Goal: Information Seeking & Learning: Learn about a topic

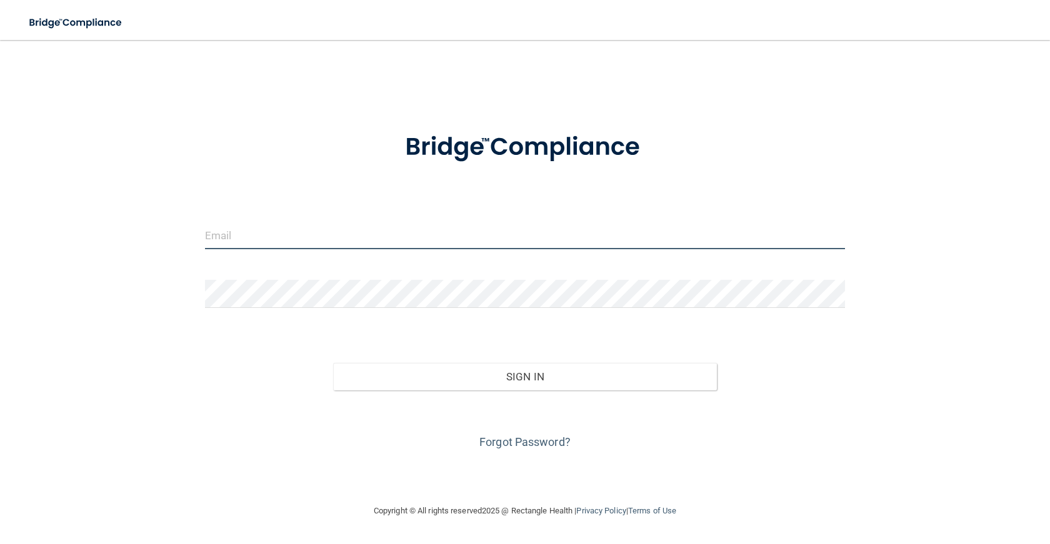
click at [254, 237] on input "email" at bounding box center [525, 235] width 640 height 28
type input "[PERSON_NAME][EMAIL_ADDRESS][DOMAIN_NAME]"
click at [257, 274] on form "[PERSON_NAME][EMAIL_ADDRESS][DOMAIN_NAME] Invalid email/password. You don't hav…" at bounding box center [525, 284] width 640 height 338
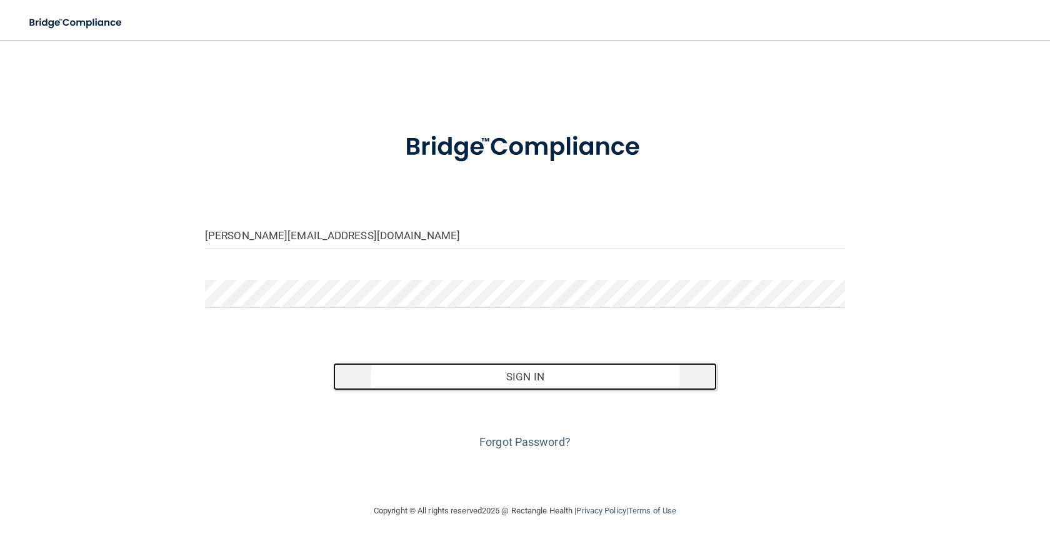
click at [412, 379] on button "Sign In" at bounding box center [525, 377] width 384 height 28
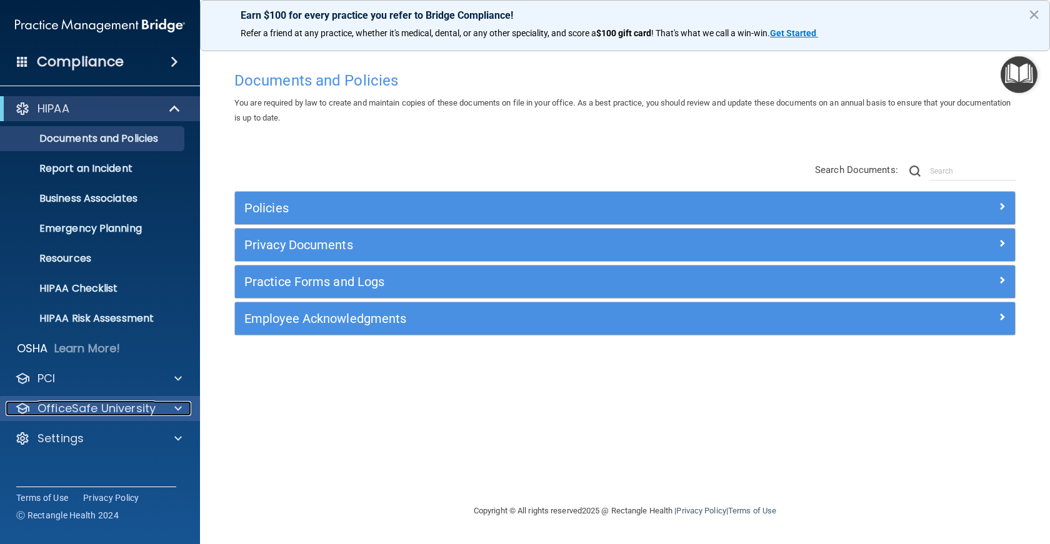
click at [179, 406] on span at bounding box center [178, 408] width 8 height 15
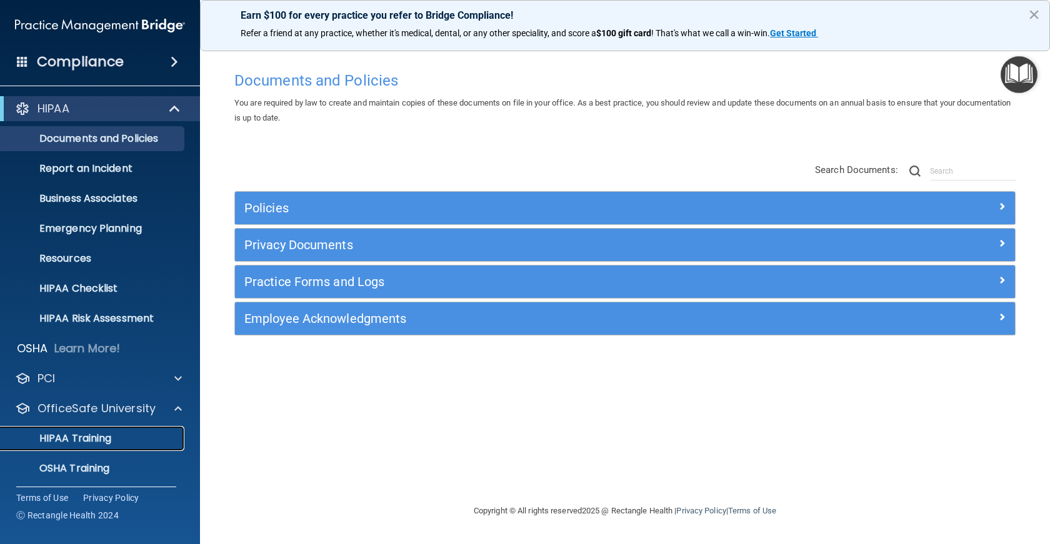
click at [141, 436] on div "HIPAA Training" at bounding box center [93, 439] width 171 height 13
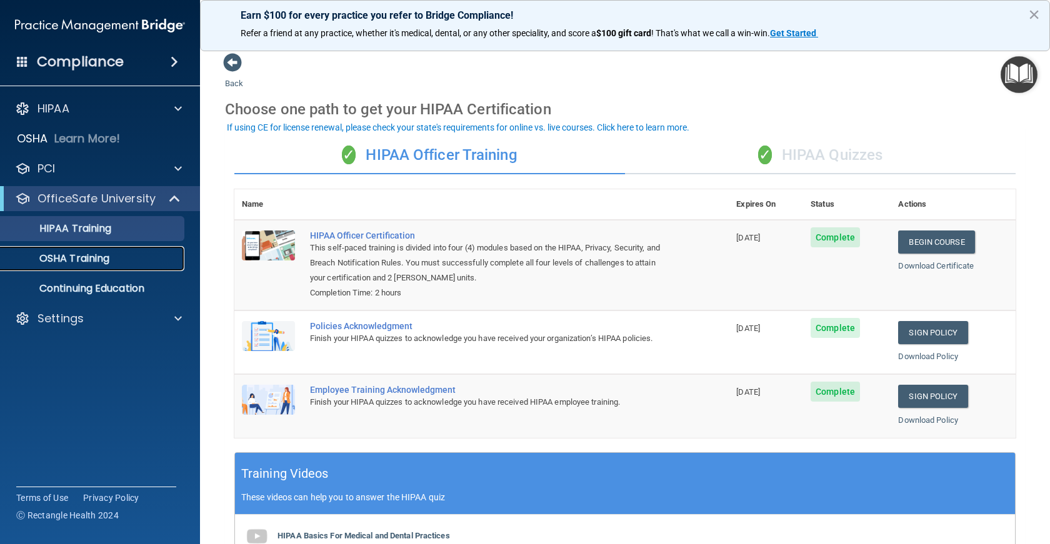
click at [84, 259] on p "OSHA Training" at bounding box center [58, 259] width 101 height 13
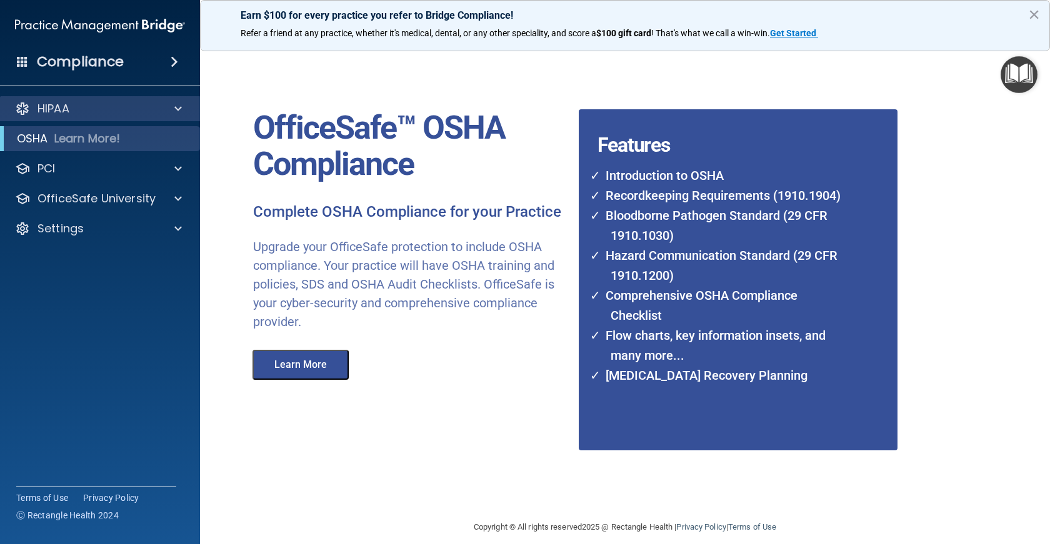
click at [105, 99] on div "HIPAA" at bounding box center [100, 108] width 201 height 25
click at [102, 109] on div "HIPAA" at bounding box center [83, 108] width 155 height 15
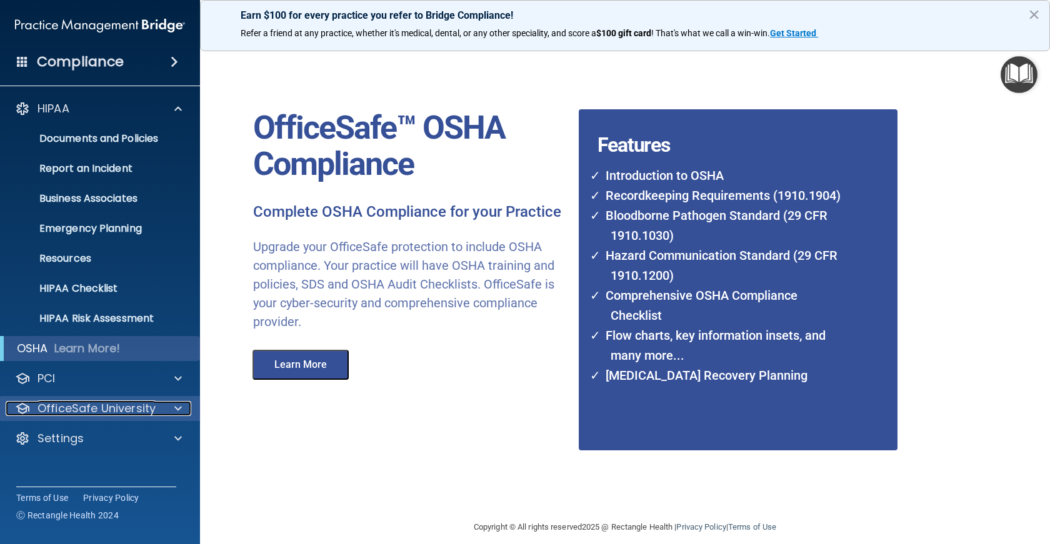
click at [126, 404] on p "OfficeSafe University" at bounding box center [97, 408] width 118 height 15
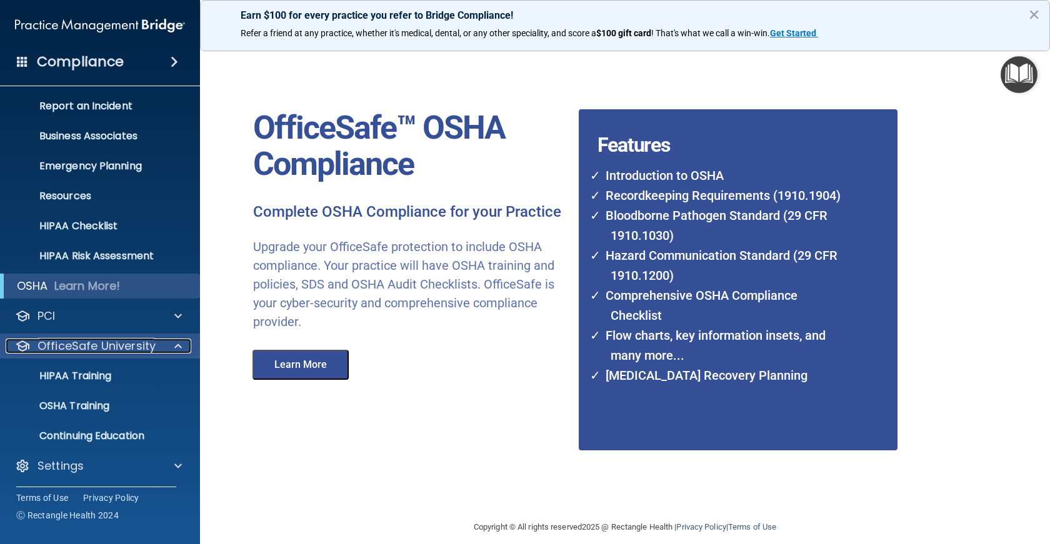
scroll to position [64, 0]
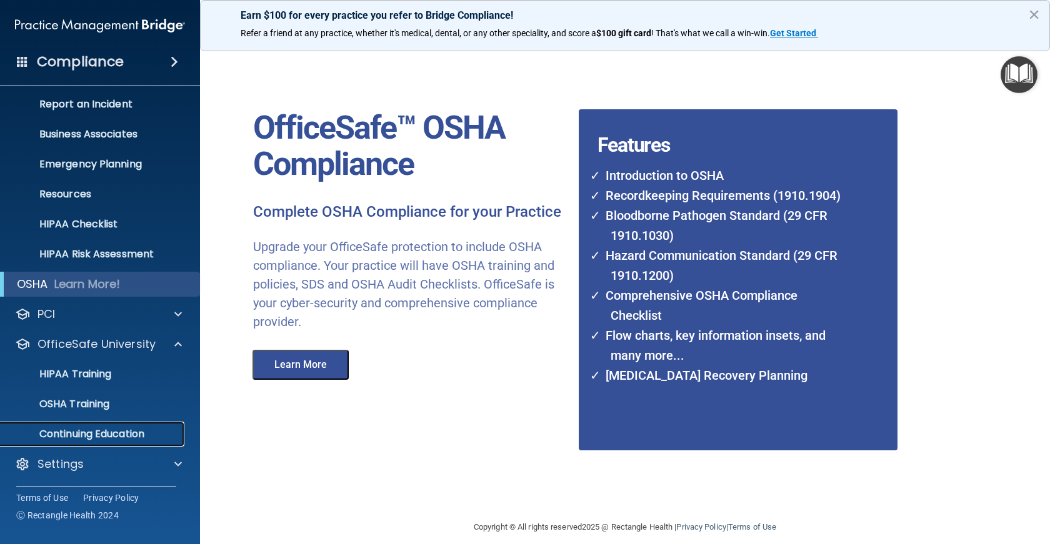
drag, startPoint x: 120, startPoint y: 434, endPoint x: 122, endPoint y: 441, distance: 6.5
click at [121, 434] on p "Continuing Education" at bounding box center [93, 434] width 171 height 13
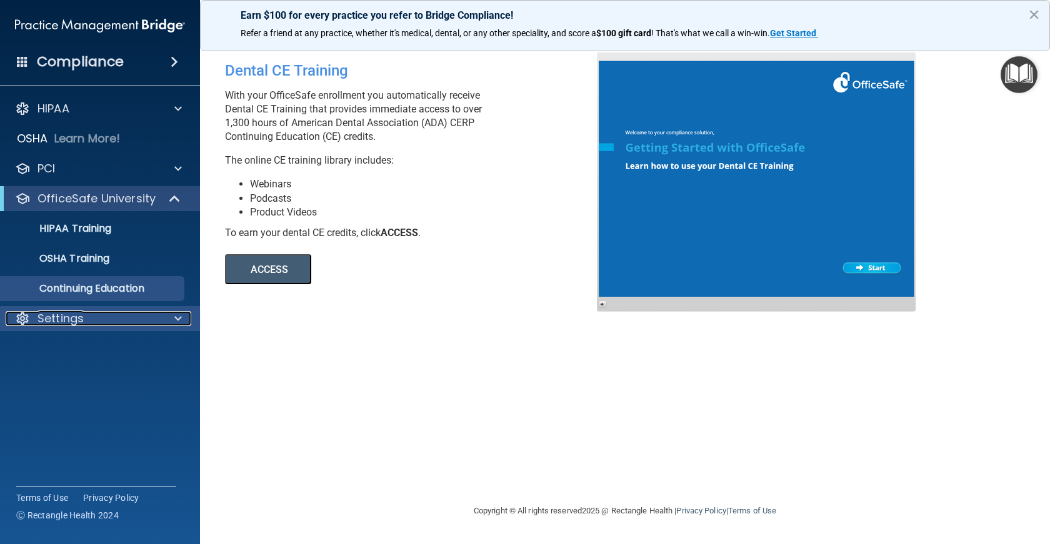
click at [100, 315] on div "Settings" at bounding box center [83, 318] width 155 height 15
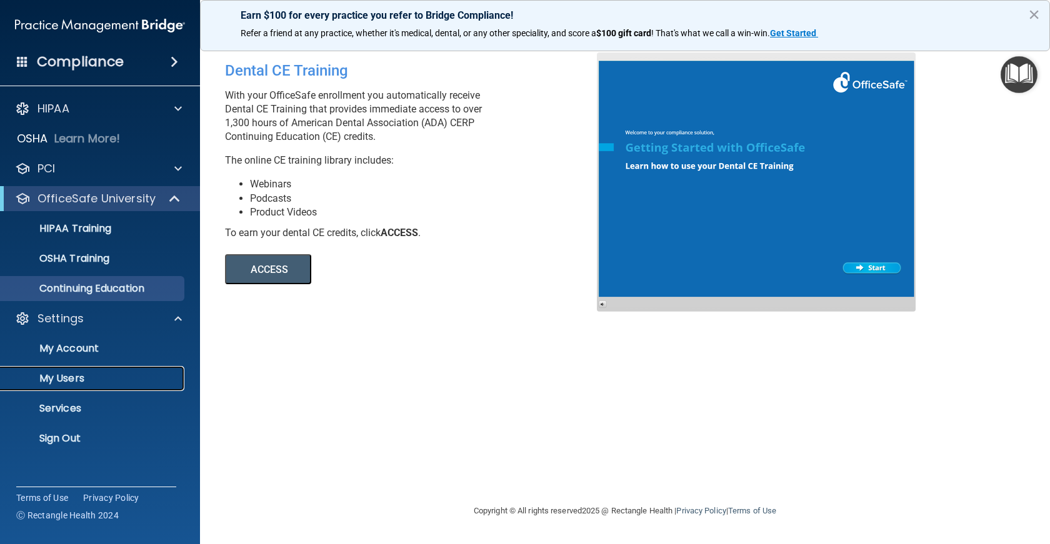
click at [76, 377] on p "My Users" at bounding box center [93, 379] width 171 height 13
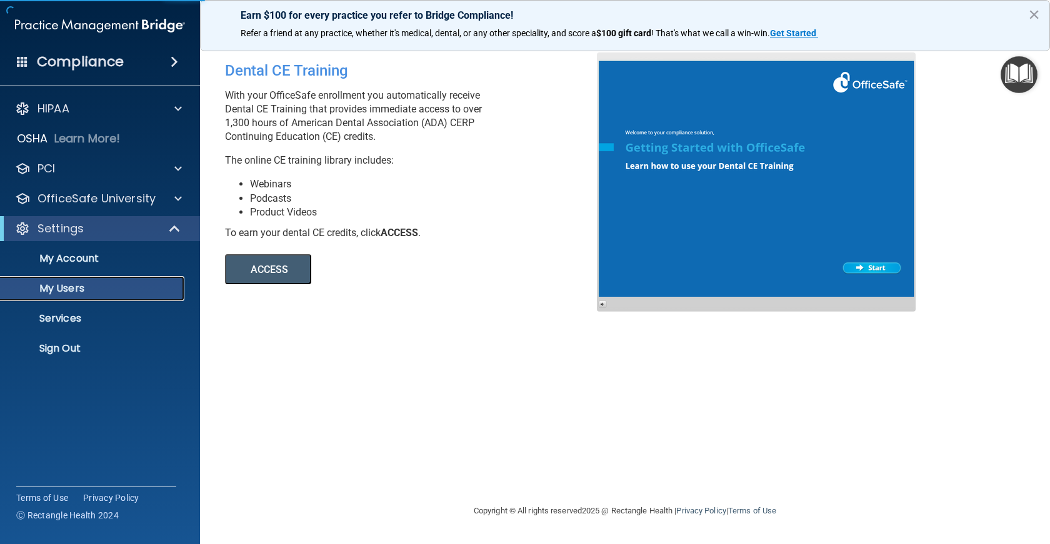
select select "20"
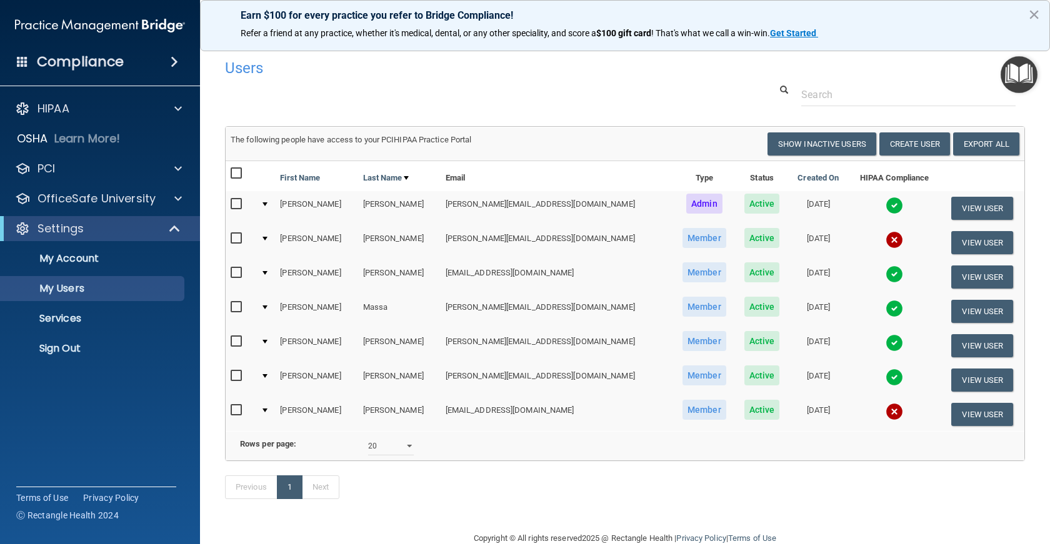
click at [32, 66] on div "Compliance" at bounding box center [100, 62] width 200 height 28
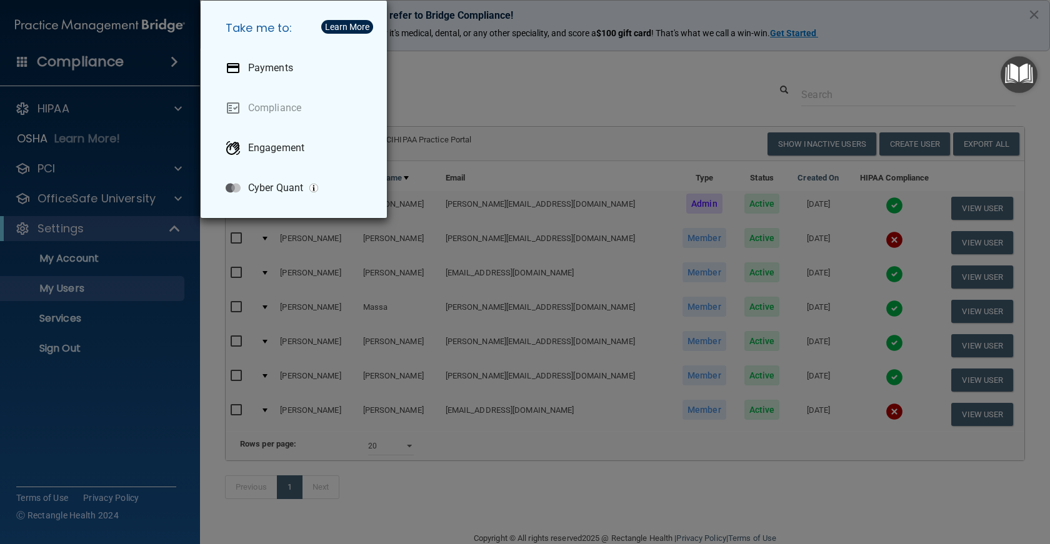
click at [491, 89] on div "Take me to: Payments Compliance Engagement Cyber Quant" at bounding box center [525, 272] width 1050 height 544
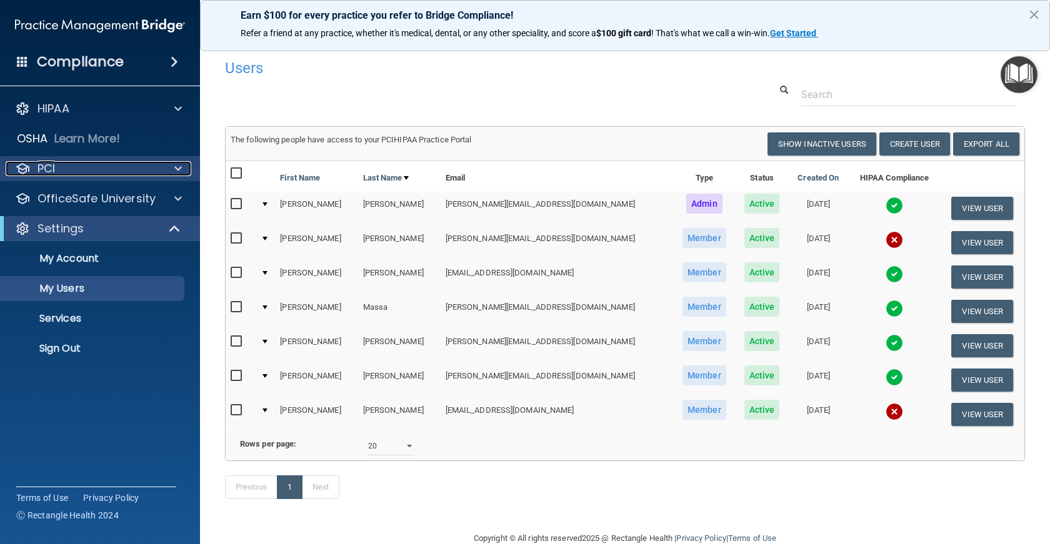
click at [83, 174] on div "PCI" at bounding box center [83, 168] width 155 height 15
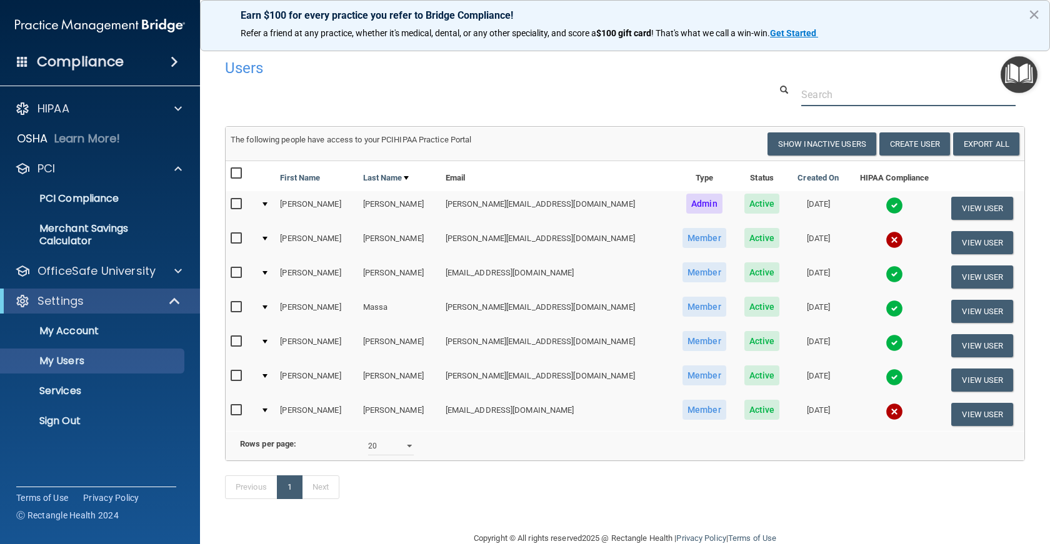
click at [294, 103] on div at bounding box center [625, 94] width 819 height 23
click at [158, 64] on div "Compliance" at bounding box center [100, 62] width 200 height 28
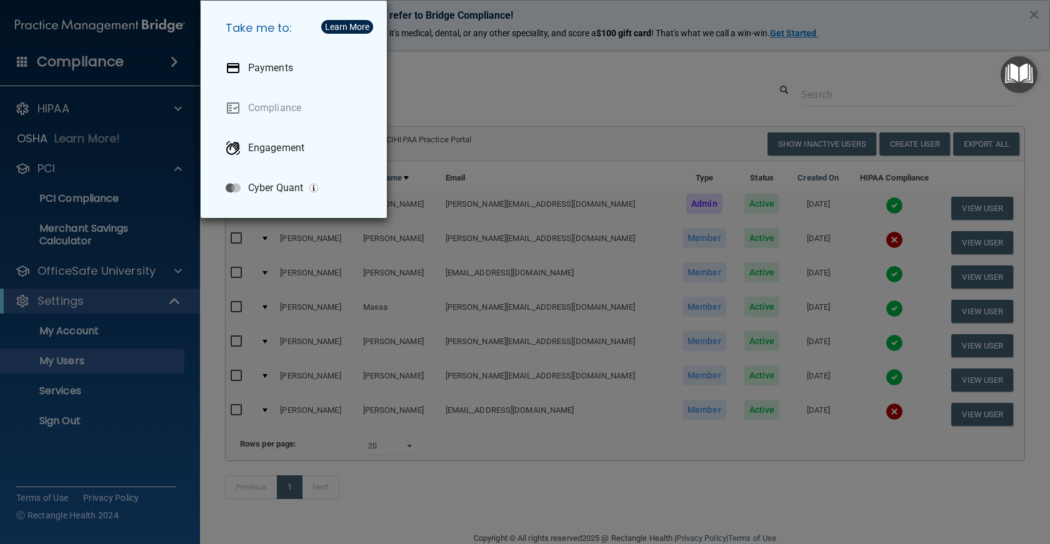
click at [169, 66] on div "Take me to: Payments Compliance Engagement Cyber Quant" at bounding box center [525, 272] width 1050 height 544
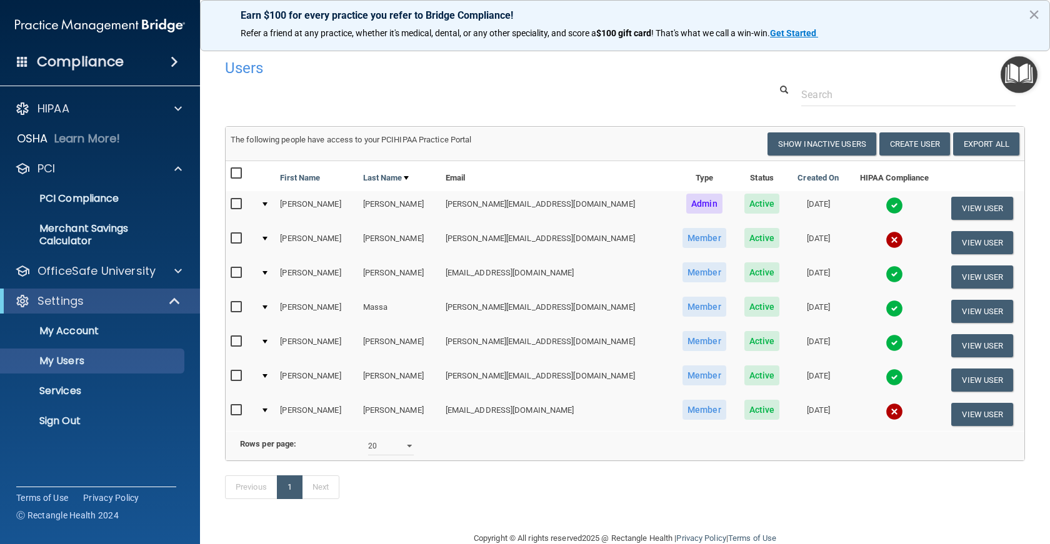
click at [116, 61] on h4 "Compliance" at bounding box center [80, 62] width 87 height 18
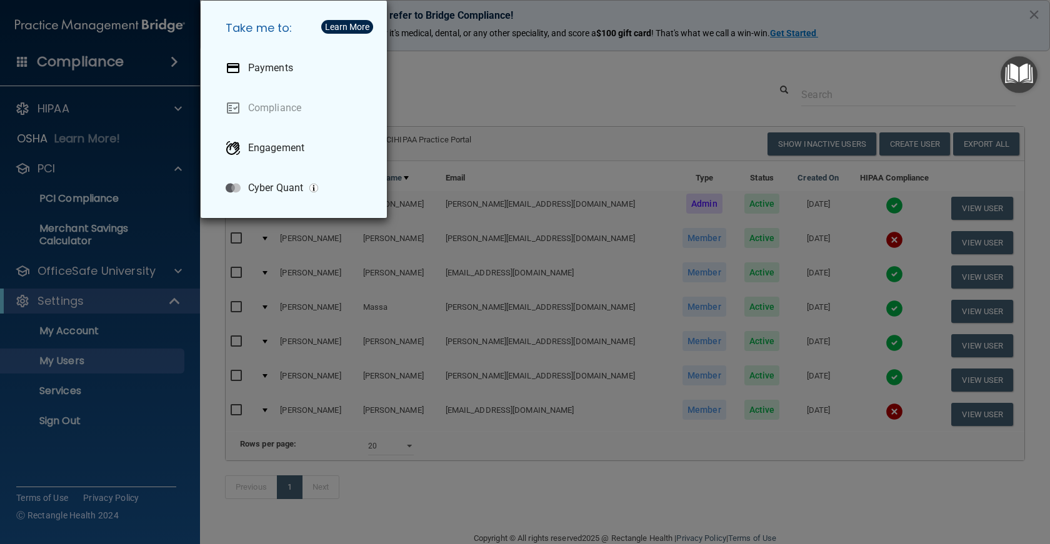
click at [106, 422] on div "Take me to: Payments Compliance Engagement Cyber Quant" at bounding box center [525, 272] width 1050 height 544
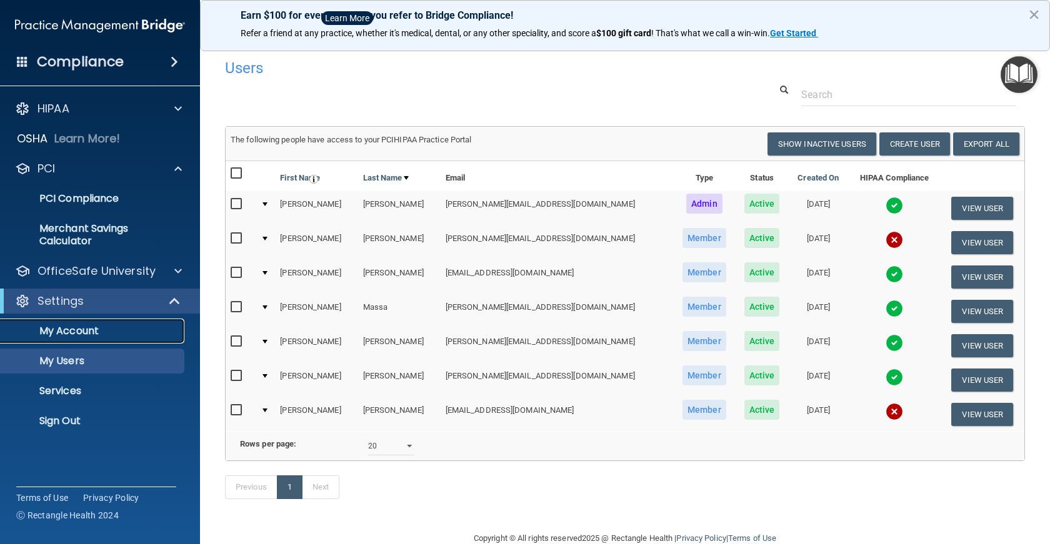
click at [87, 330] on p "My Account" at bounding box center [93, 331] width 171 height 13
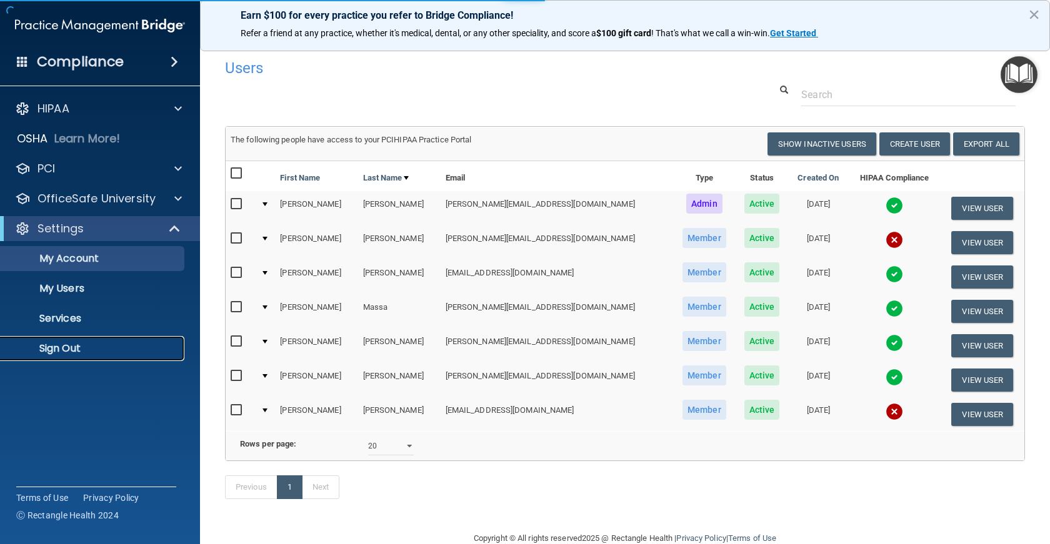
click at [79, 351] on p "Sign Out" at bounding box center [93, 349] width 171 height 13
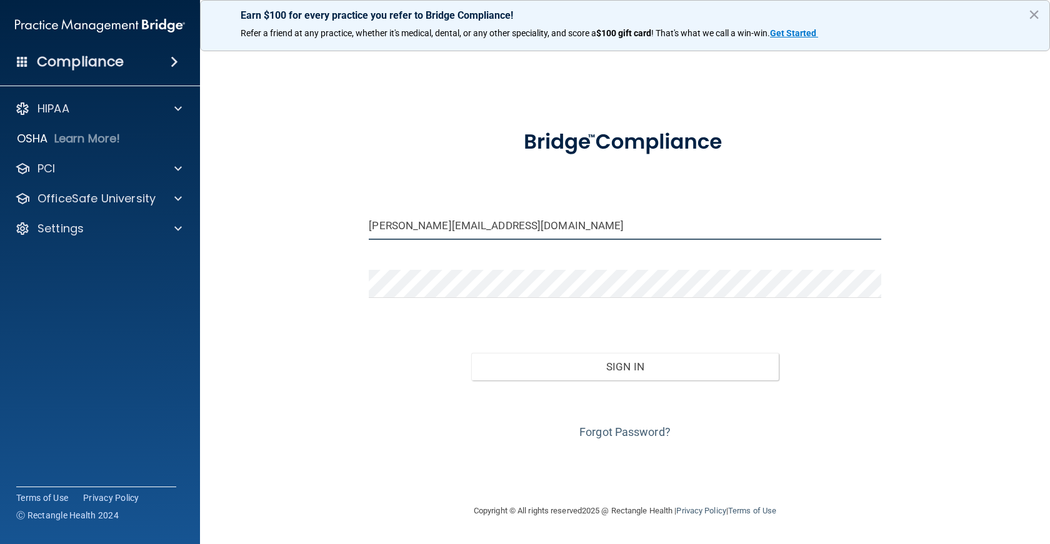
drag, startPoint x: 549, startPoint y: 230, endPoint x: 248, endPoint y: 228, distance: 301.3
click at [249, 232] on div "[PERSON_NAME][EMAIL_ADDRESS][DOMAIN_NAME] Invalid email/password. You don't hav…" at bounding box center [625, 272] width 800 height 439
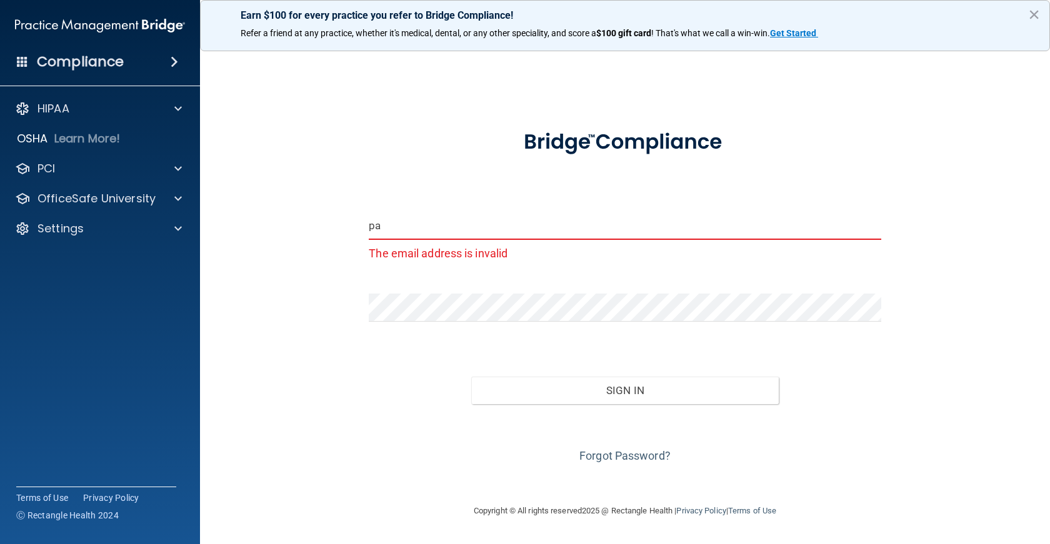
type input "p"
click at [358, 411] on div "Email is required Invalid email/password. You don't have permission to access t…" at bounding box center [625, 272] width 800 height 439
click at [99, 228] on div "Settings" at bounding box center [83, 228] width 155 height 15
click at [400, 222] on input "email" at bounding box center [625, 226] width 512 height 28
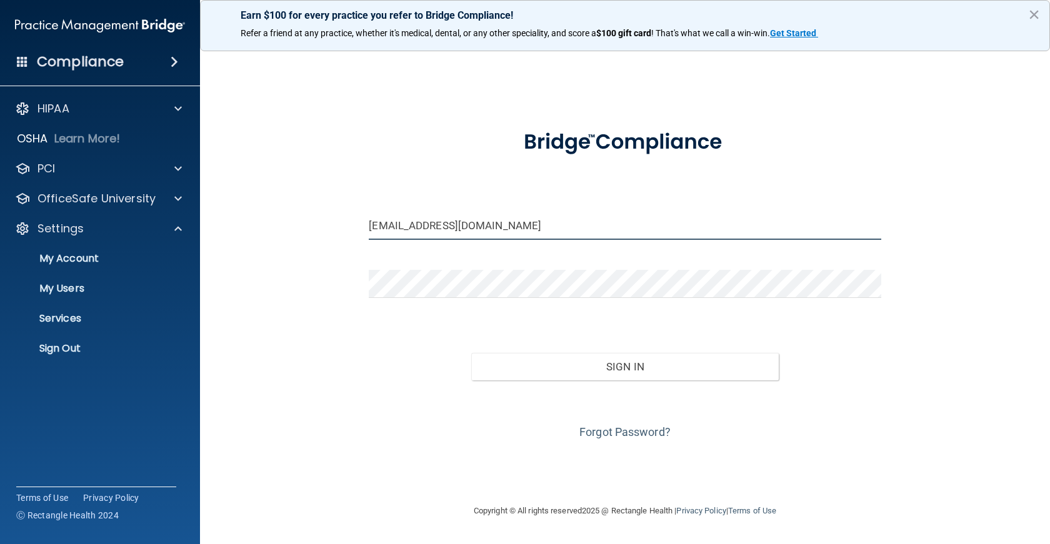
type input "[EMAIL_ADDRESS][DOMAIN_NAME]"
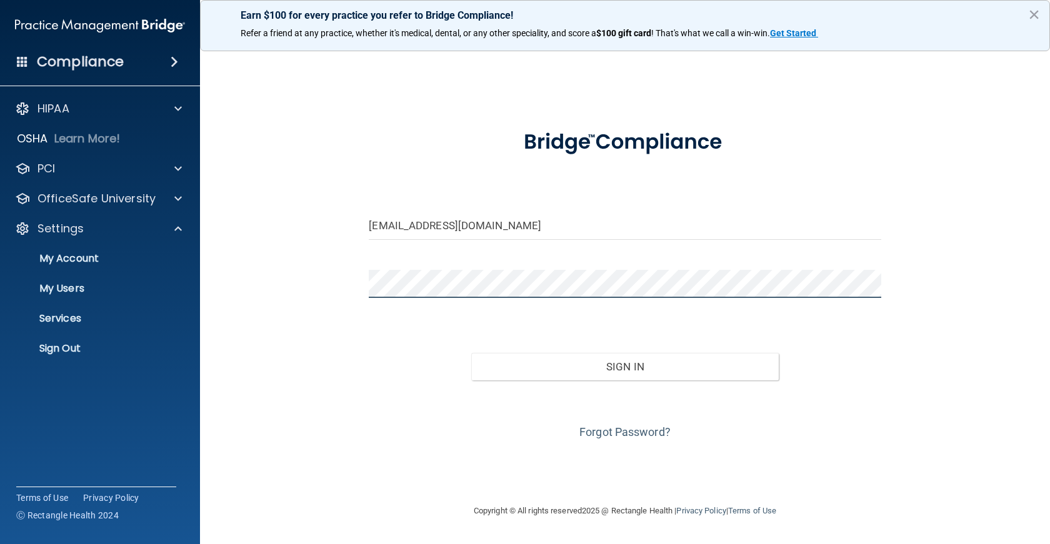
click at [326, 289] on div "[EMAIL_ADDRESS][DOMAIN_NAME] Invalid email/password. You don't have permission …" at bounding box center [625, 272] width 800 height 439
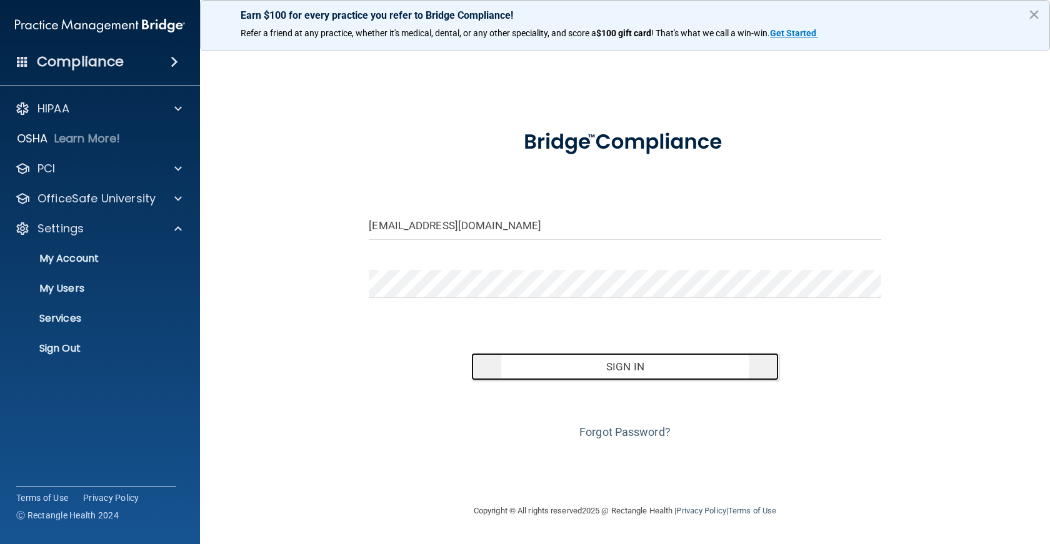
click at [695, 368] on button "Sign In" at bounding box center [625, 367] width 308 height 28
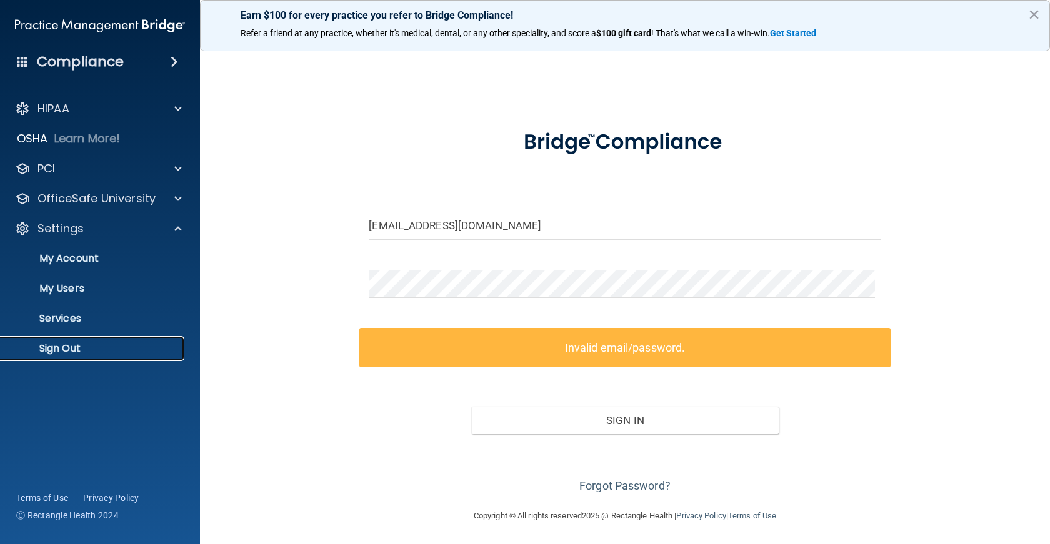
click at [66, 351] on p "Sign Out" at bounding box center [93, 349] width 171 height 13
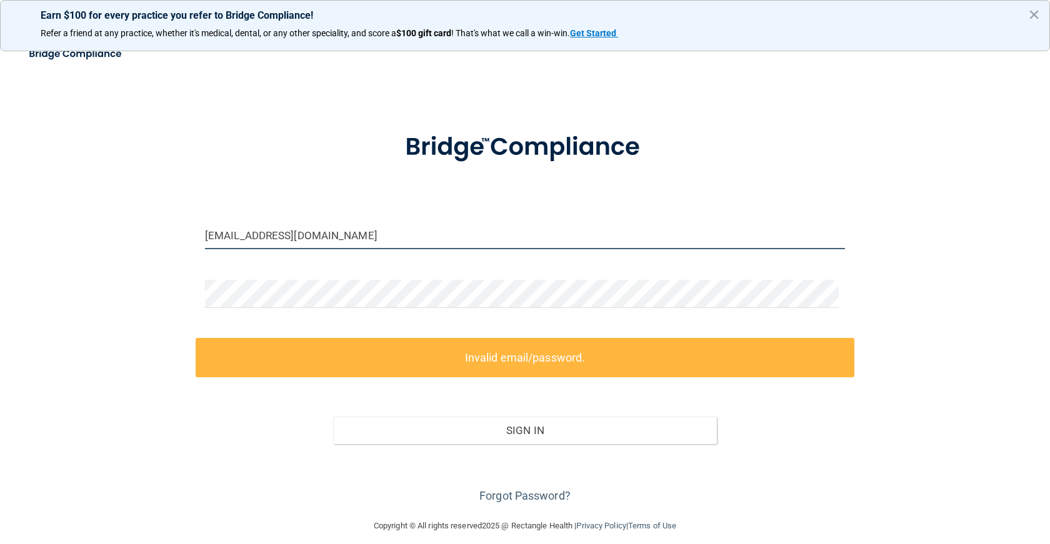
drag, startPoint x: 366, startPoint y: 234, endPoint x: 123, endPoint y: 238, distance: 243.8
click at [123, 238] on div "[EMAIL_ADDRESS][DOMAIN_NAME] Invalid email/password. You don't have permission …" at bounding box center [525, 280] width 1000 height 454
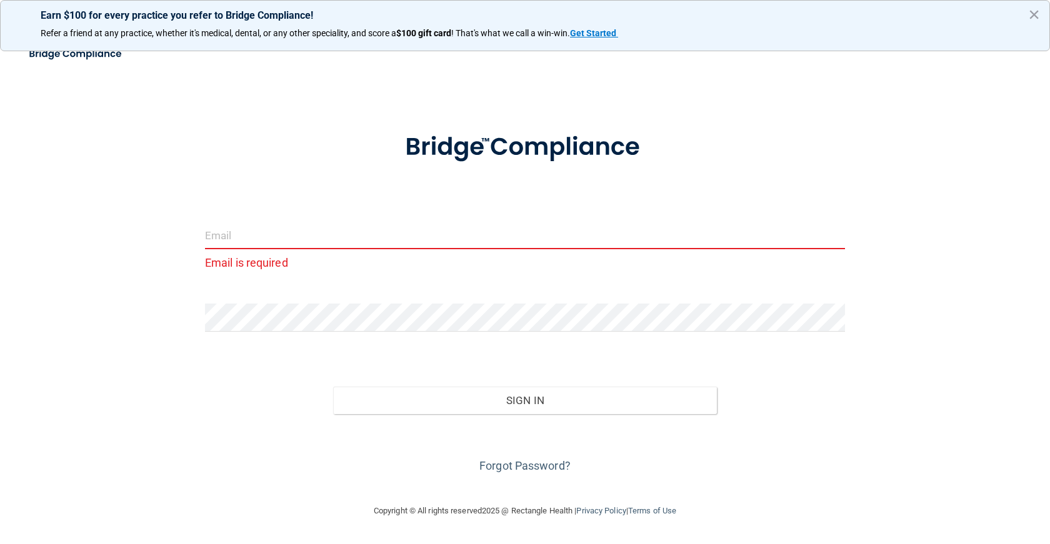
type input "[PERSON_NAME][EMAIL_ADDRESS][DOMAIN_NAME]"
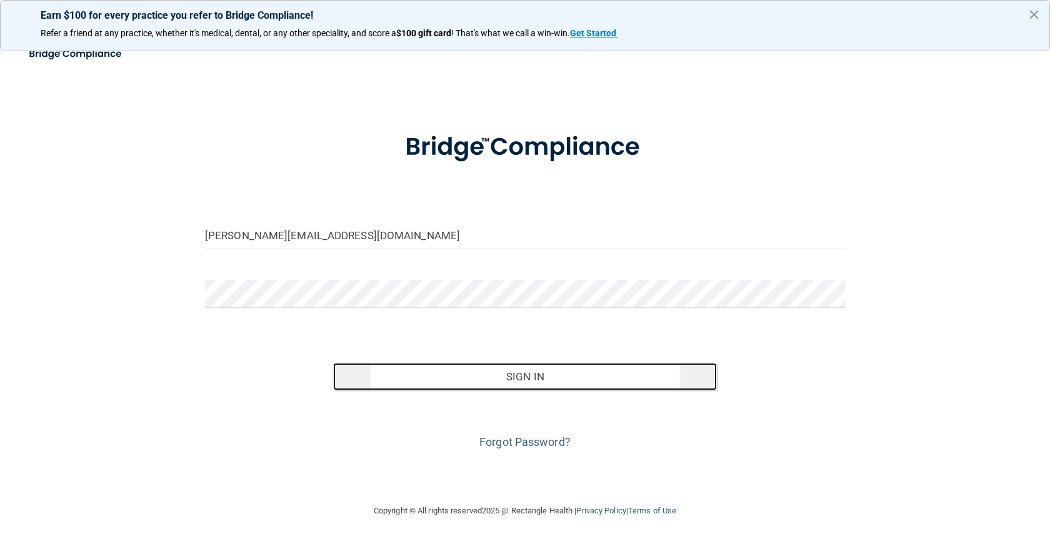
click at [458, 369] on button "Sign In" at bounding box center [525, 377] width 384 height 28
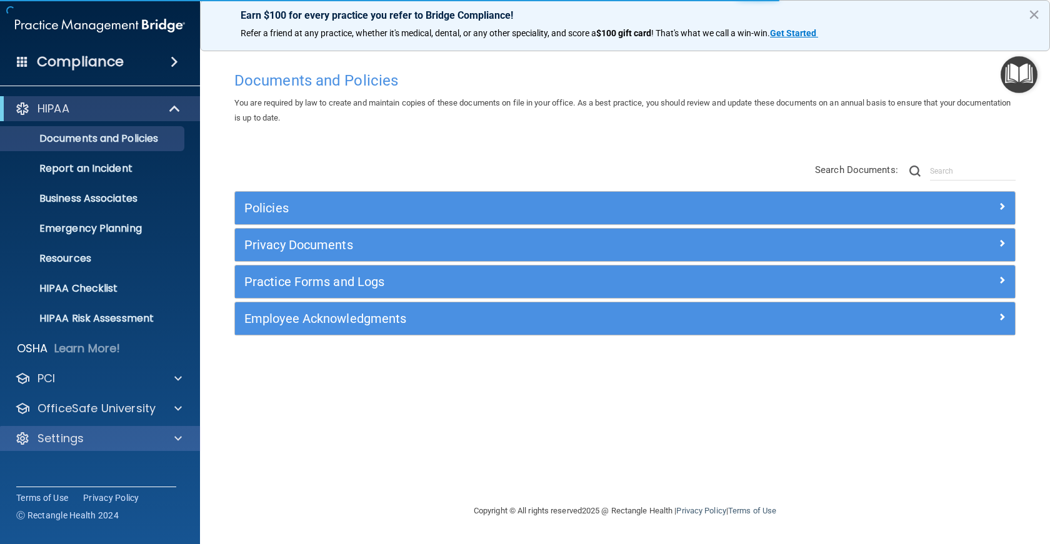
click at [97, 430] on div "Settings" at bounding box center [100, 438] width 201 height 25
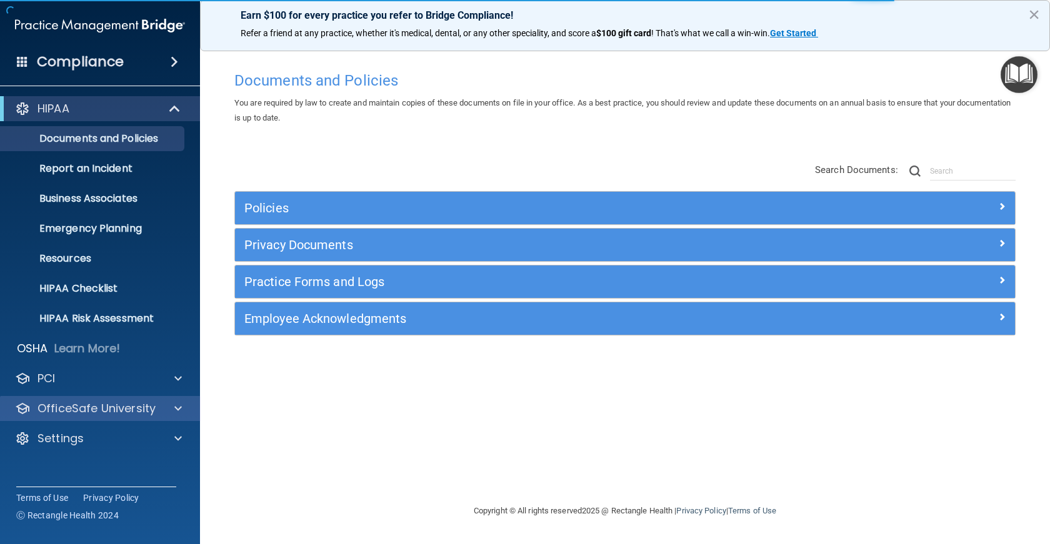
click at [103, 416] on div "OfficeSafe University" at bounding box center [100, 408] width 201 height 25
click at [106, 405] on p "OfficeSafe University" at bounding box center [97, 408] width 118 height 15
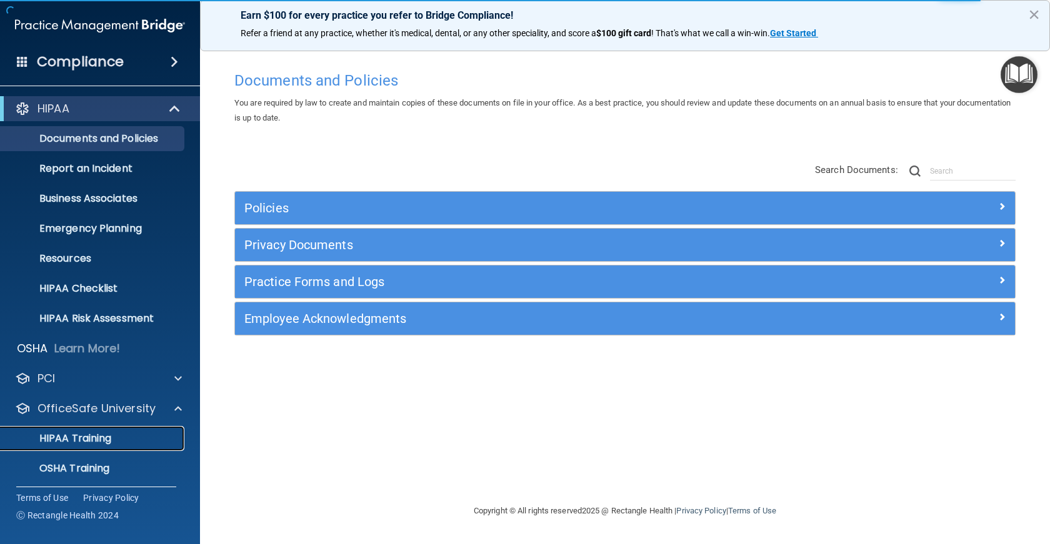
click at [93, 438] on p "HIPAA Training" at bounding box center [59, 439] width 103 height 13
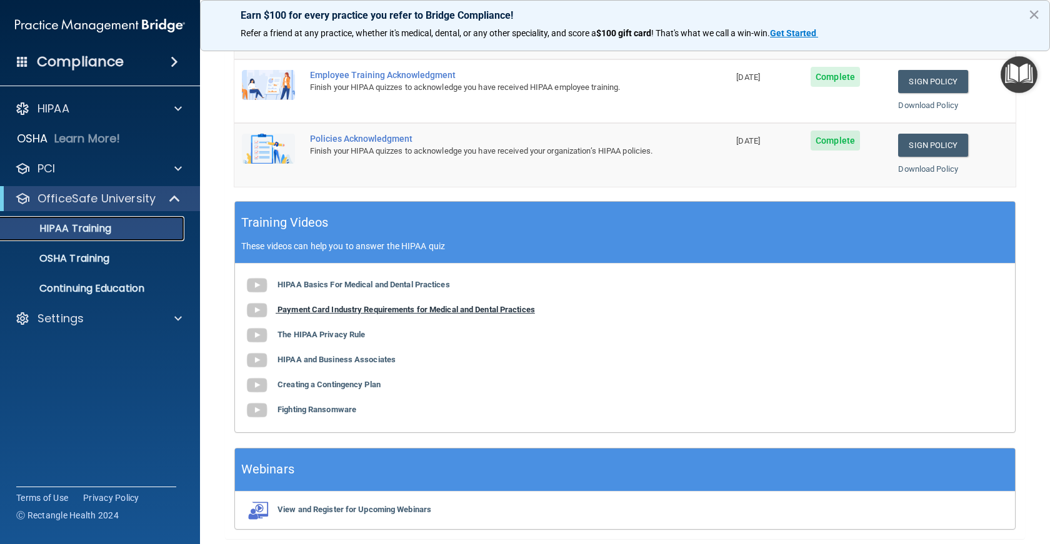
scroll to position [234, 0]
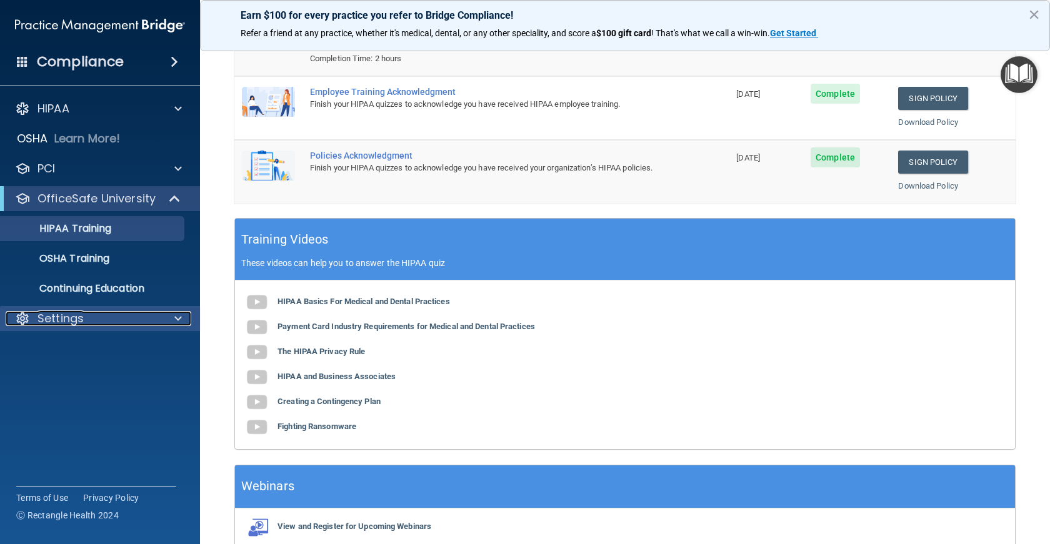
click at [53, 322] on p "Settings" at bounding box center [61, 318] width 46 height 15
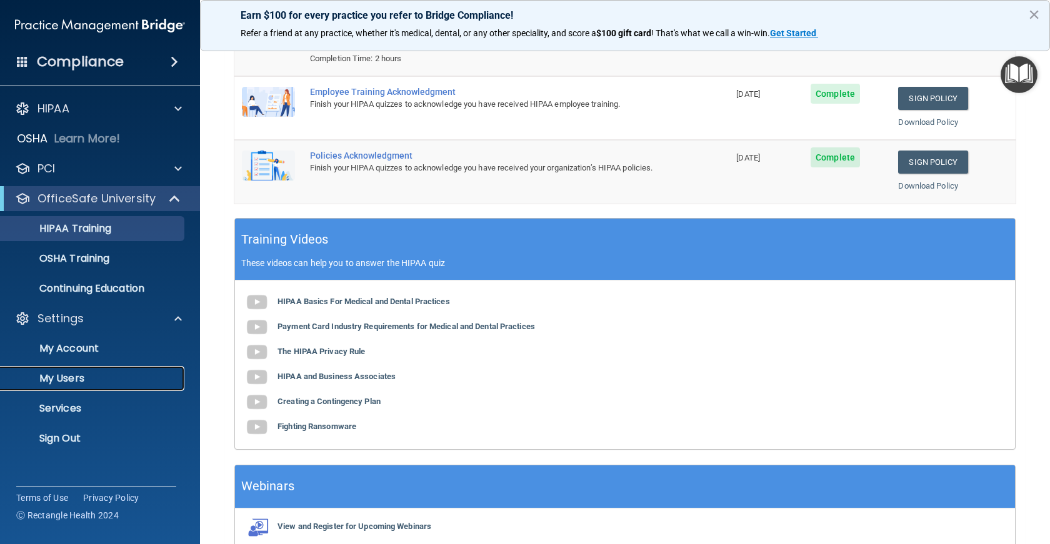
click at [61, 374] on p "My Users" at bounding box center [93, 379] width 171 height 13
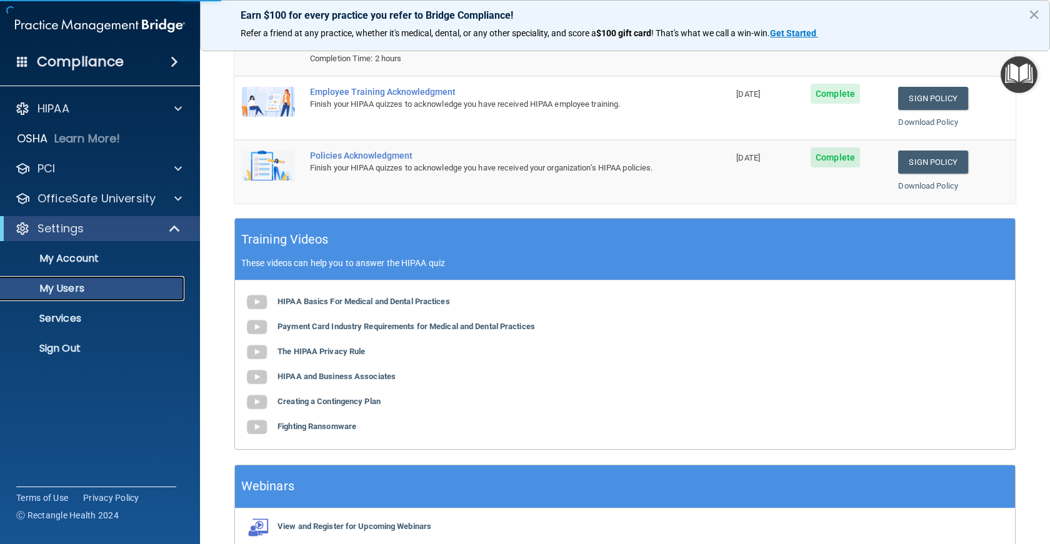
select select "20"
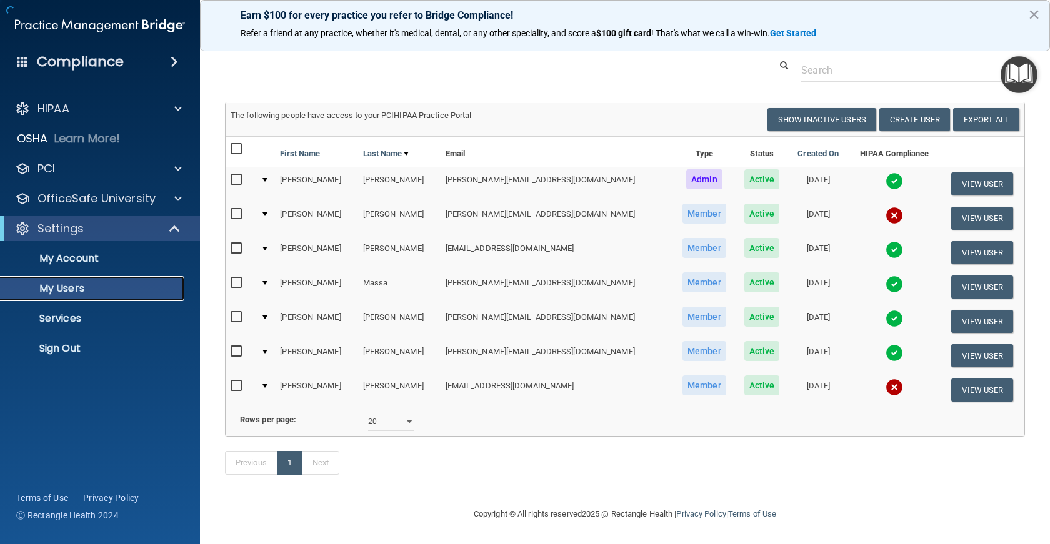
scroll to position [43, 0]
click at [964, 379] on button "View User" at bounding box center [982, 390] width 62 height 23
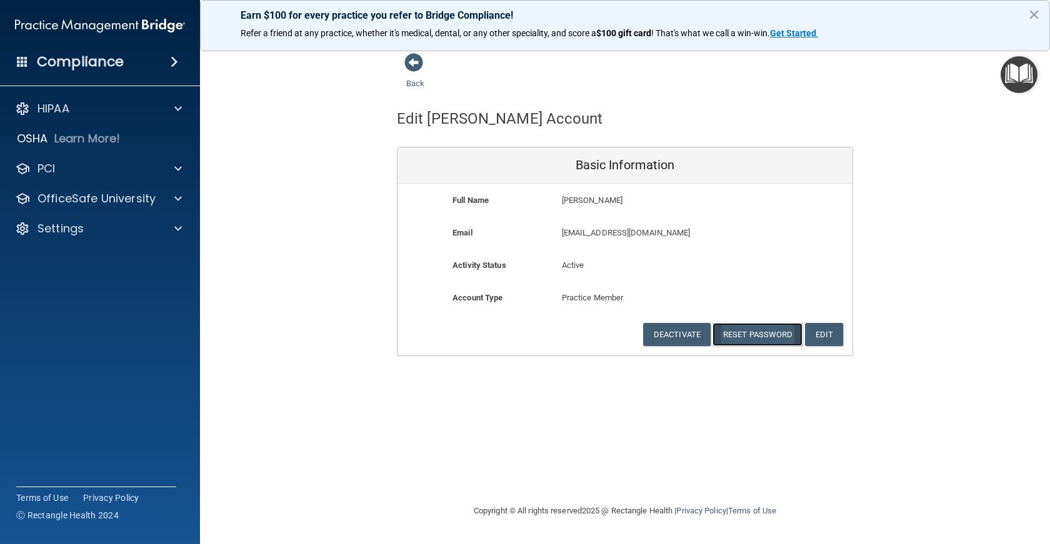
click at [749, 334] on button "Reset Password" at bounding box center [758, 334] width 90 height 23
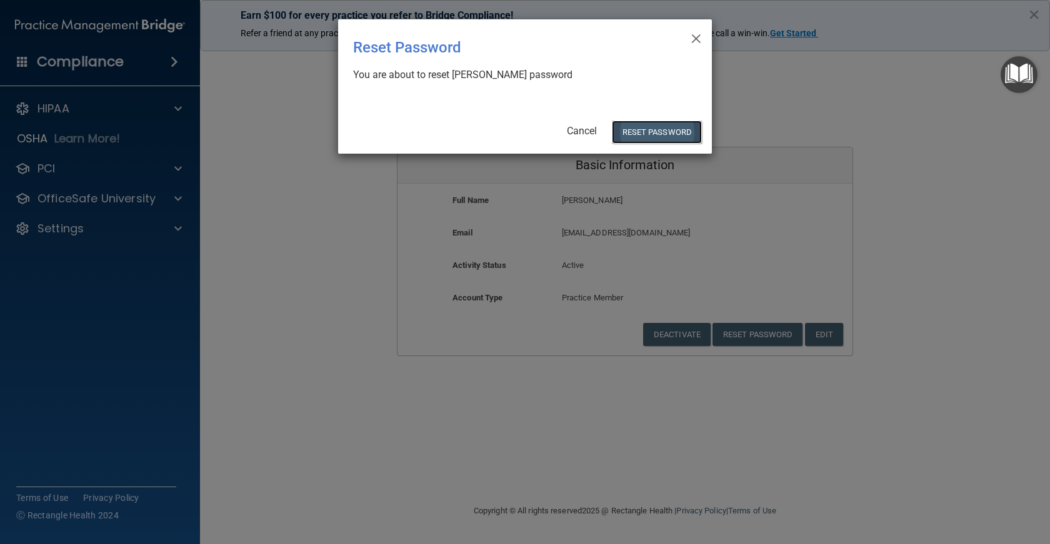
click at [654, 136] on button "Reset Password" at bounding box center [657, 132] width 90 height 23
click at [654, 131] on button "Reset Password" at bounding box center [657, 132] width 90 height 23
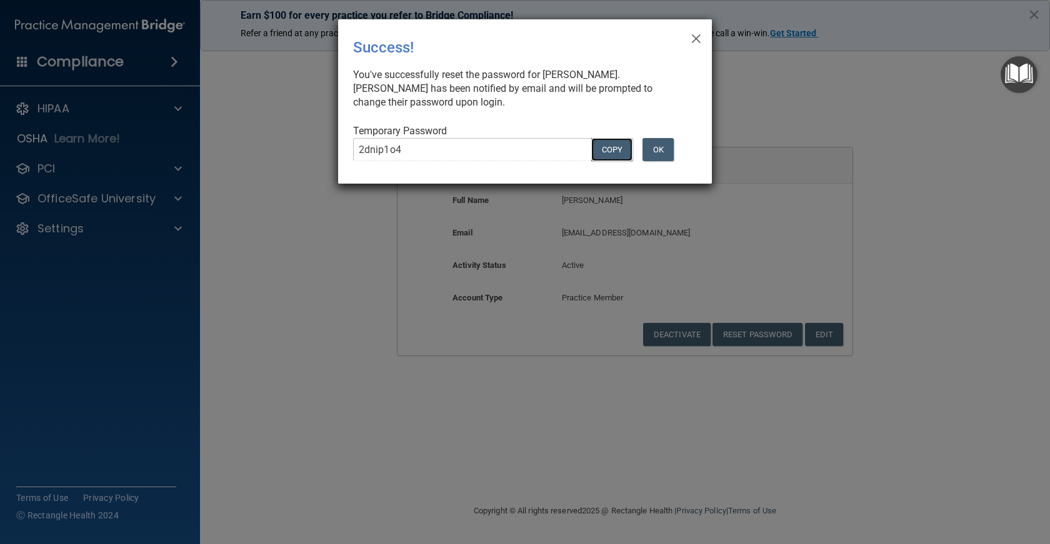
click at [603, 154] on button "COPY" at bounding box center [611, 149] width 41 height 23
click at [660, 149] on button "OK" at bounding box center [658, 149] width 31 height 23
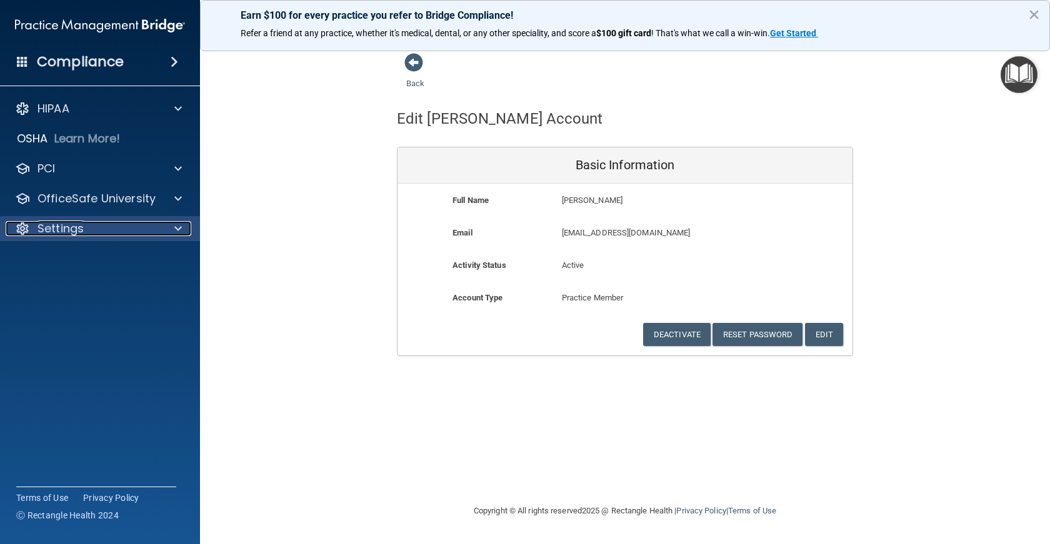
click at [76, 230] on p "Settings" at bounding box center [61, 228] width 46 height 15
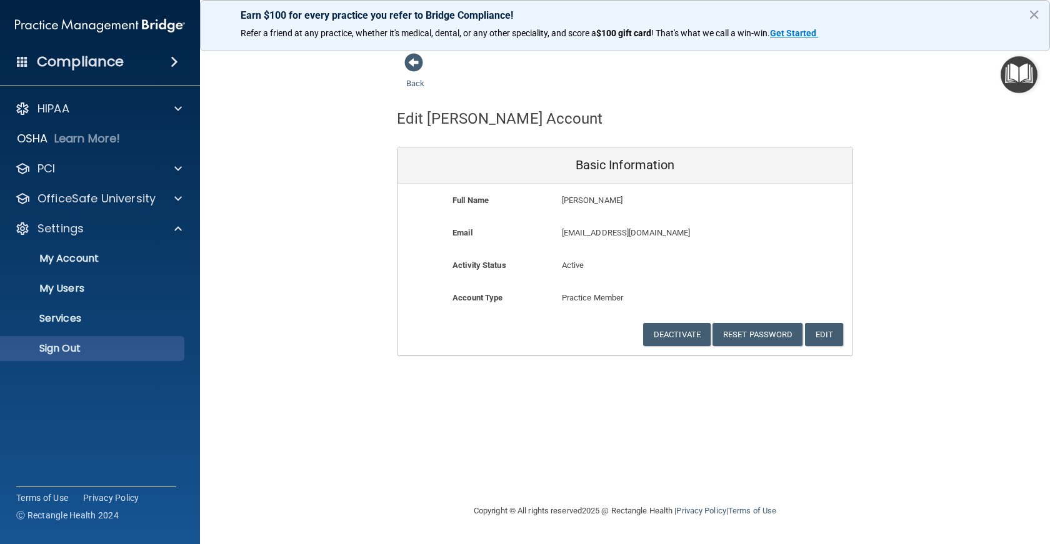
drag, startPoint x: 83, startPoint y: 334, endPoint x: 87, endPoint y: 348, distance: 14.4
click at [87, 348] on ul "My Account My Users Services Sign Out" at bounding box center [100, 301] width 226 height 120
click at [92, 349] on p "Sign Out" at bounding box center [93, 349] width 171 height 13
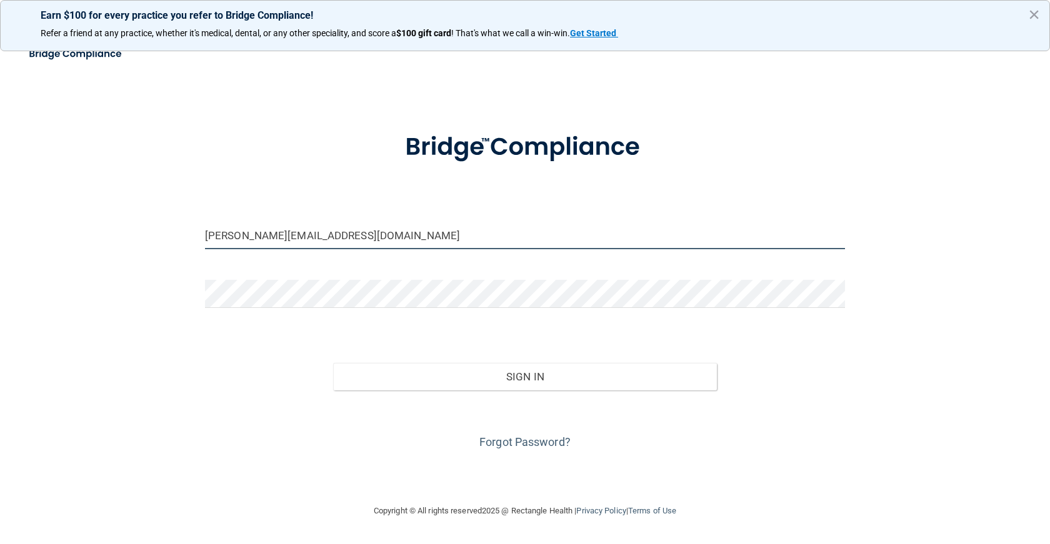
click at [417, 235] on input "[PERSON_NAME][EMAIL_ADDRESS][DOMAIN_NAME]" at bounding box center [525, 235] width 640 height 28
type input "[EMAIL_ADDRESS][DOMAIN_NAME]"
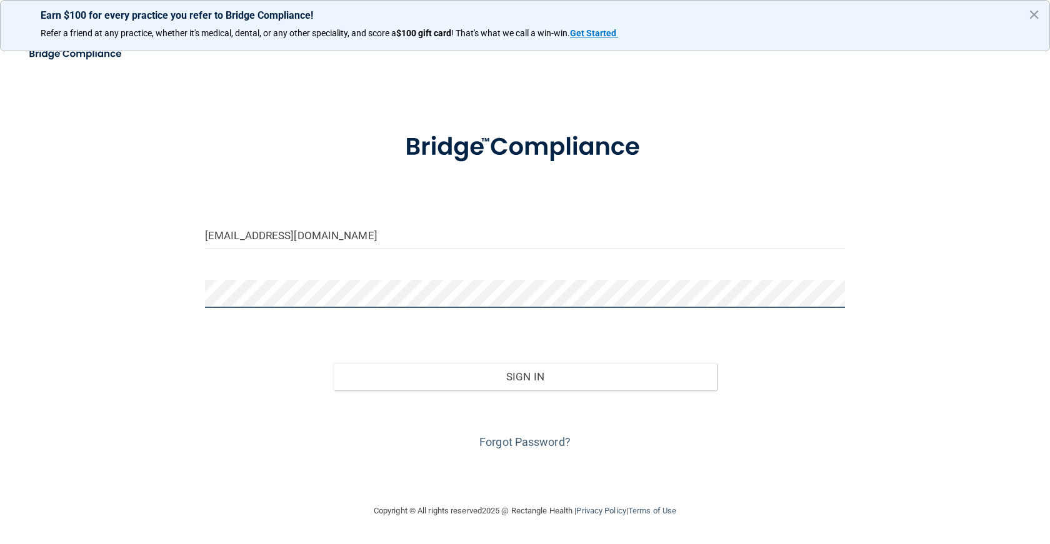
click at [333, 363] on button "Sign In" at bounding box center [525, 377] width 384 height 28
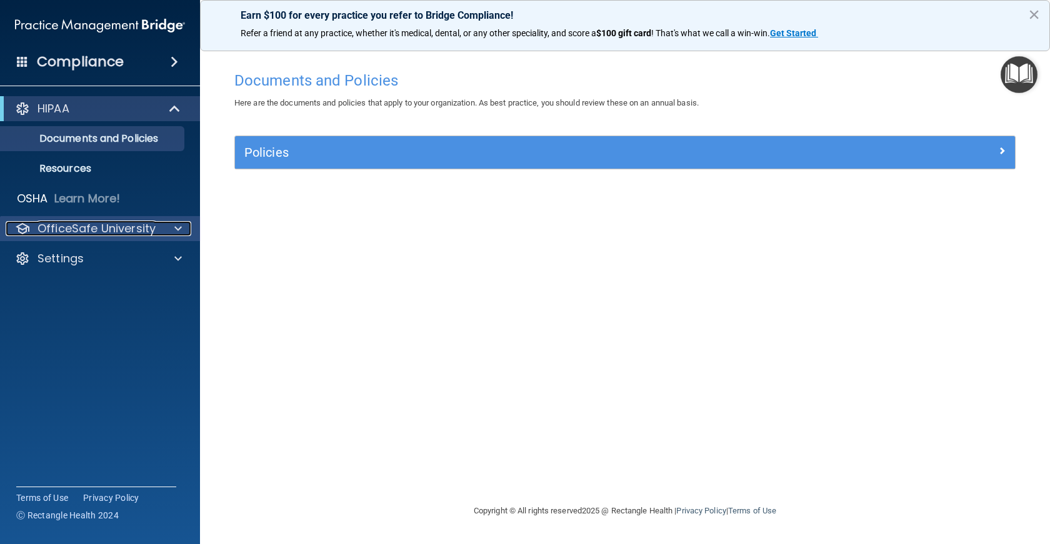
click at [176, 227] on span at bounding box center [178, 228] width 8 height 15
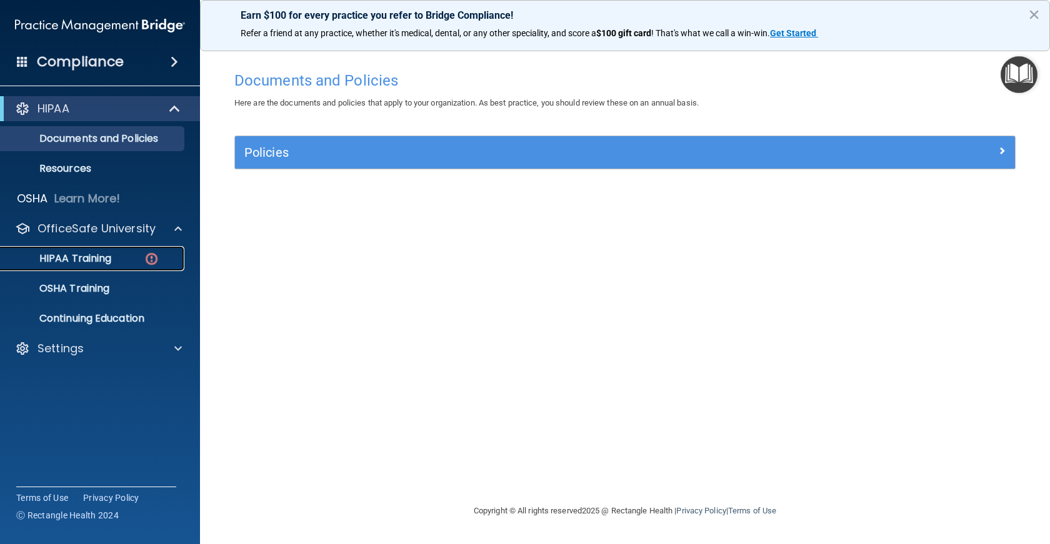
click at [115, 263] on div "HIPAA Training" at bounding box center [93, 259] width 171 height 13
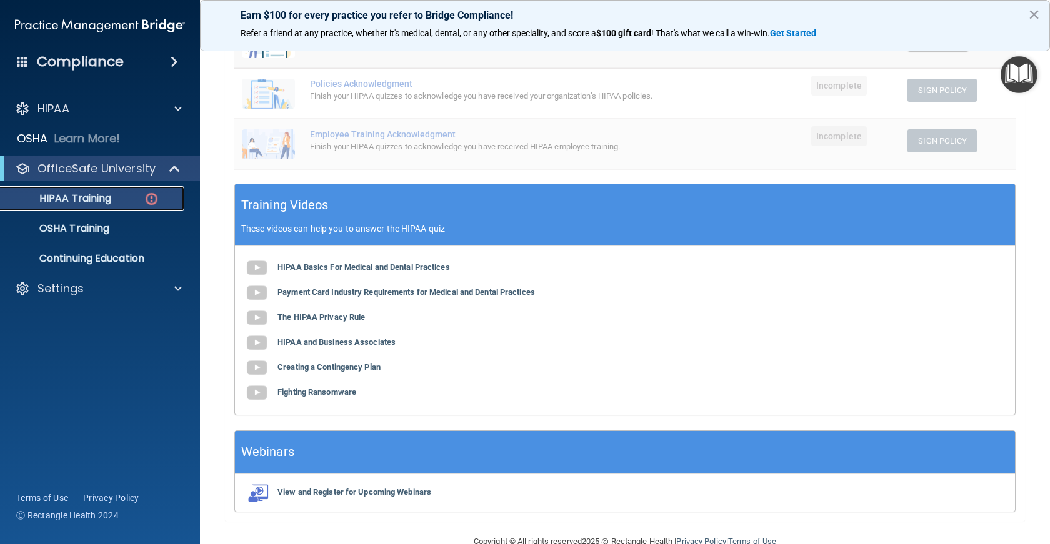
scroll to position [331, 0]
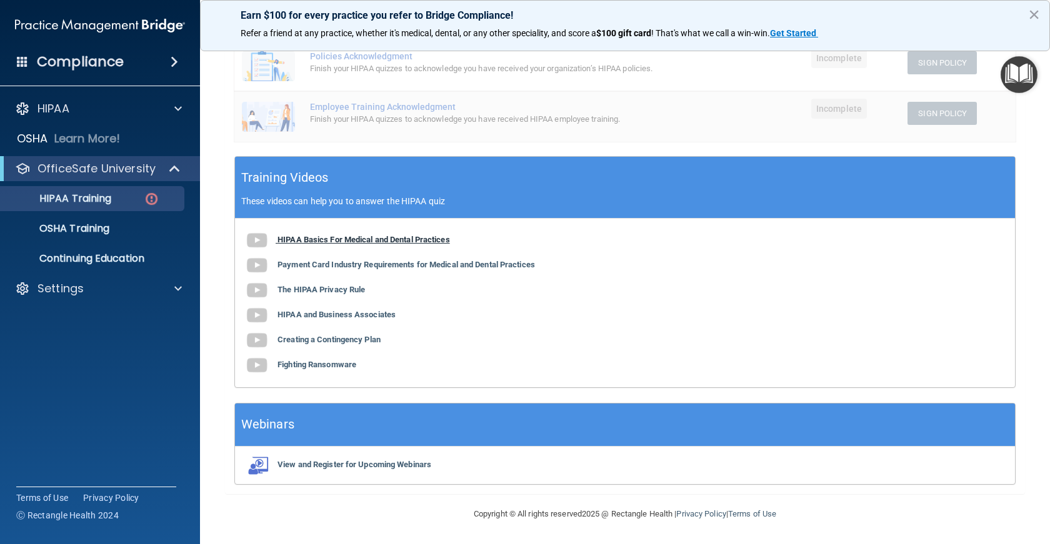
click at [366, 242] on b "HIPAA Basics For Medical and Dental Practices" at bounding box center [364, 239] width 173 height 9
click at [396, 242] on b "HIPAA Basics For Medical and Dental Practices" at bounding box center [364, 239] width 173 height 9
click at [403, 266] on b "Payment Card Industry Requirements for Medical and Dental Practices" at bounding box center [407, 264] width 258 height 9
click at [1034, 15] on button "×" at bounding box center [1034, 14] width 12 height 20
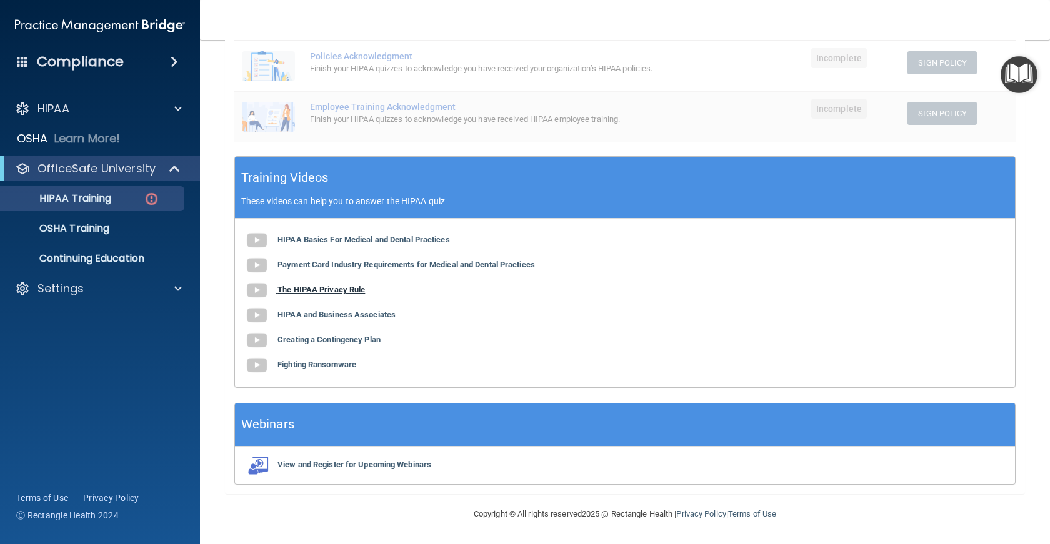
click at [316, 291] on b "The HIPAA Privacy Rule" at bounding box center [322, 289] width 88 height 9
click at [351, 293] on b "The HIPAA Privacy Rule" at bounding box center [322, 289] width 88 height 9
click at [350, 311] on b "HIPAA and Business Associates" at bounding box center [337, 314] width 118 height 9
click at [370, 339] on b "Creating a Contingency Plan" at bounding box center [329, 339] width 103 height 9
click at [340, 363] on b "Fighting Ransomware" at bounding box center [317, 364] width 79 height 9
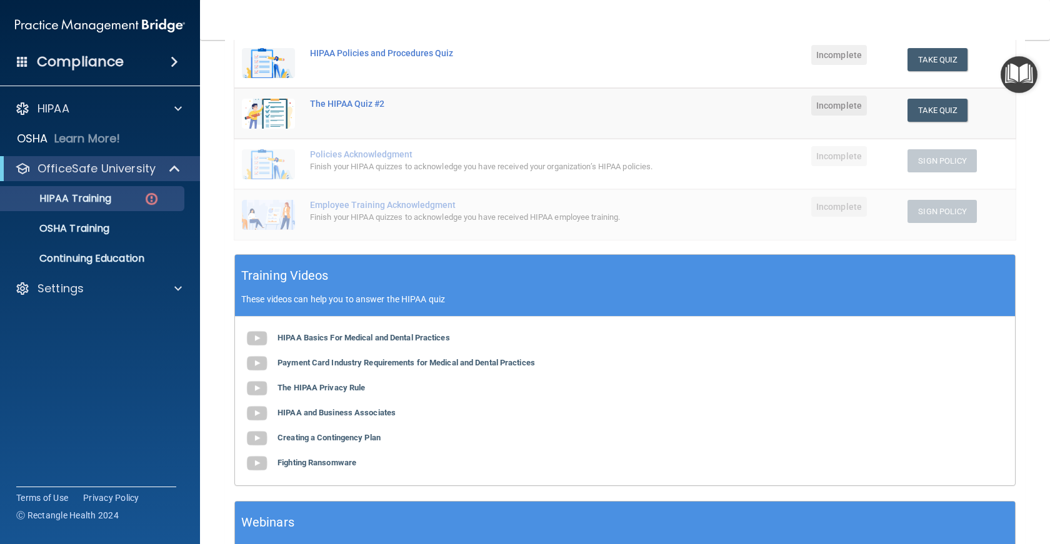
scroll to position [0, 0]
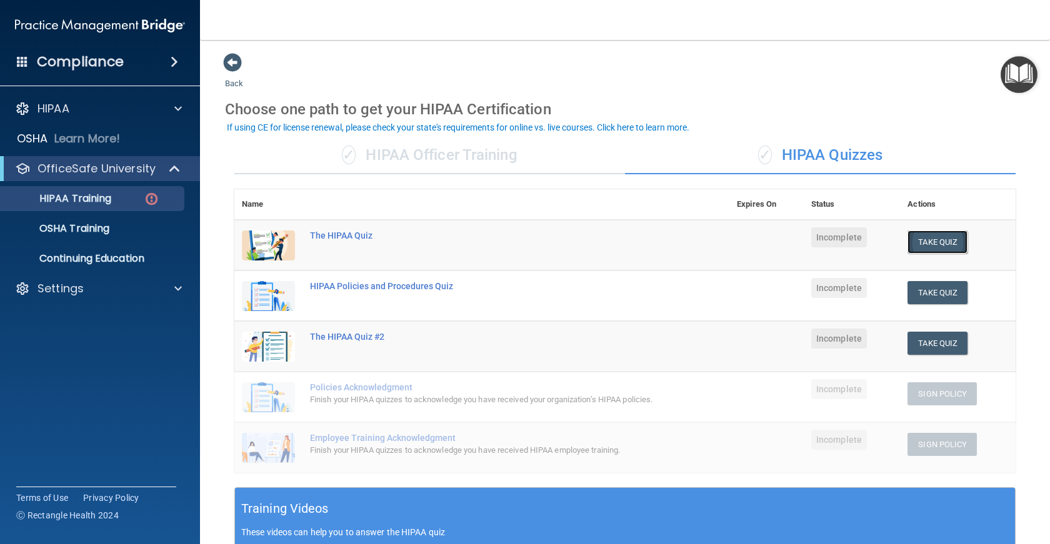
click at [909, 246] on button "Take Quiz" at bounding box center [938, 242] width 60 height 23
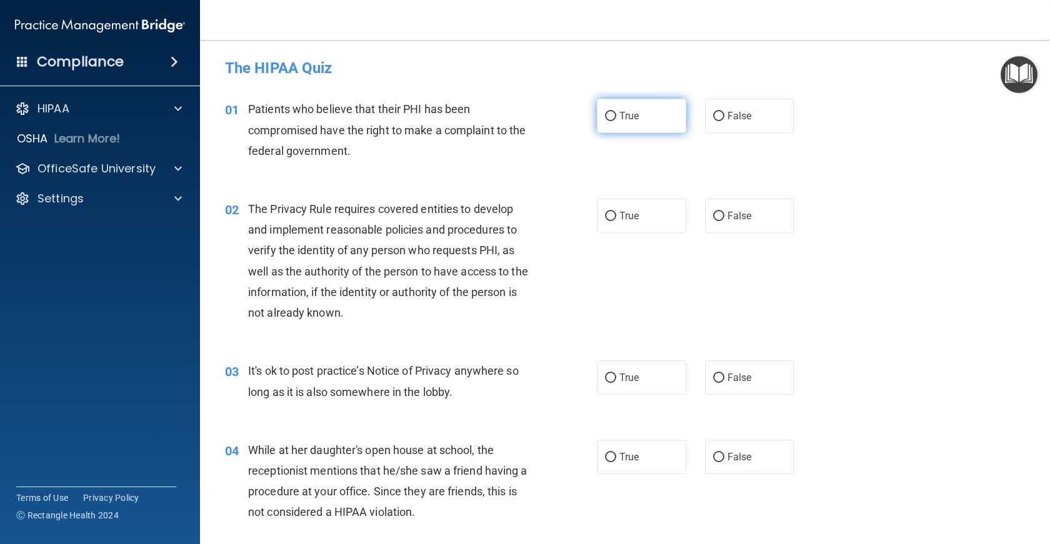
click at [598, 114] on label "True" at bounding box center [641, 116] width 89 height 34
click at [605, 114] on input "True" at bounding box center [610, 116] width 11 height 9
radio input "true"
click at [605, 214] on input "True" at bounding box center [610, 216] width 11 height 9
radio input "true"
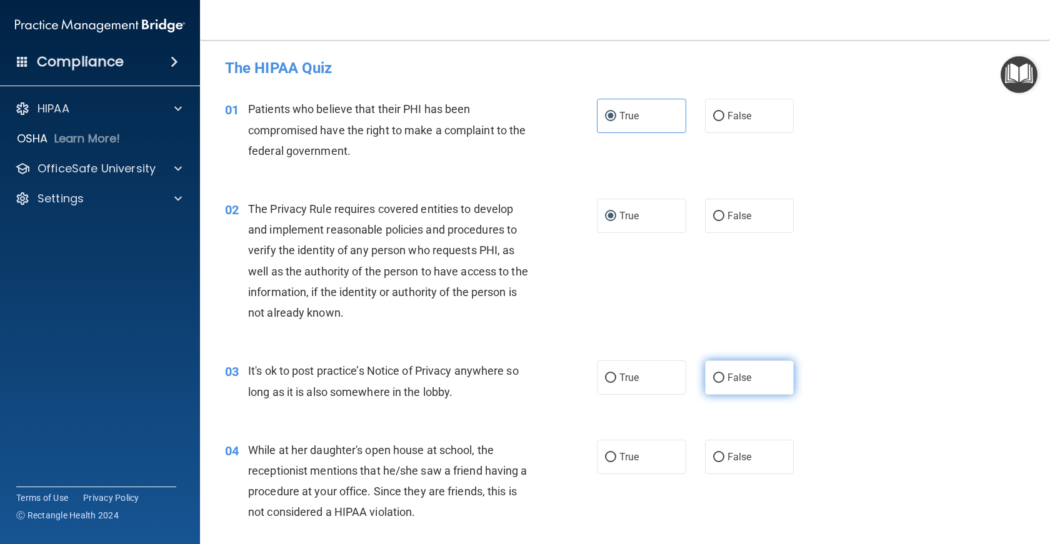
click at [714, 380] on input "False" at bounding box center [718, 378] width 11 height 9
radio input "true"
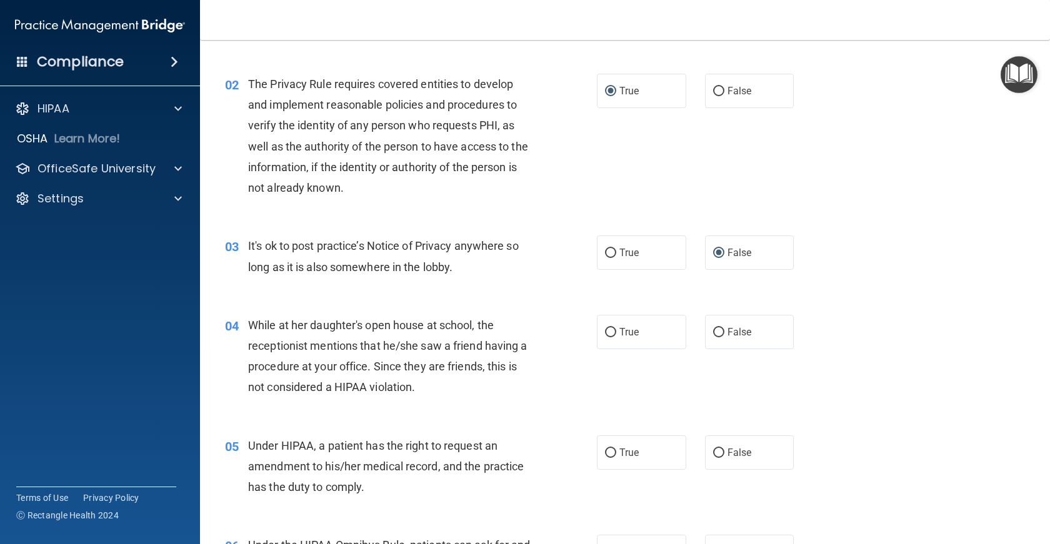
scroll to position [188, 0]
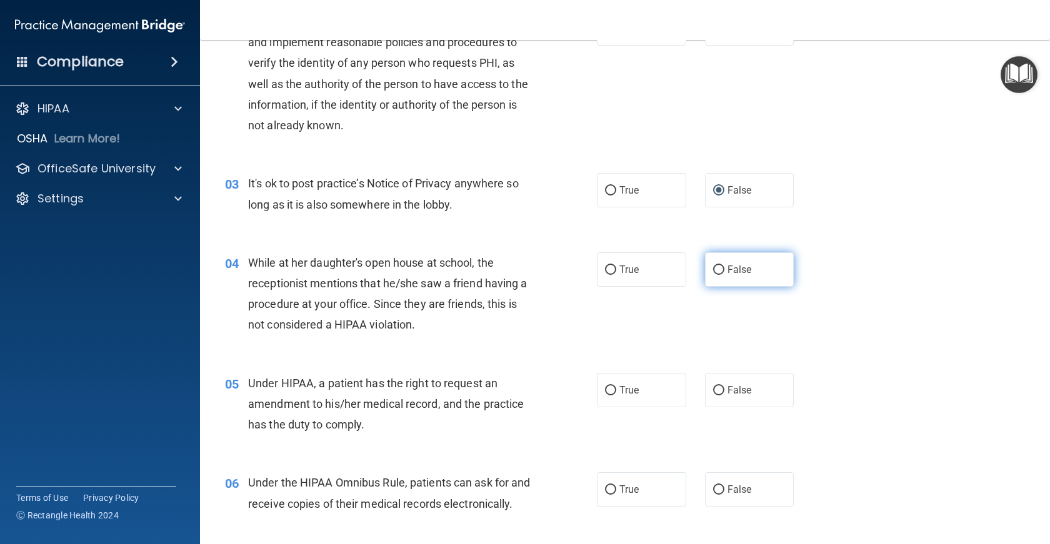
click at [776, 279] on label "False" at bounding box center [749, 270] width 89 height 34
click at [724, 275] on input "False" at bounding box center [718, 270] width 11 height 9
radio input "true"
click at [756, 379] on label "False" at bounding box center [749, 390] width 89 height 34
click at [724, 386] on input "False" at bounding box center [718, 390] width 11 height 9
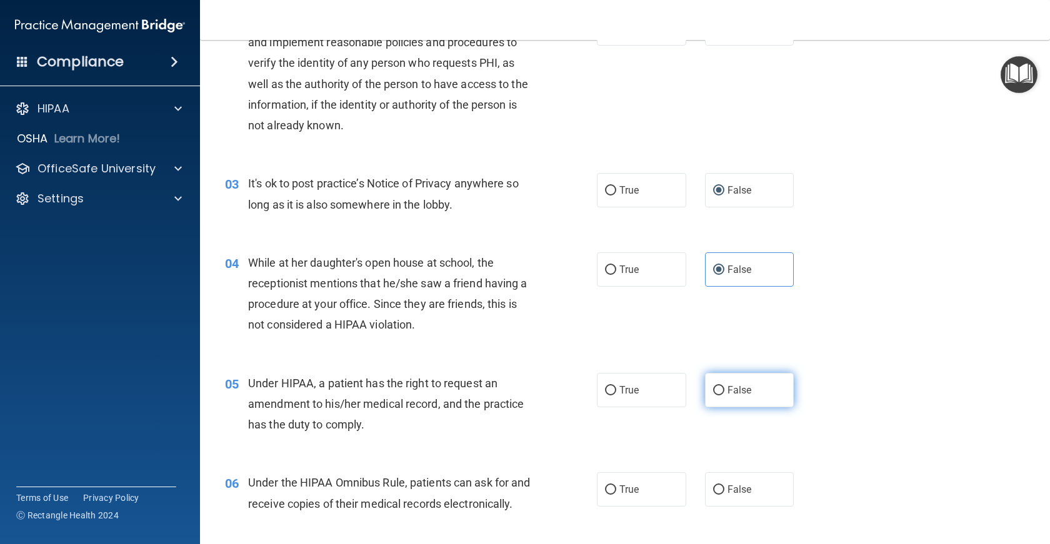
radio input "true"
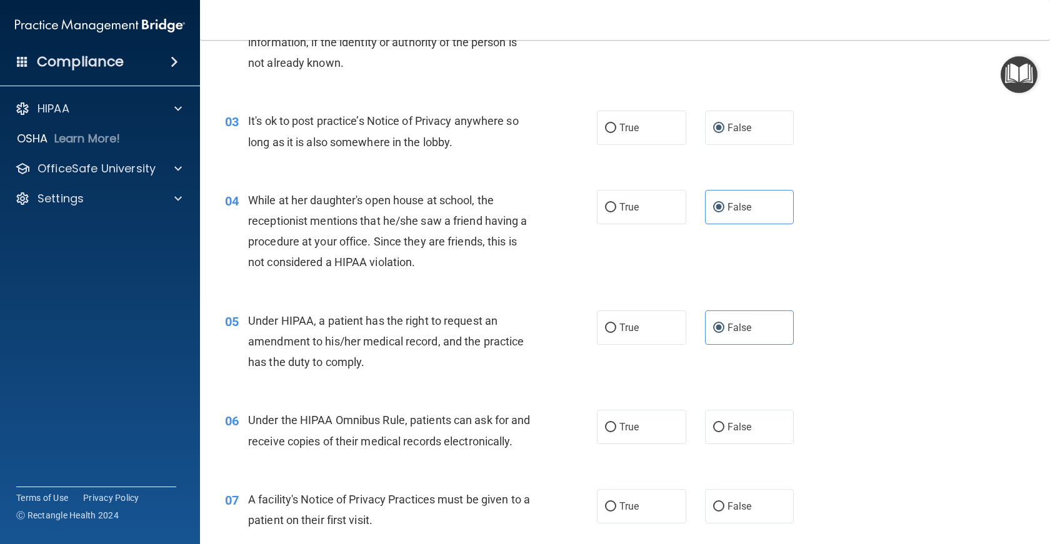
scroll to position [313, 0]
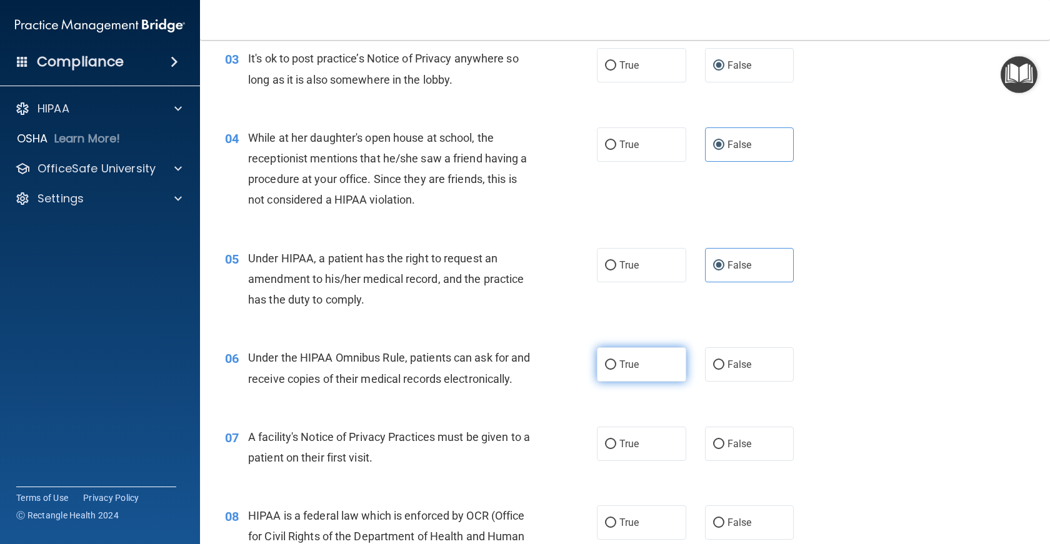
click at [605, 369] on input "True" at bounding box center [610, 365] width 11 height 9
radio input "true"
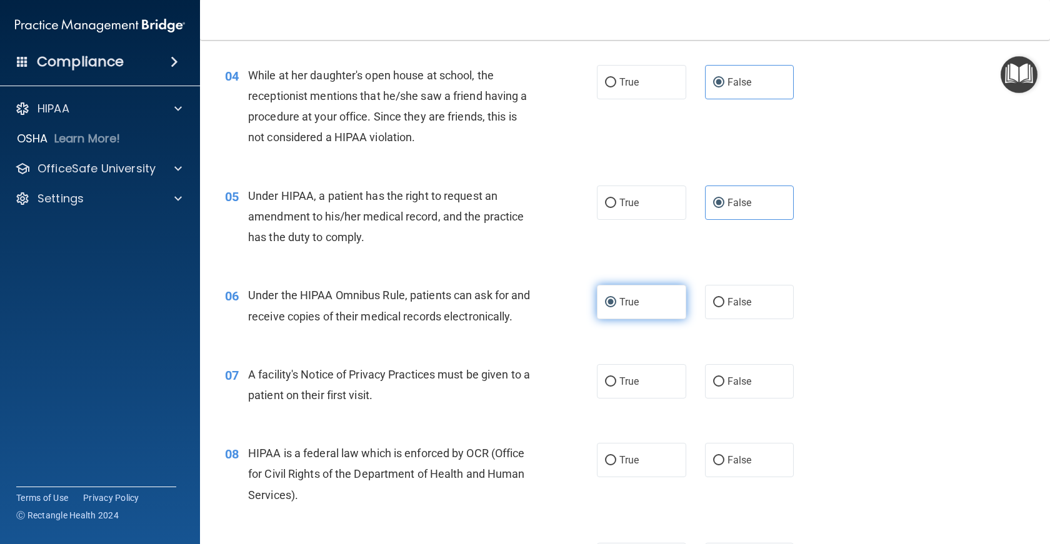
scroll to position [438, 0]
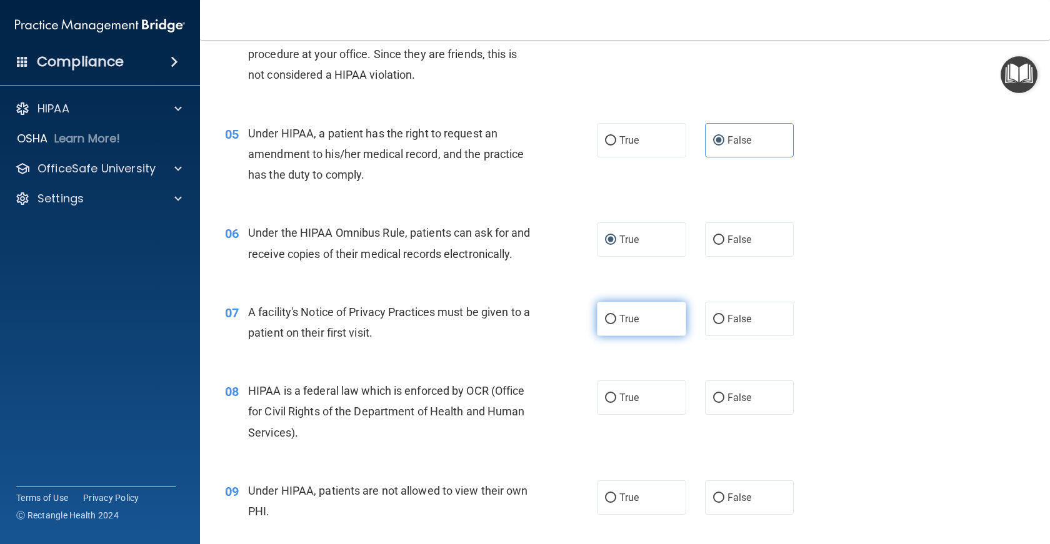
click at [616, 336] on label "True" at bounding box center [641, 319] width 89 height 34
click at [616, 324] on input "True" at bounding box center [610, 319] width 11 height 9
radio input "true"
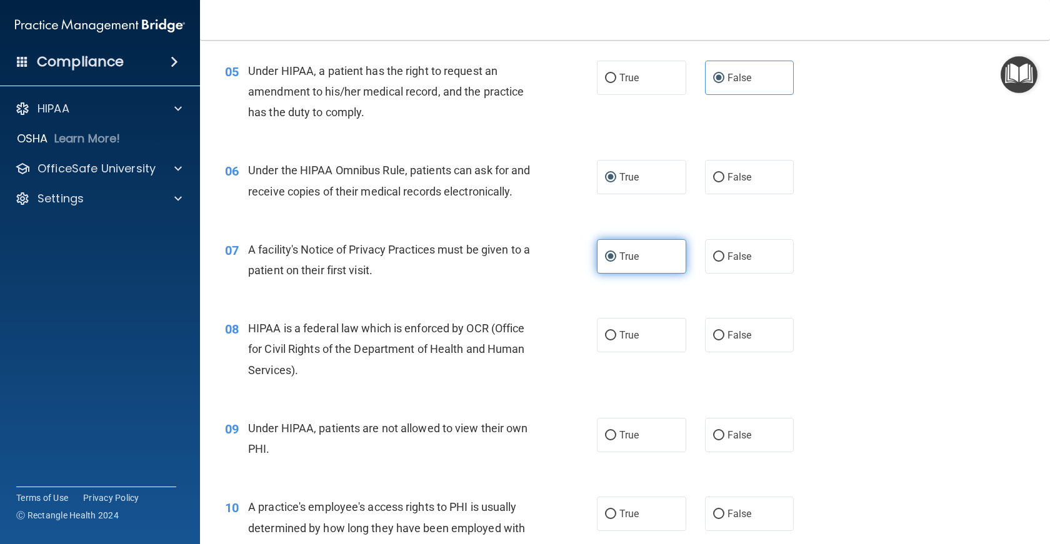
click at [616, 348] on label "True" at bounding box center [641, 335] width 89 height 34
click at [616, 341] on input "True" at bounding box center [610, 335] width 11 height 9
radio input "true"
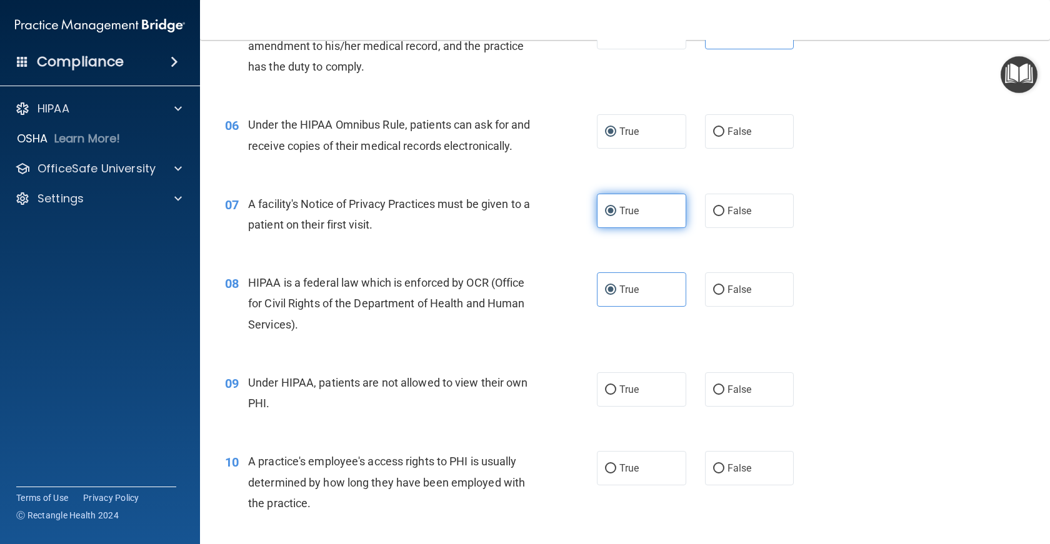
scroll to position [563, 0]
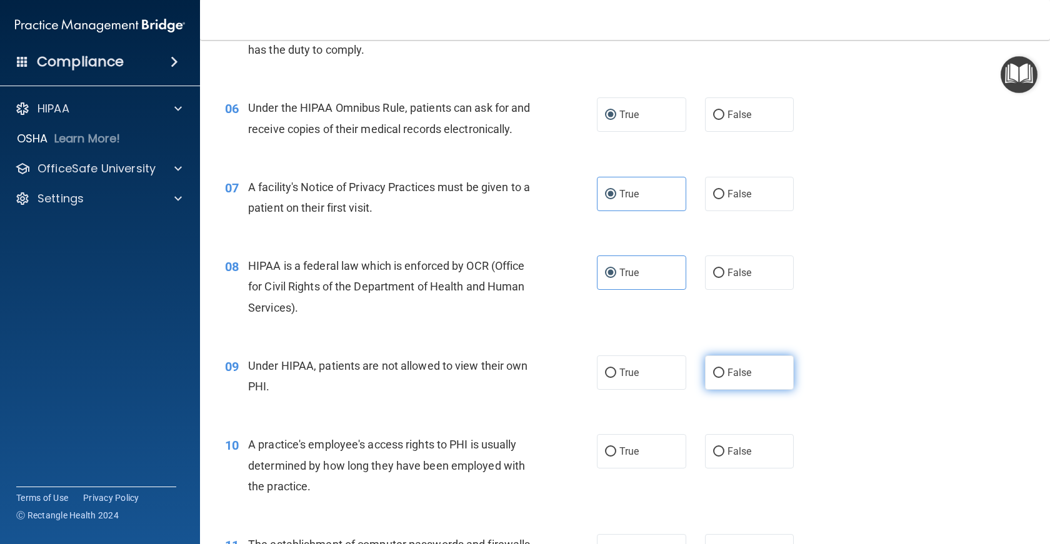
click at [708, 386] on label "False" at bounding box center [749, 373] width 89 height 34
click at [713, 378] on input "False" at bounding box center [718, 373] width 11 height 9
radio input "true"
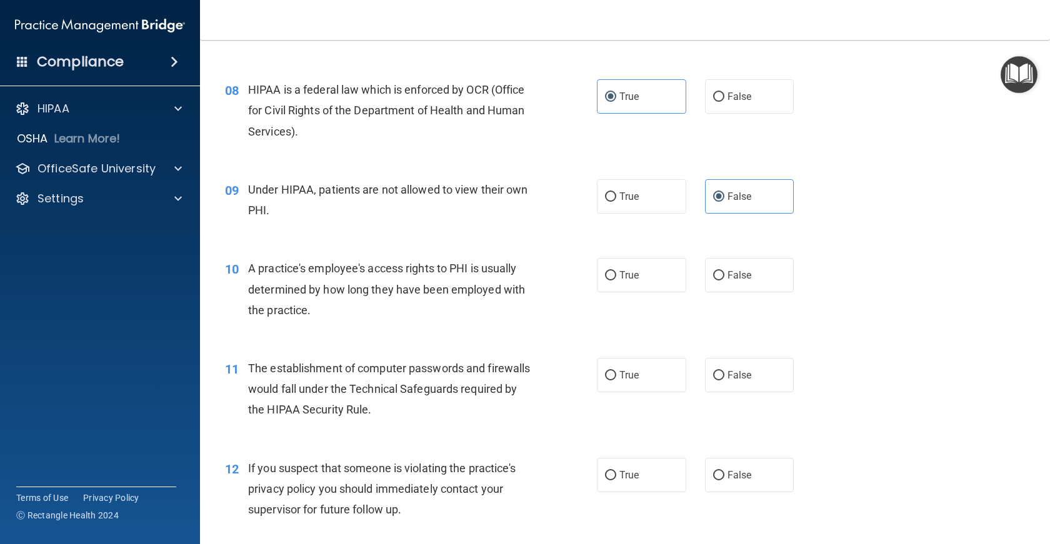
scroll to position [750, 0]
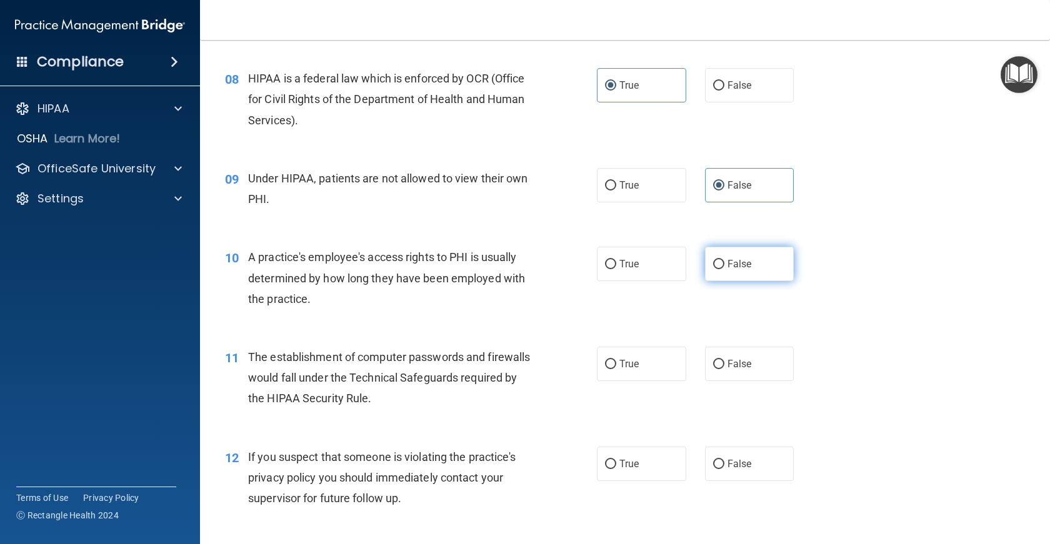
click at [728, 270] on span "False" at bounding box center [740, 264] width 24 height 12
click at [724, 269] on input "False" at bounding box center [718, 264] width 11 height 9
radio input "true"
click at [654, 371] on label "True" at bounding box center [641, 364] width 89 height 34
click at [616, 369] on input "True" at bounding box center [610, 364] width 11 height 9
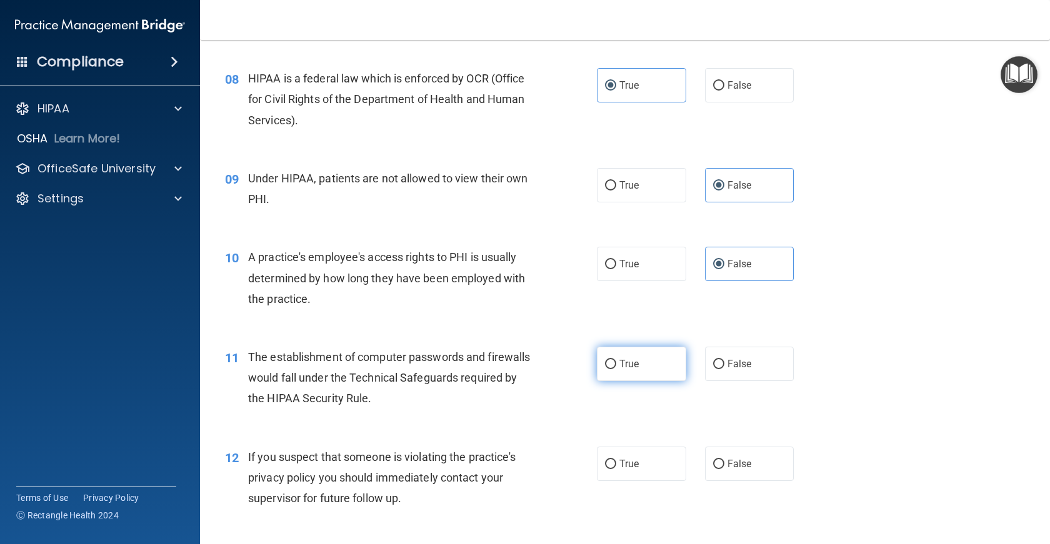
radio input "true"
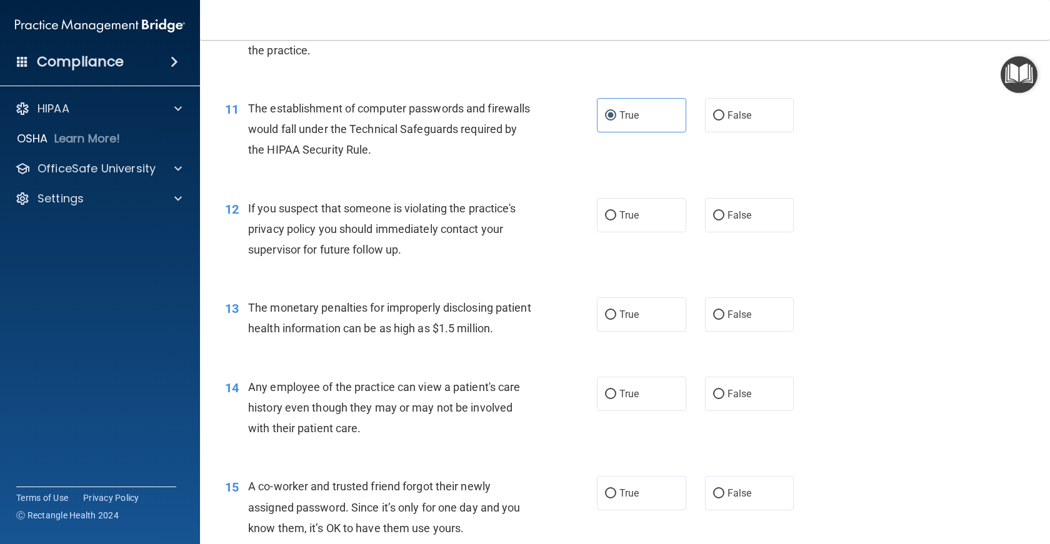
scroll to position [1000, 0]
click at [628, 231] on label "True" at bounding box center [641, 214] width 89 height 34
click at [616, 219] on input "True" at bounding box center [610, 214] width 11 height 9
radio input "true"
click at [626, 319] on span "True" at bounding box center [628, 314] width 19 height 12
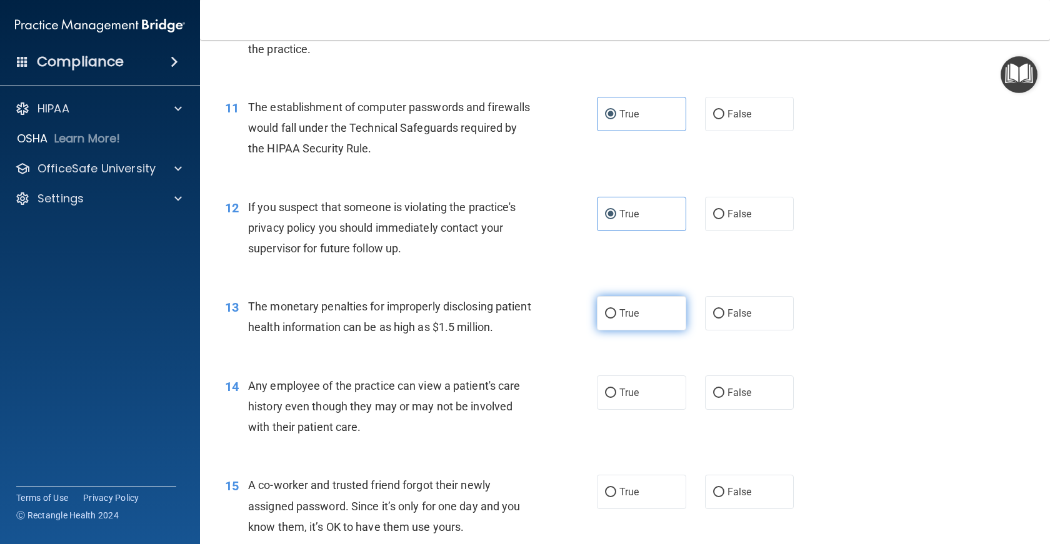
click at [616, 319] on input "True" at bounding box center [610, 313] width 11 height 9
radio input "true"
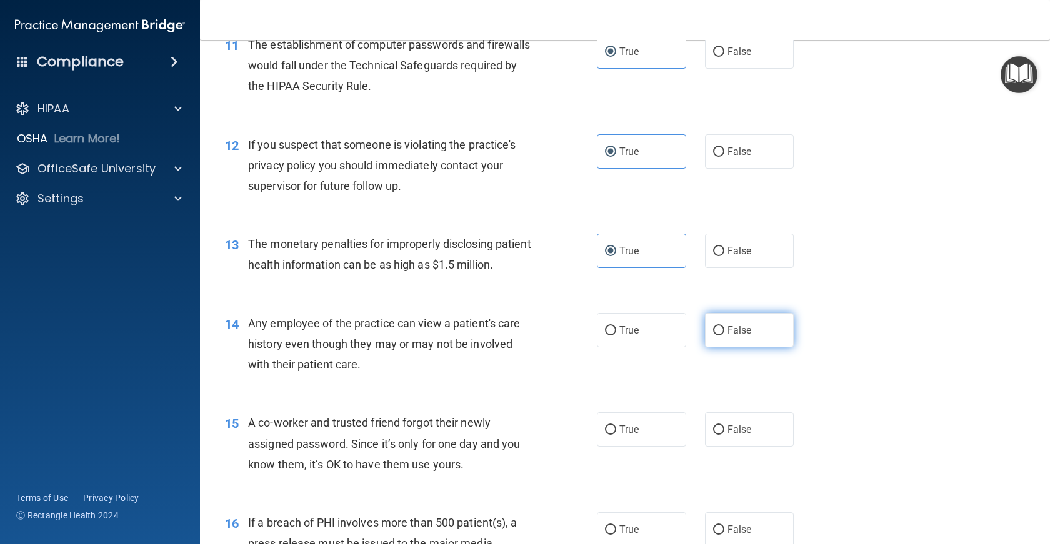
click at [717, 336] on input "False" at bounding box center [718, 330] width 11 height 9
radio input "true"
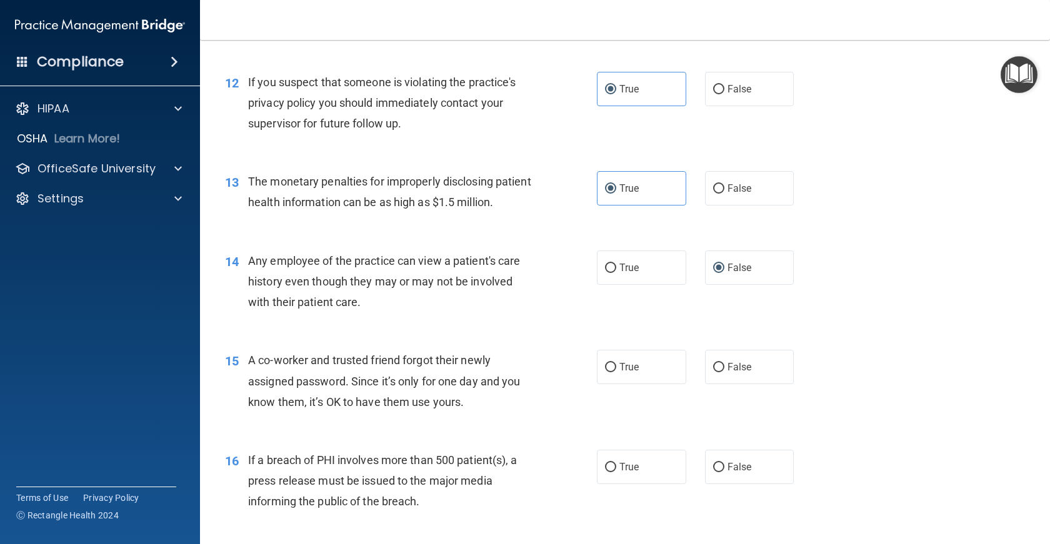
scroll to position [1188, 0]
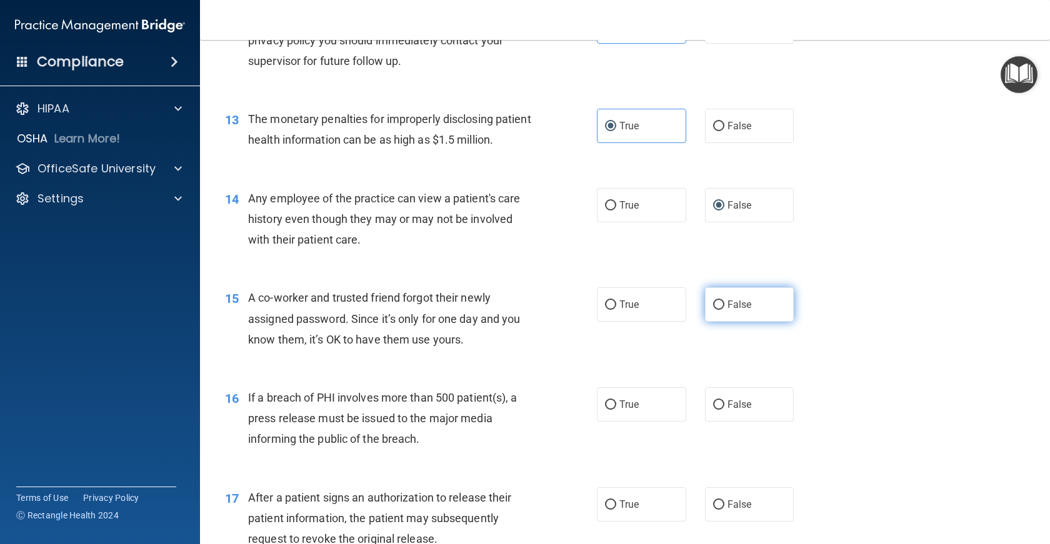
click at [713, 310] on input "False" at bounding box center [718, 305] width 11 height 9
radio input "true"
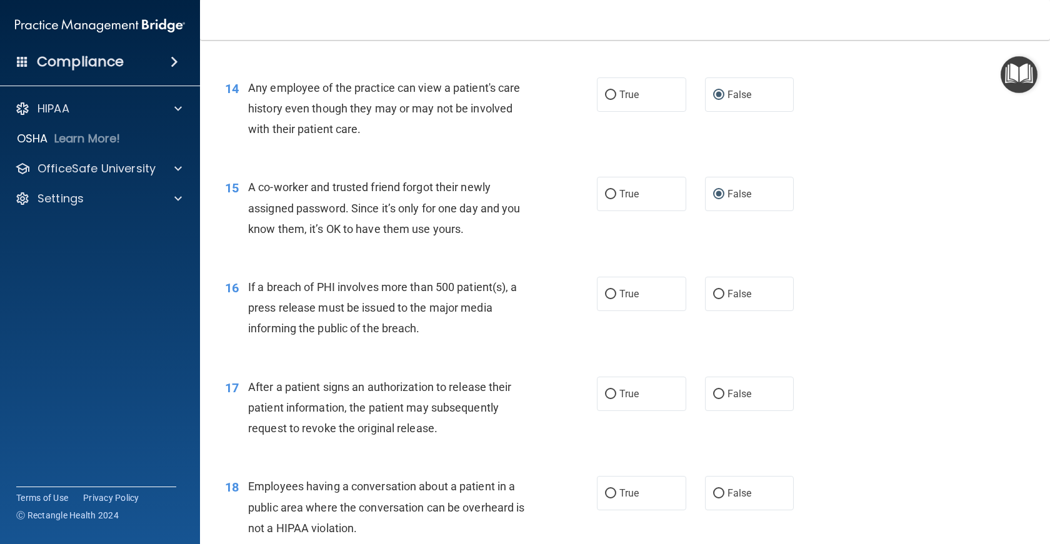
scroll to position [1313, 0]
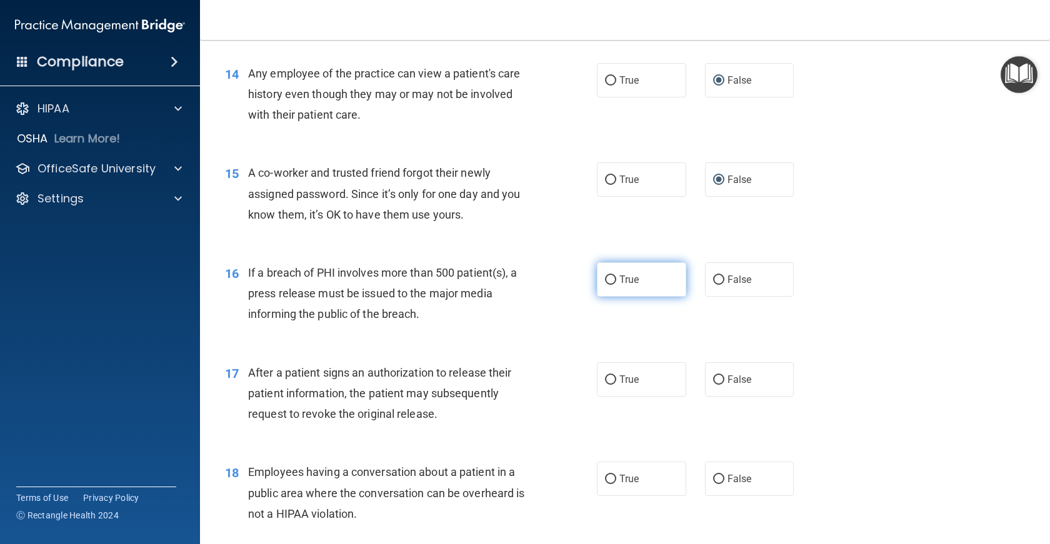
click at [609, 285] on input "True" at bounding box center [610, 280] width 11 height 9
radio input "true"
click at [619, 386] on span "True" at bounding box center [628, 380] width 19 height 12
click at [616, 385] on input "True" at bounding box center [610, 380] width 11 height 9
radio input "true"
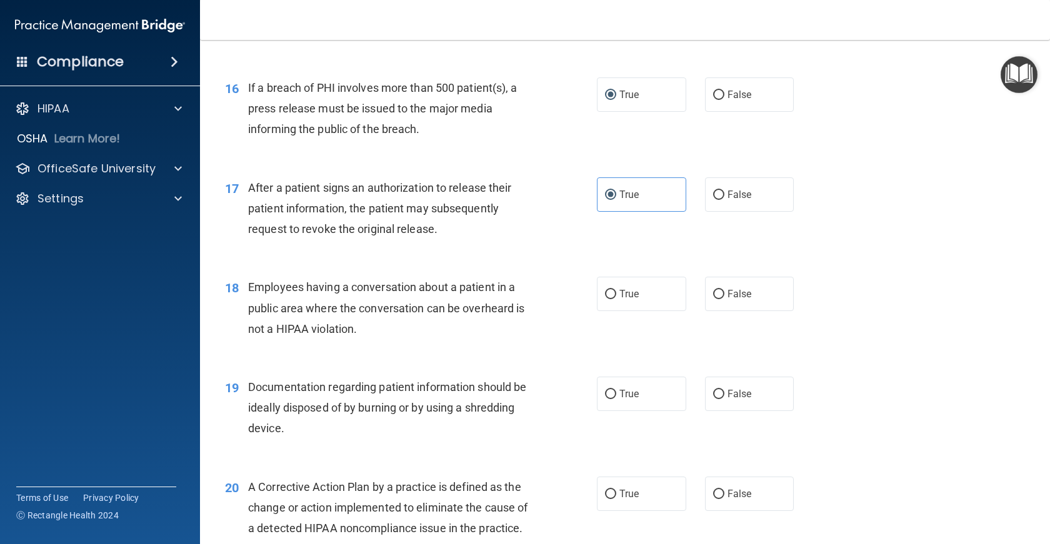
scroll to position [1500, 0]
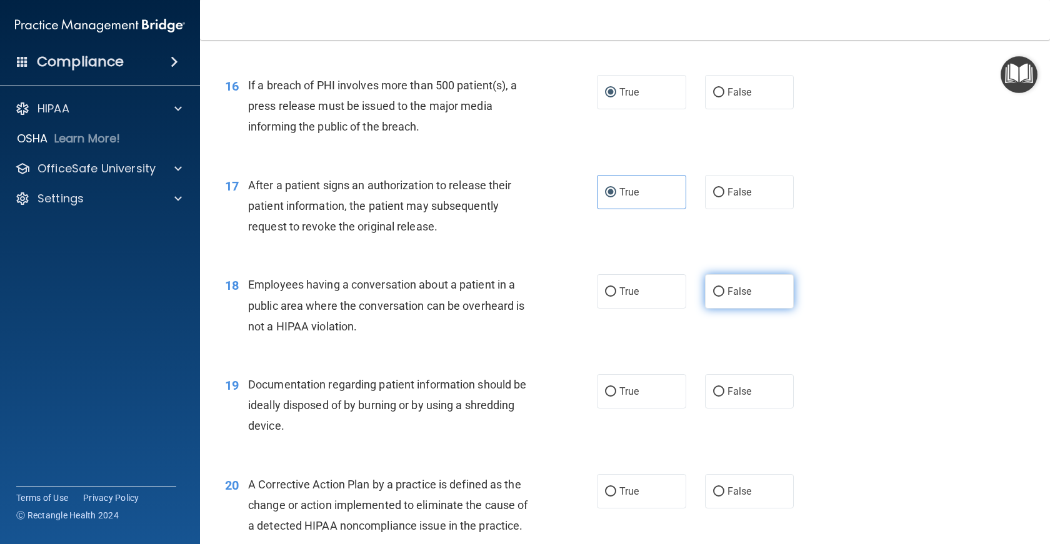
click at [731, 298] on span "False" at bounding box center [740, 292] width 24 height 12
click at [724, 297] on input "False" at bounding box center [718, 292] width 11 height 9
radio input "true"
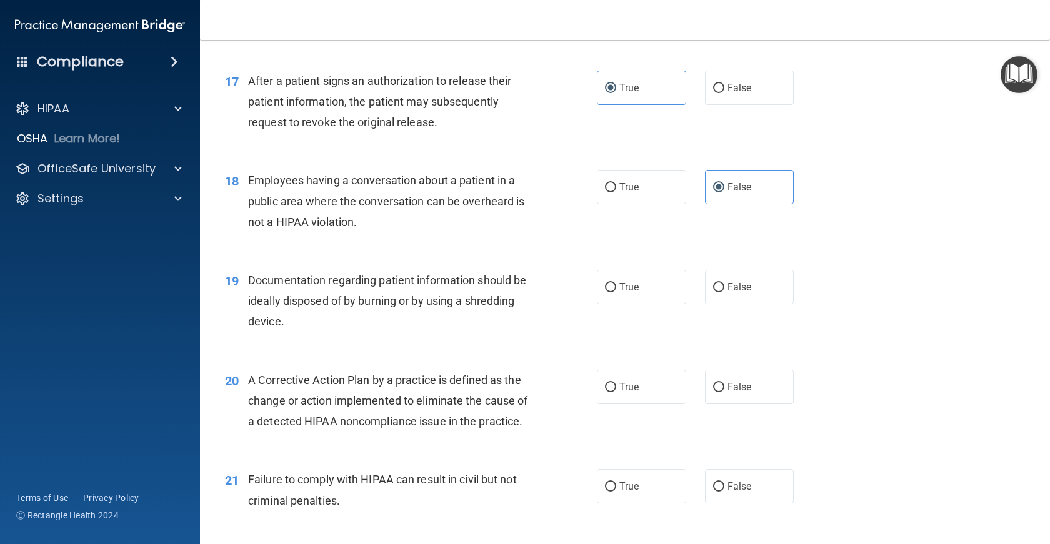
scroll to position [1625, 0]
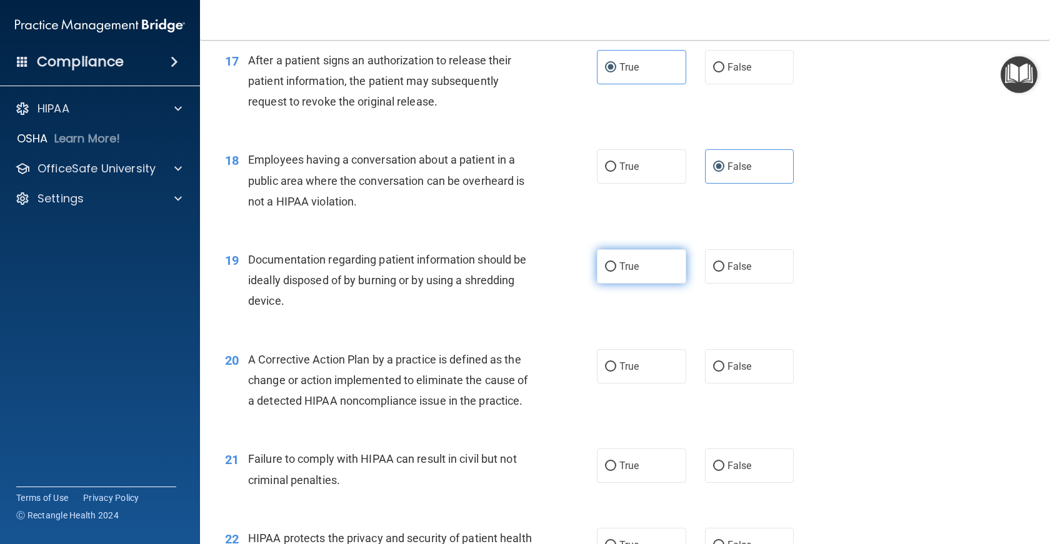
click at [624, 284] on label "True" at bounding box center [641, 266] width 89 height 34
click at [616, 272] on input "True" at bounding box center [610, 267] width 11 height 9
radio input "true"
click at [644, 384] on label "True" at bounding box center [641, 366] width 89 height 34
click at [616, 372] on input "True" at bounding box center [610, 367] width 11 height 9
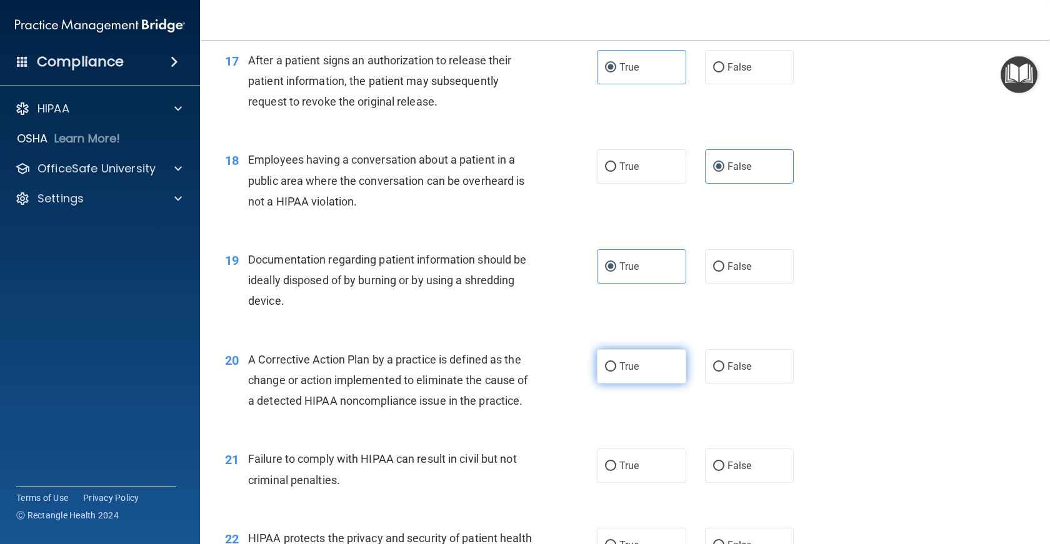
radio input "true"
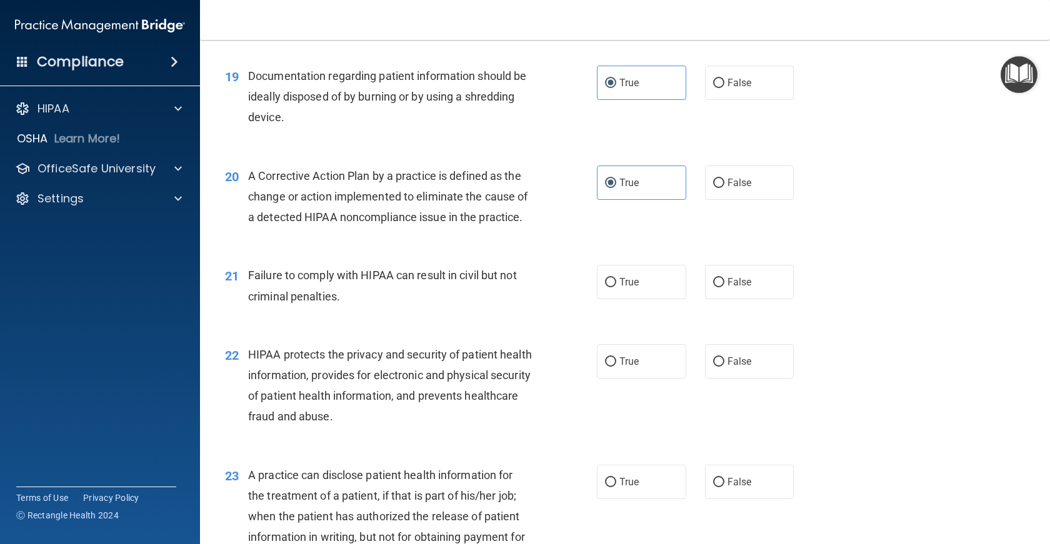
scroll to position [1813, 0]
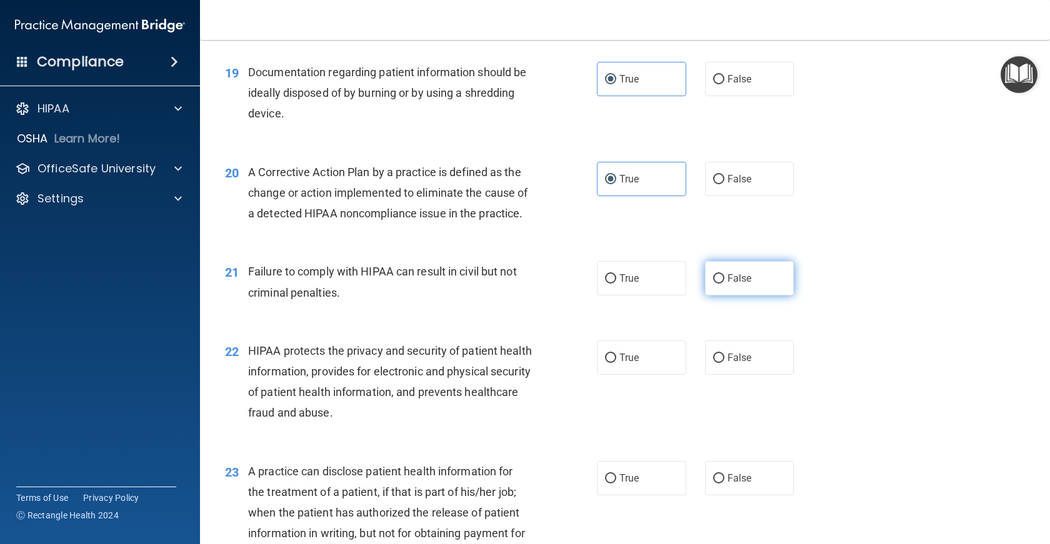
click at [719, 296] on label "False" at bounding box center [749, 278] width 89 height 34
click at [719, 284] on input "False" at bounding box center [718, 278] width 11 height 9
radio input "true"
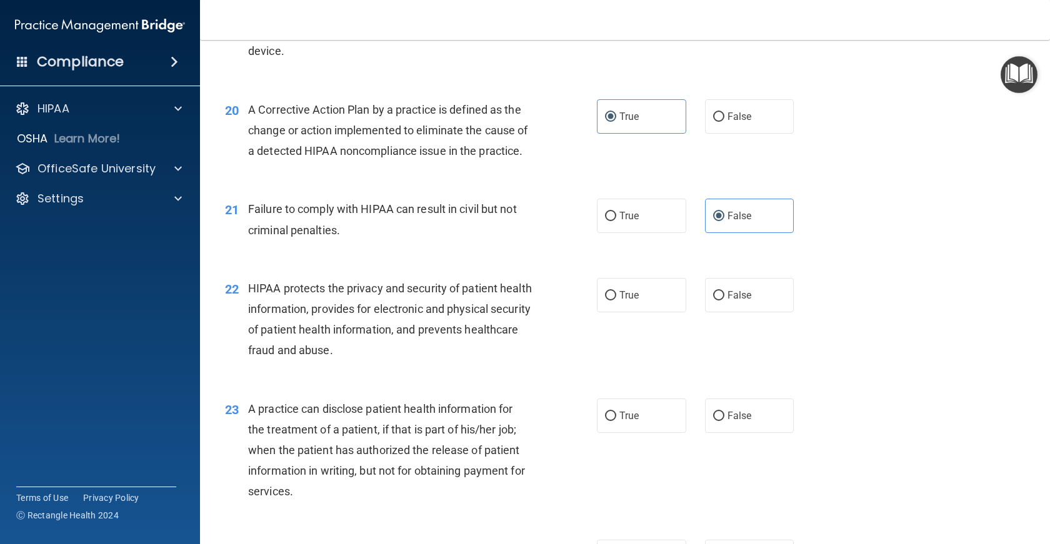
scroll to position [1938, 0]
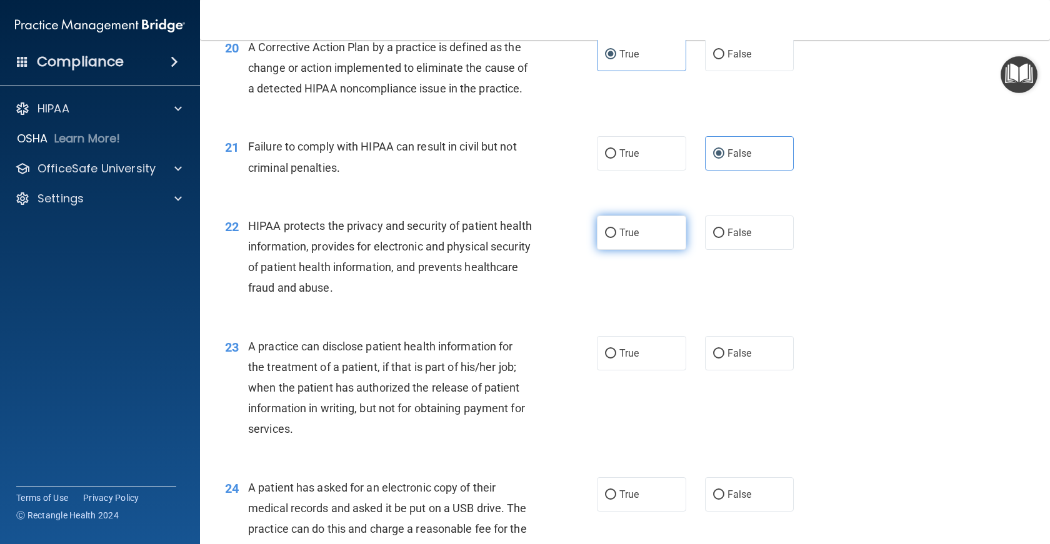
click at [639, 250] on label "True" at bounding box center [641, 233] width 89 height 34
click at [616, 238] on input "True" at bounding box center [610, 233] width 11 height 9
radio input "true"
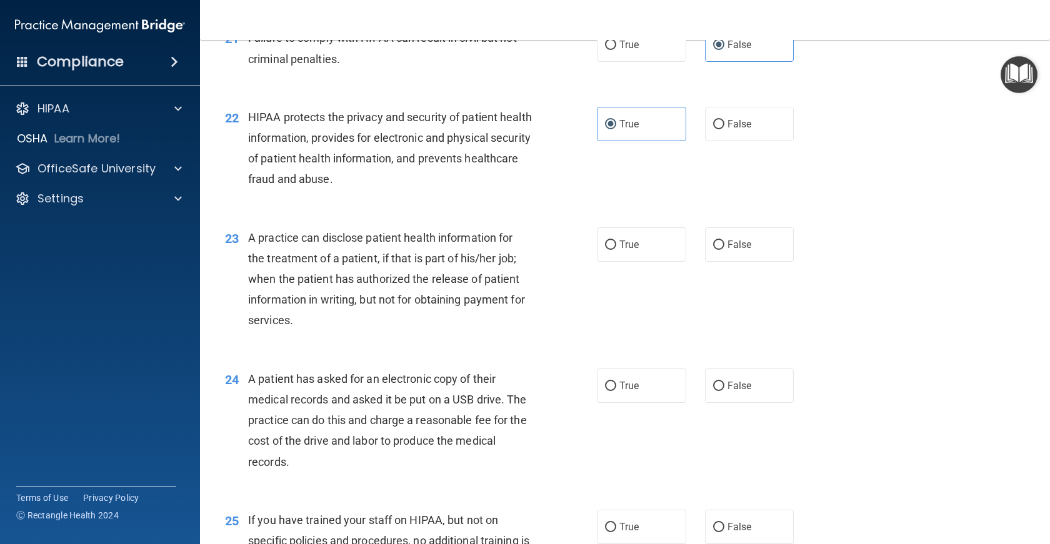
scroll to position [2063, 0]
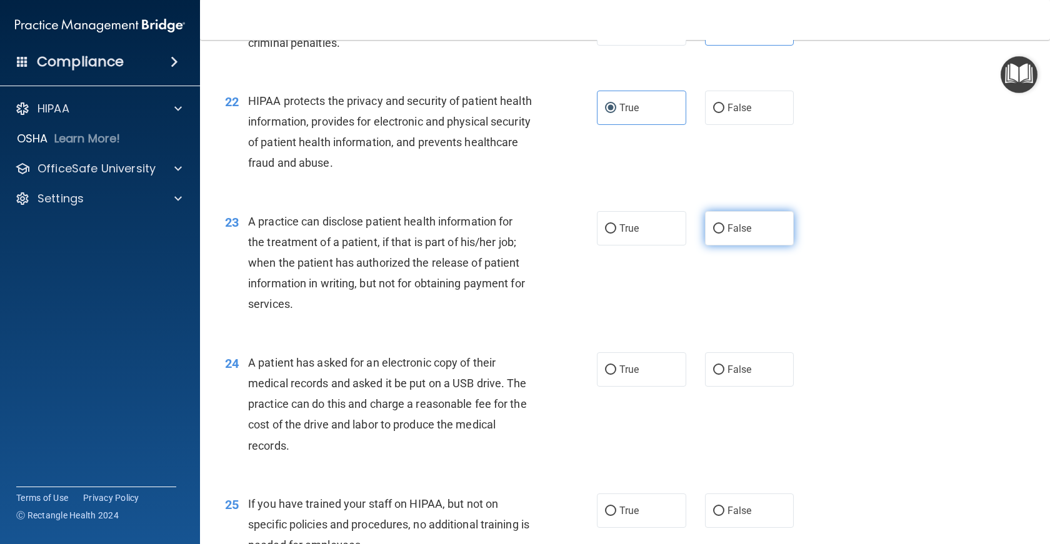
click at [716, 246] on label "False" at bounding box center [749, 228] width 89 height 34
click at [716, 234] on input "False" at bounding box center [718, 228] width 11 height 9
radio input "true"
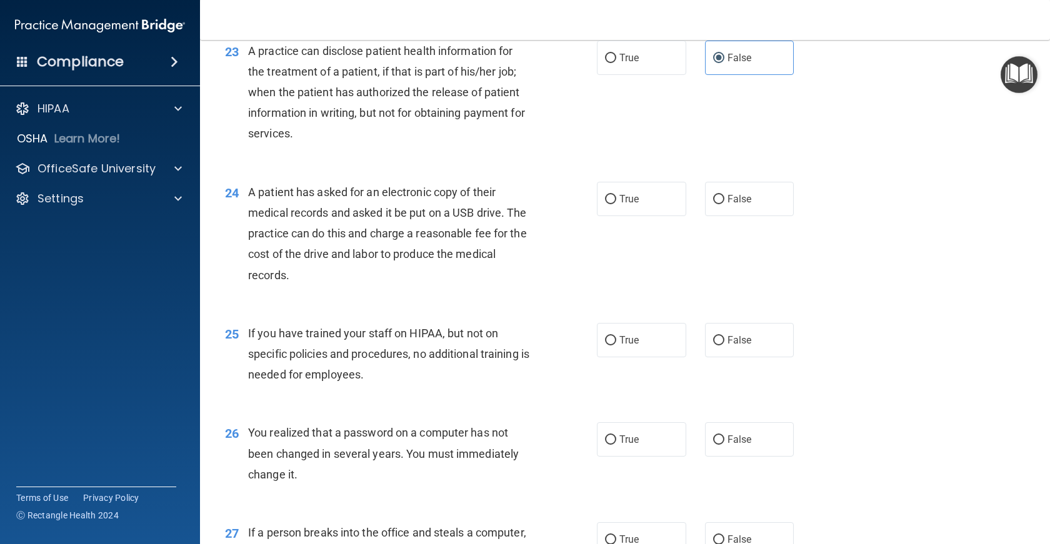
scroll to position [2250, 0]
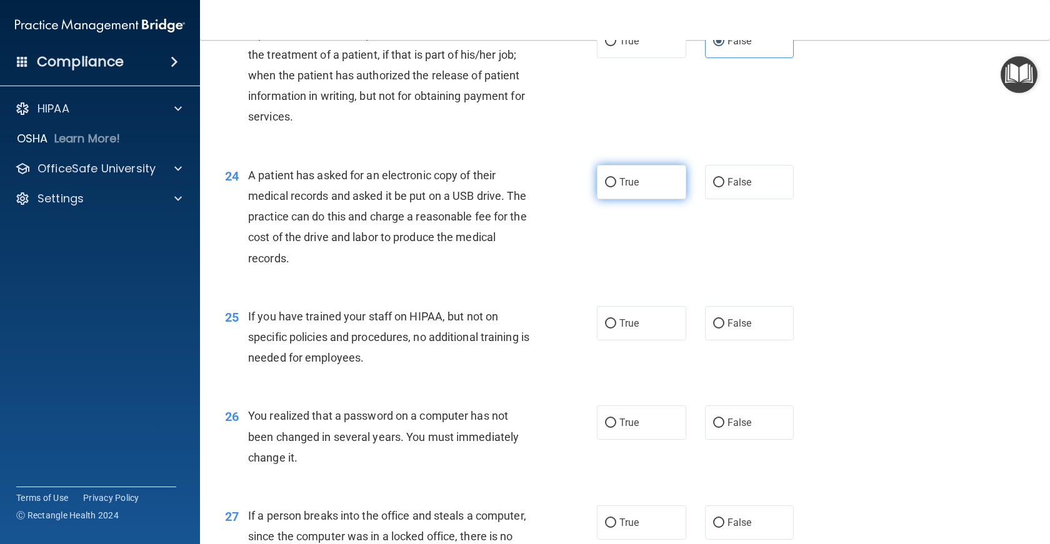
click at [622, 199] on label "True" at bounding box center [641, 182] width 89 height 34
click at [616, 188] on input "True" at bounding box center [610, 182] width 11 height 9
radio input "true"
click at [731, 341] on label "False" at bounding box center [749, 323] width 89 height 34
click at [724, 329] on input "False" at bounding box center [718, 323] width 11 height 9
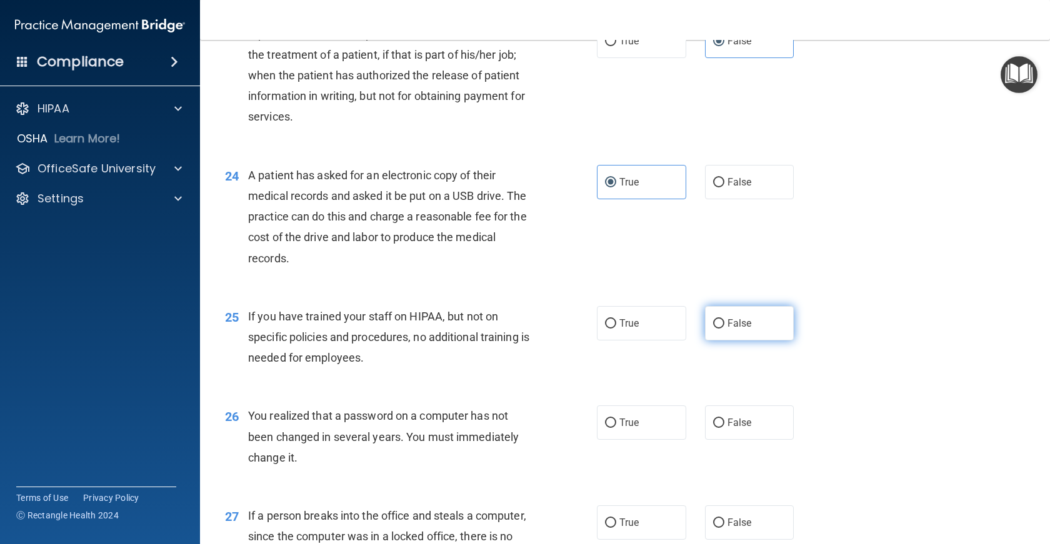
radio input "true"
click at [643, 440] on label "True" at bounding box center [641, 423] width 89 height 34
click at [616, 428] on input "True" at bounding box center [610, 423] width 11 height 9
radio input "true"
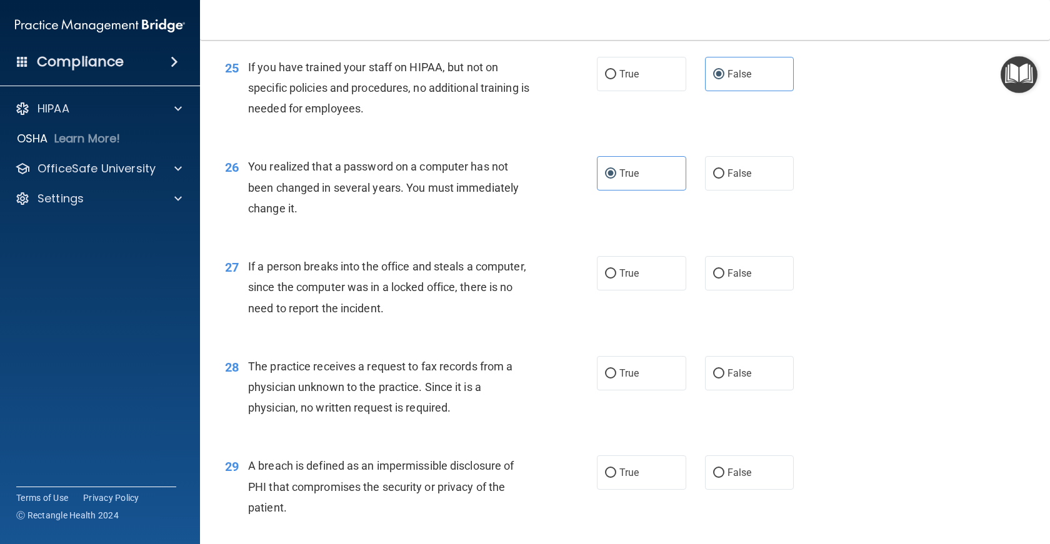
scroll to position [2500, 0]
click at [760, 290] on label "False" at bounding box center [749, 273] width 89 height 34
click at [724, 278] on input "False" at bounding box center [718, 273] width 11 height 9
radio input "true"
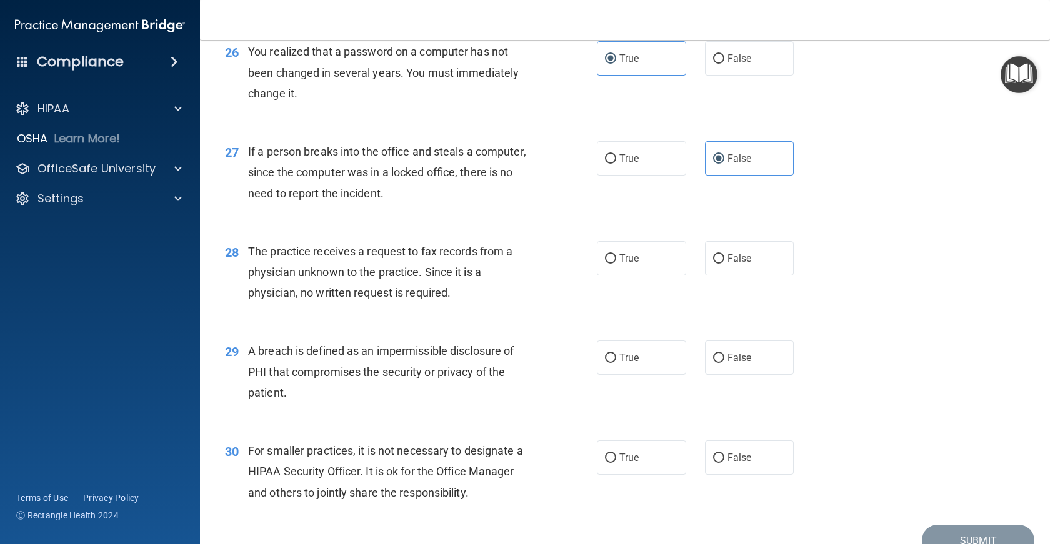
scroll to position [2625, 0]
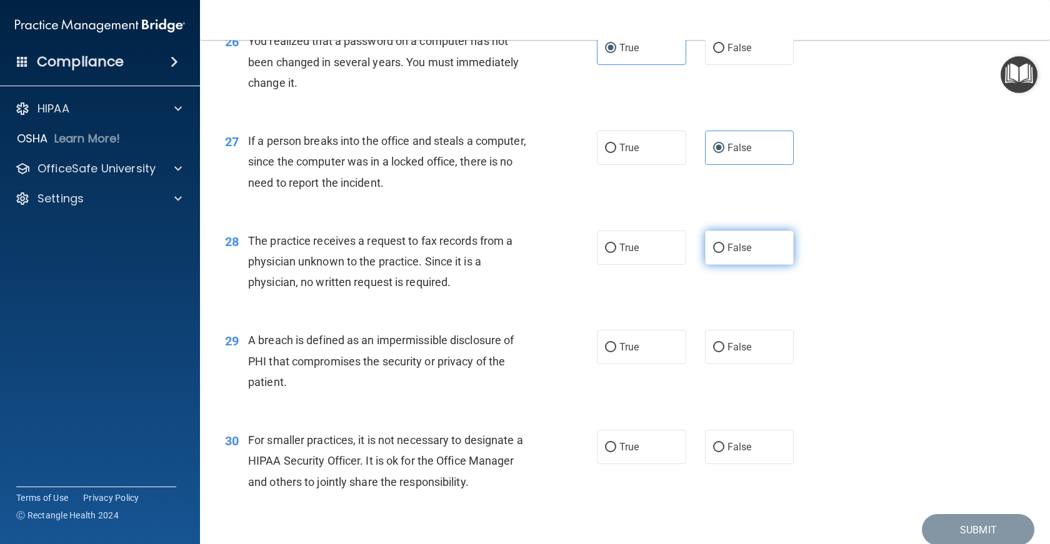
click at [728, 254] on span "False" at bounding box center [740, 248] width 24 height 12
click at [723, 253] on input "False" at bounding box center [718, 248] width 11 height 9
radio input "true"
click at [650, 364] on label "True" at bounding box center [641, 347] width 89 height 34
click at [616, 353] on input "True" at bounding box center [610, 347] width 11 height 9
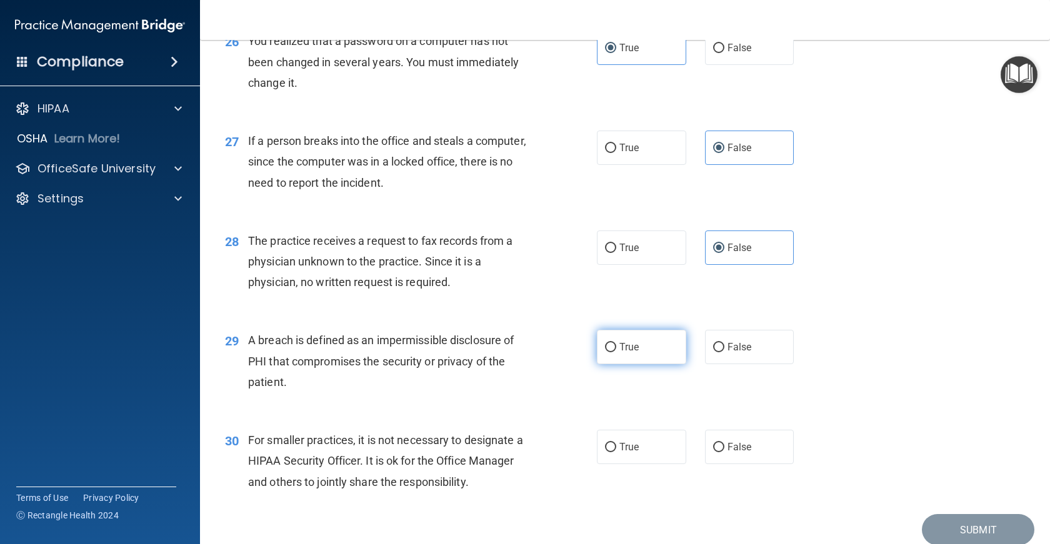
radio input "true"
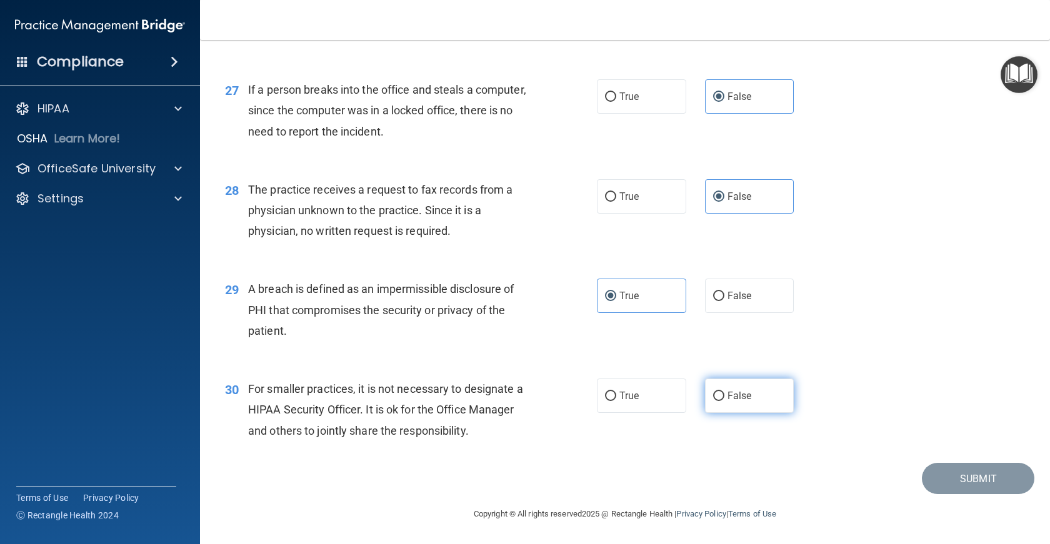
click at [739, 385] on label "False" at bounding box center [749, 396] width 89 height 34
click at [724, 392] on input "False" at bounding box center [718, 396] width 11 height 9
radio input "true"
click at [958, 484] on button "Submit" at bounding box center [978, 479] width 113 height 32
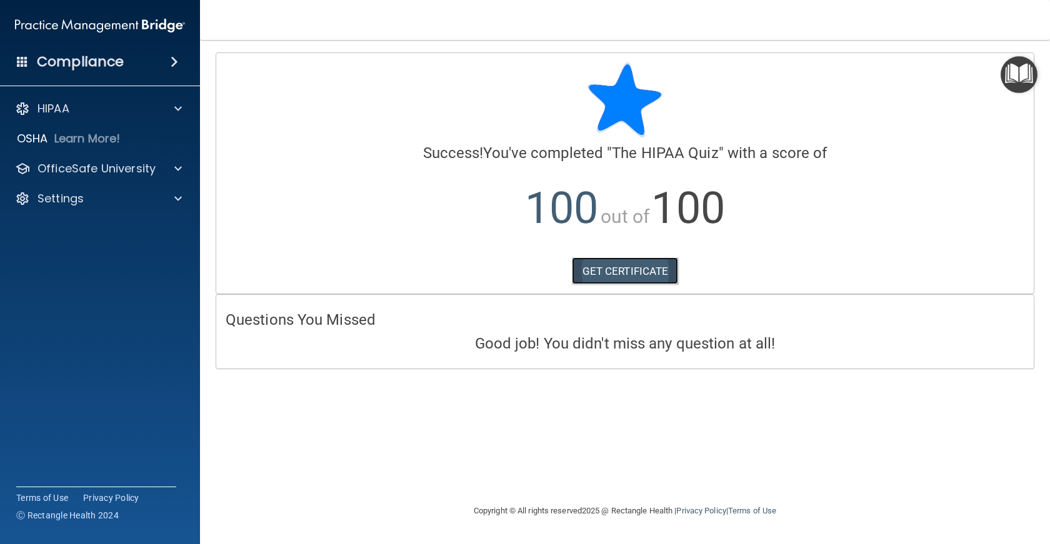
click at [630, 274] on link "GET CERTIFICATE" at bounding box center [625, 272] width 107 height 28
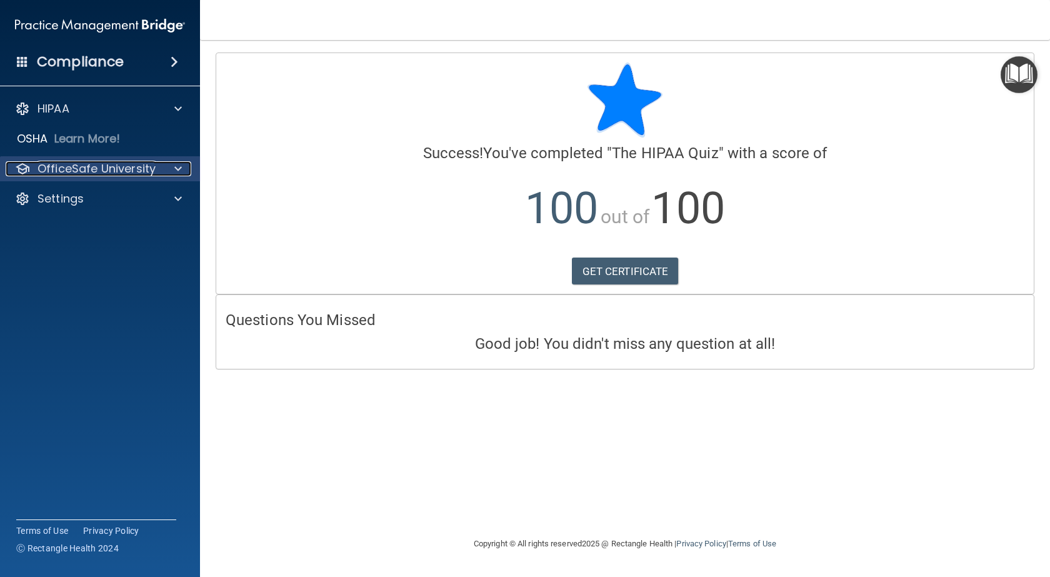
click at [121, 171] on p "OfficeSafe University" at bounding box center [97, 168] width 118 height 15
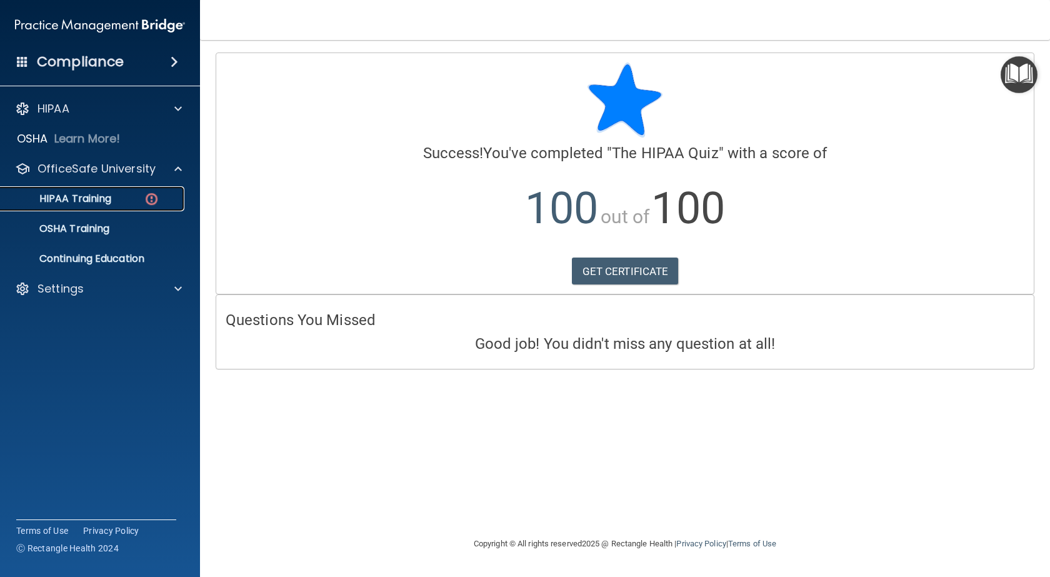
click at [110, 203] on p "HIPAA Training" at bounding box center [59, 199] width 103 height 13
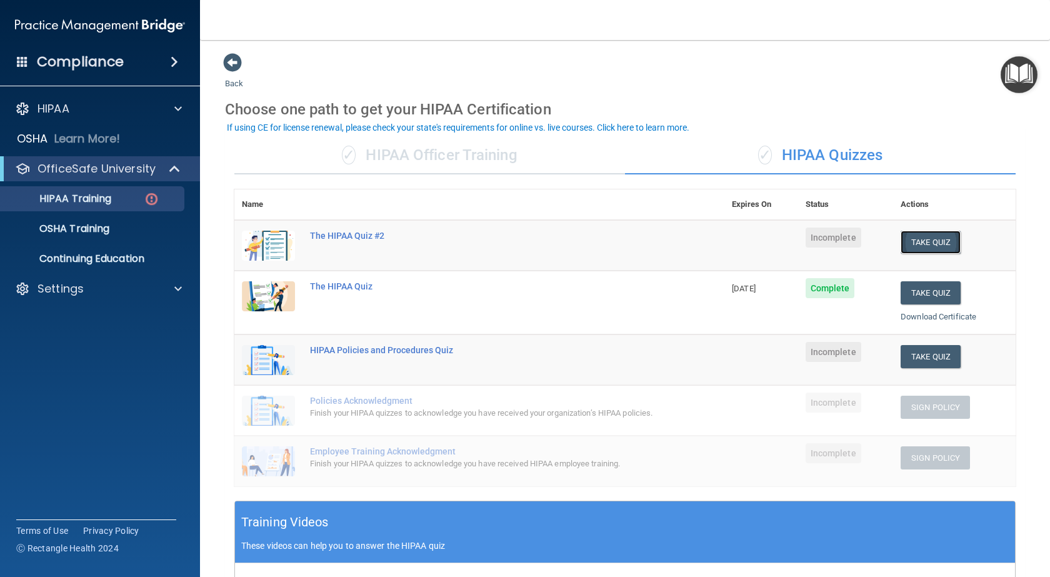
click at [919, 241] on button "Take Quiz" at bounding box center [931, 242] width 60 height 23
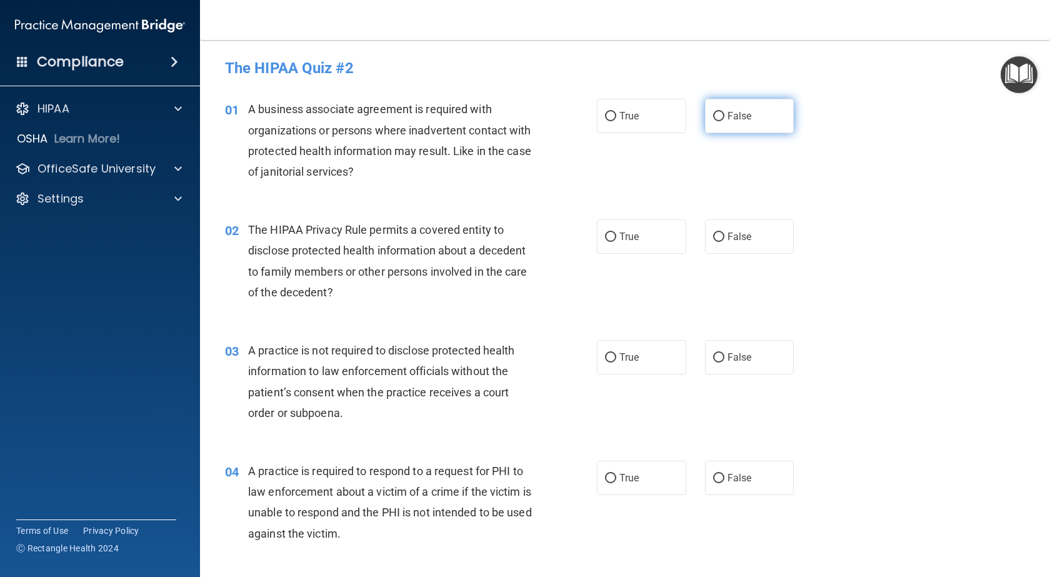
click at [763, 123] on label "False" at bounding box center [749, 116] width 89 height 34
click at [724, 121] on input "False" at bounding box center [718, 116] width 11 height 9
radio input "true"
click at [624, 232] on span "True" at bounding box center [628, 237] width 19 height 12
click at [616, 233] on input "True" at bounding box center [610, 237] width 11 height 9
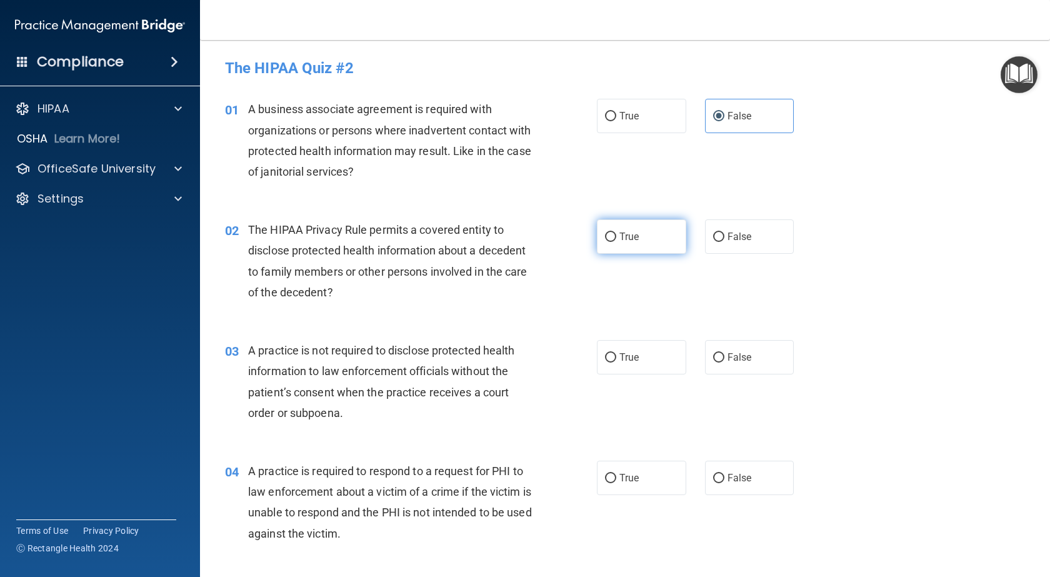
radio input "true"
click at [738, 354] on span "False" at bounding box center [740, 357] width 24 height 12
click at [724, 354] on input "False" at bounding box center [718, 357] width 11 height 9
radio input "true"
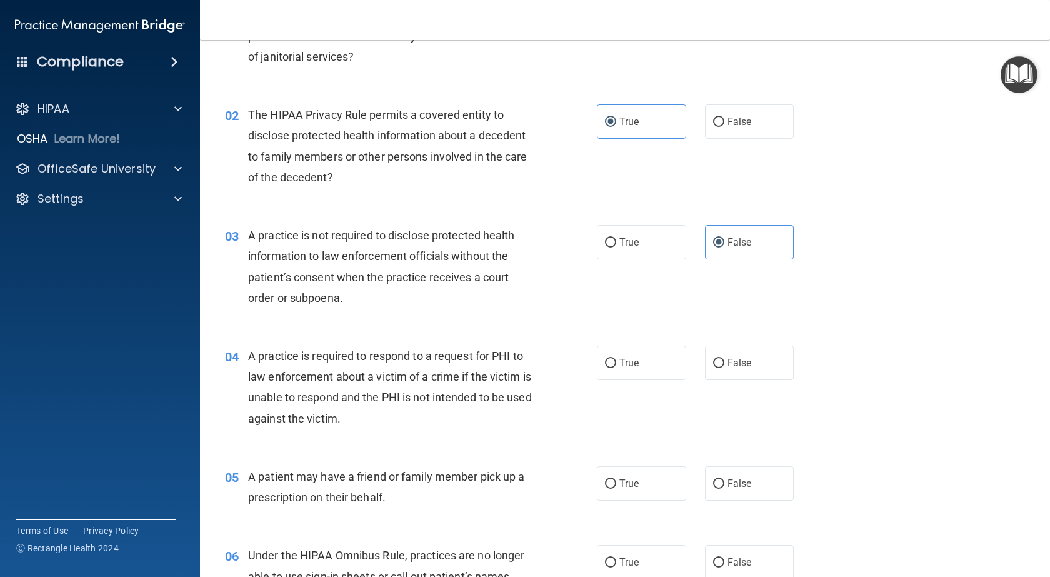
scroll to position [125, 0]
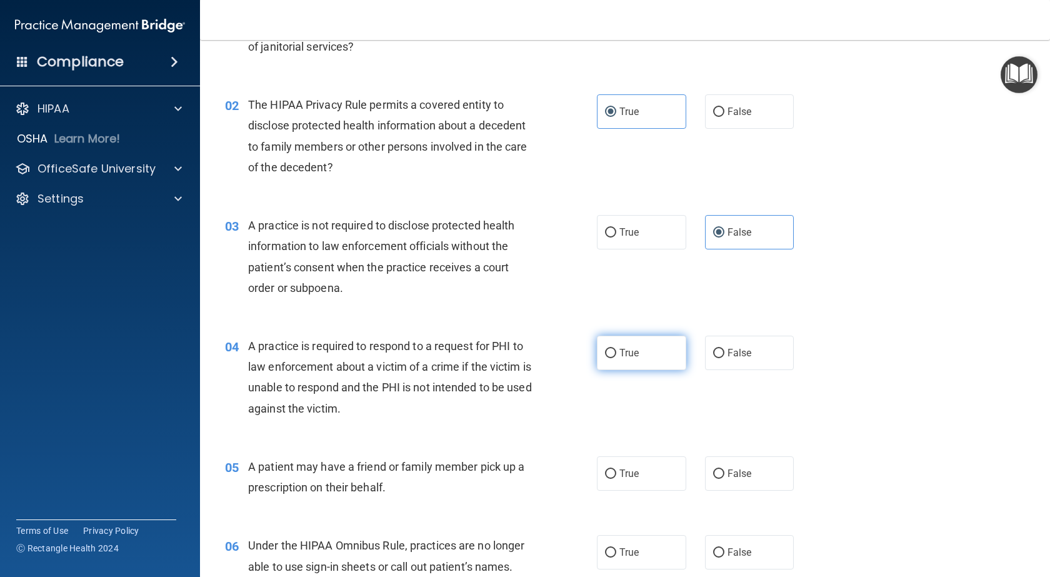
click at [631, 355] on span "True" at bounding box center [628, 353] width 19 height 12
click at [616, 355] on input "True" at bounding box center [610, 353] width 11 height 9
radio input "true"
drag, startPoint x: 621, startPoint y: 475, endPoint x: 609, endPoint y: 470, distance: 12.9
click at [619, 474] on span "True" at bounding box center [628, 474] width 19 height 12
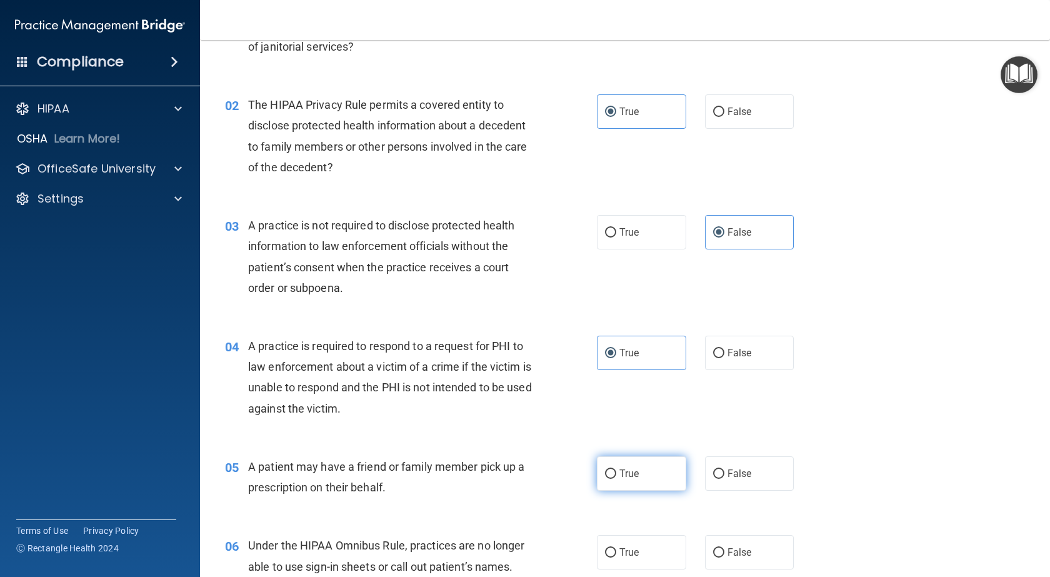
click at [616, 474] on input "True" at bounding box center [610, 473] width 11 height 9
radio input "true"
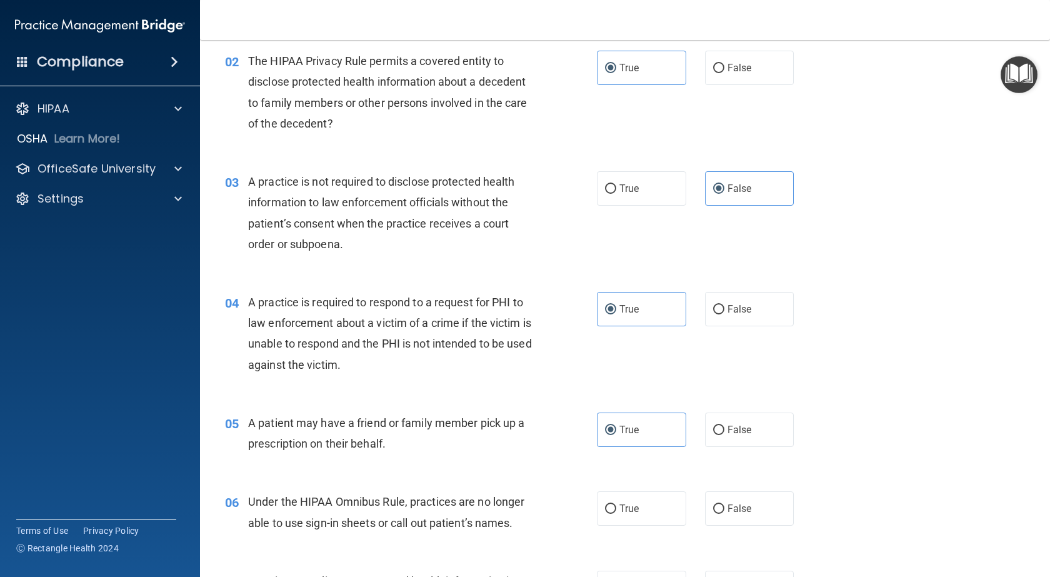
scroll to position [250, 0]
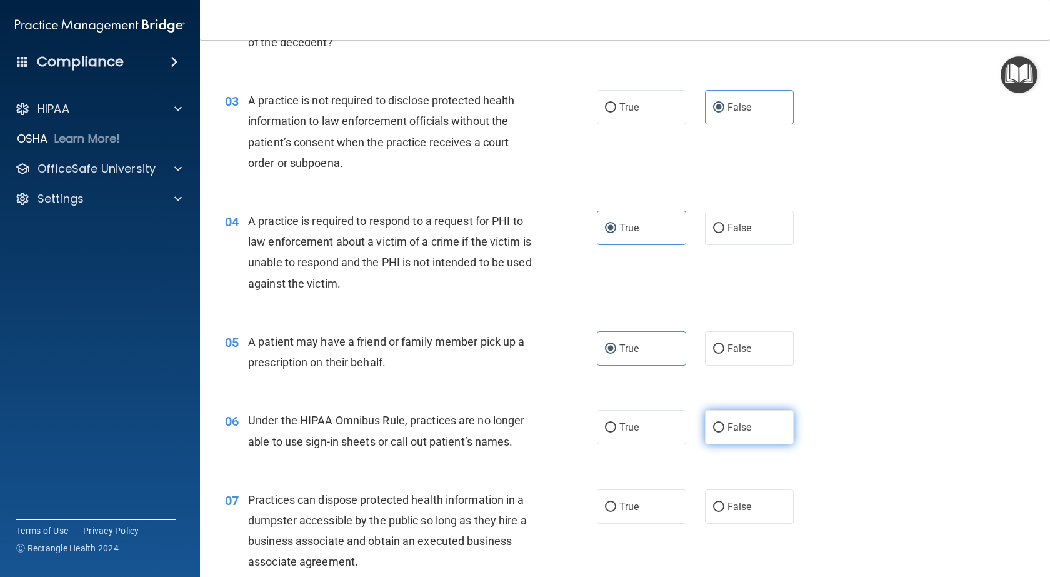
click at [754, 428] on label "False" at bounding box center [749, 427] width 89 height 34
click at [724, 428] on input "False" at bounding box center [718, 427] width 11 height 9
radio input "true"
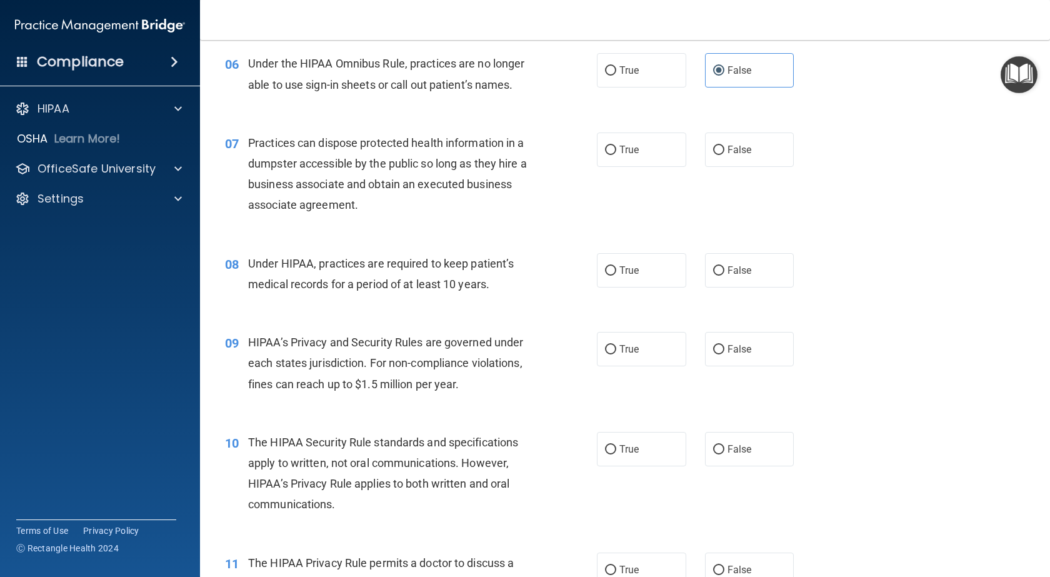
scroll to position [625, 0]
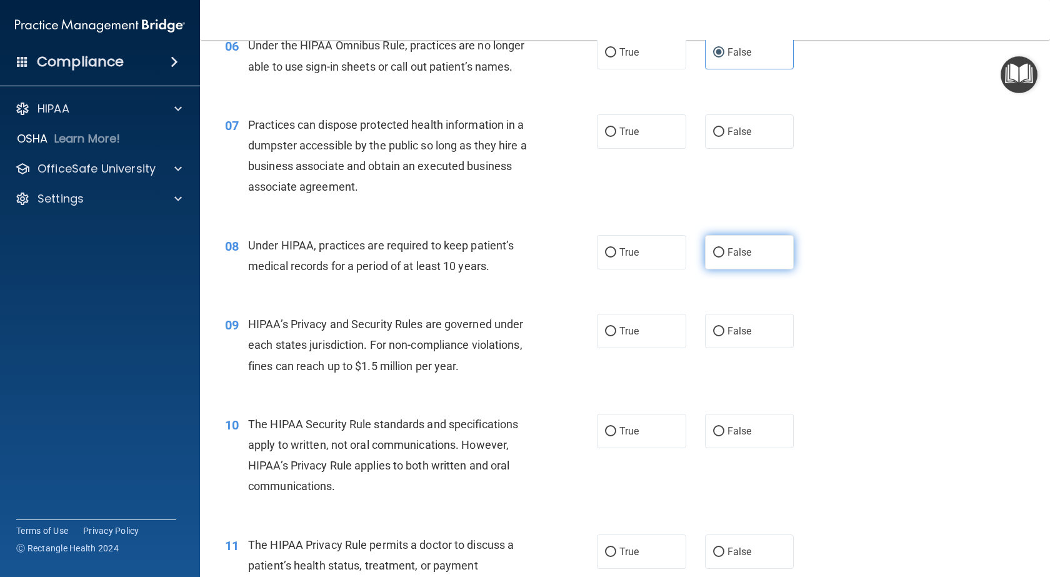
click at [762, 251] on label "False" at bounding box center [749, 252] width 89 height 34
click at [724, 251] on input "False" at bounding box center [718, 252] width 11 height 9
radio input "true"
click at [739, 142] on label "False" at bounding box center [749, 131] width 89 height 34
click at [724, 137] on input "False" at bounding box center [718, 132] width 11 height 9
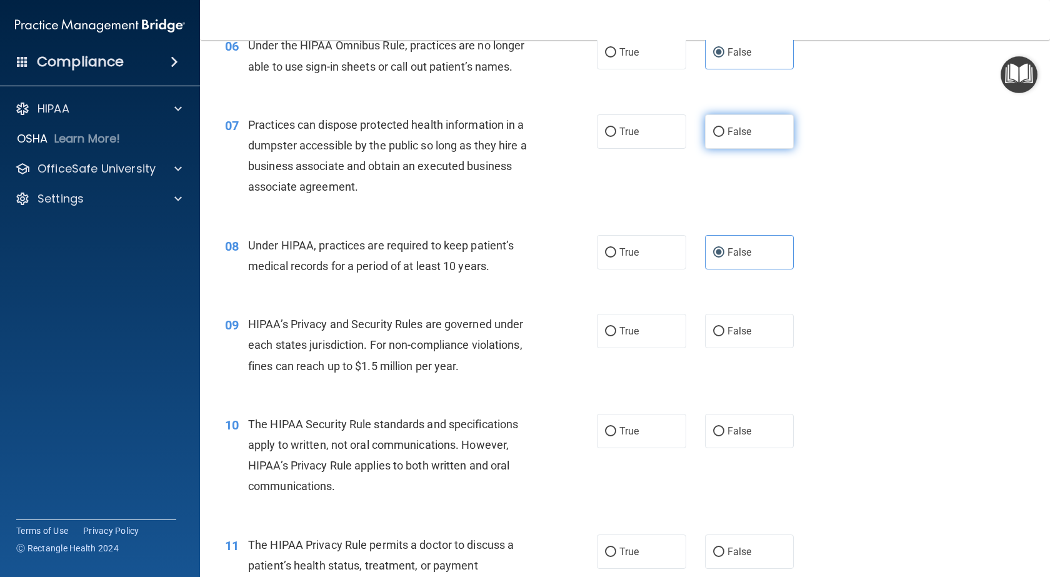
radio input "true"
click at [755, 342] on label "False" at bounding box center [749, 331] width 89 height 34
click at [724, 336] on input "False" at bounding box center [718, 331] width 11 height 9
radio input "true"
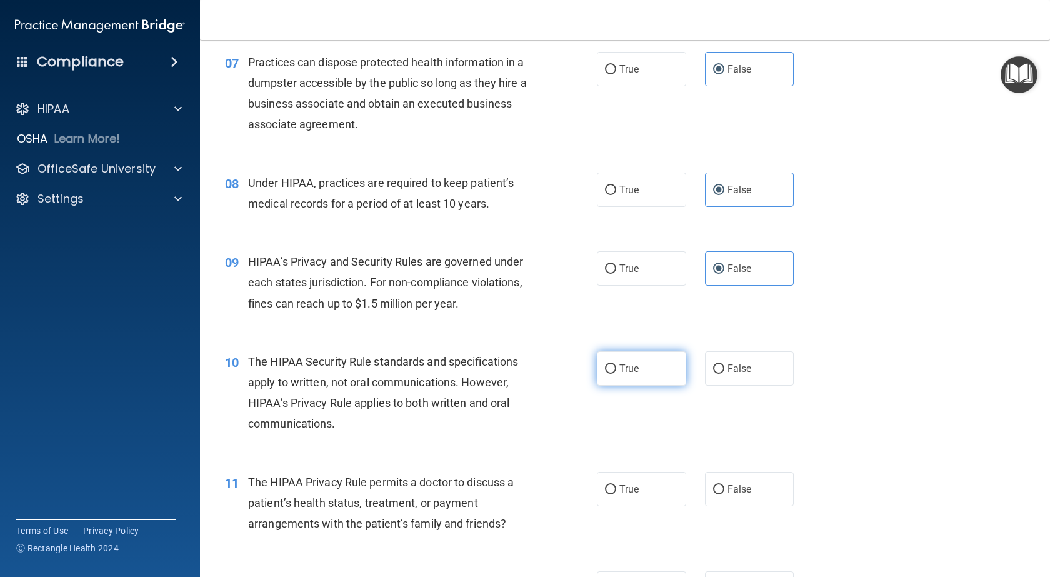
click at [619, 367] on span "True" at bounding box center [628, 369] width 19 height 12
click at [616, 367] on input "True" at bounding box center [610, 368] width 11 height 9
radio input "true"
click at [634, 477] on label "True" at bounding box center [641, 489] width 89 height 34
click at [616, 485] on input "True" at bounding box center [610, 489] width 11 height 9
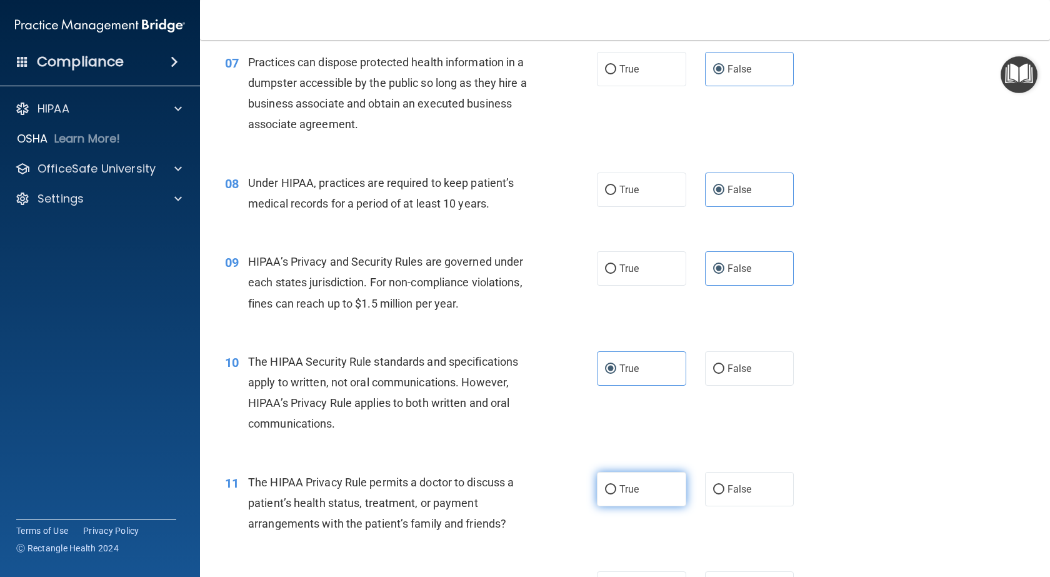
radio input "true"
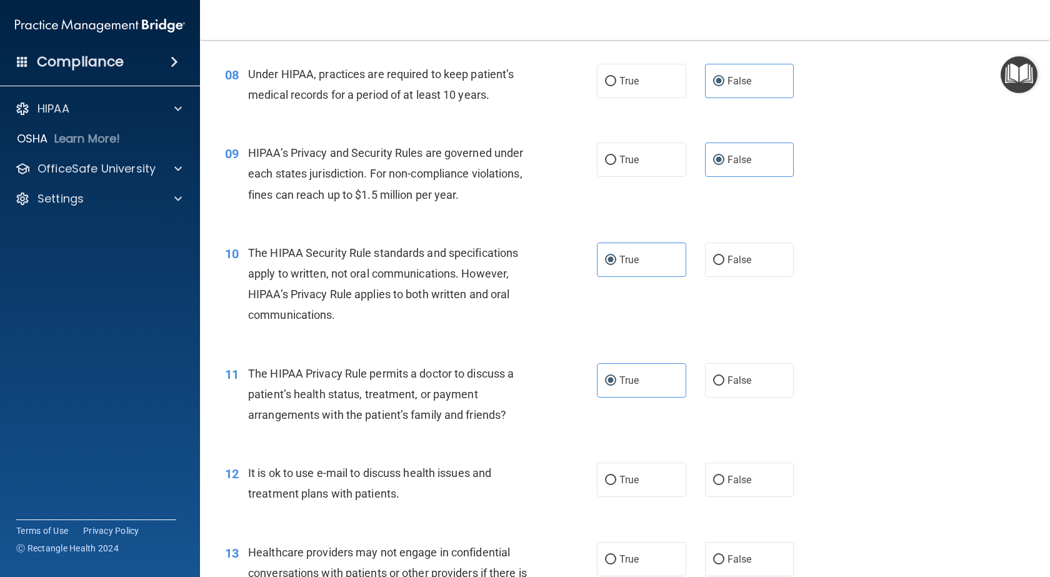
scroll to position [875, 0]
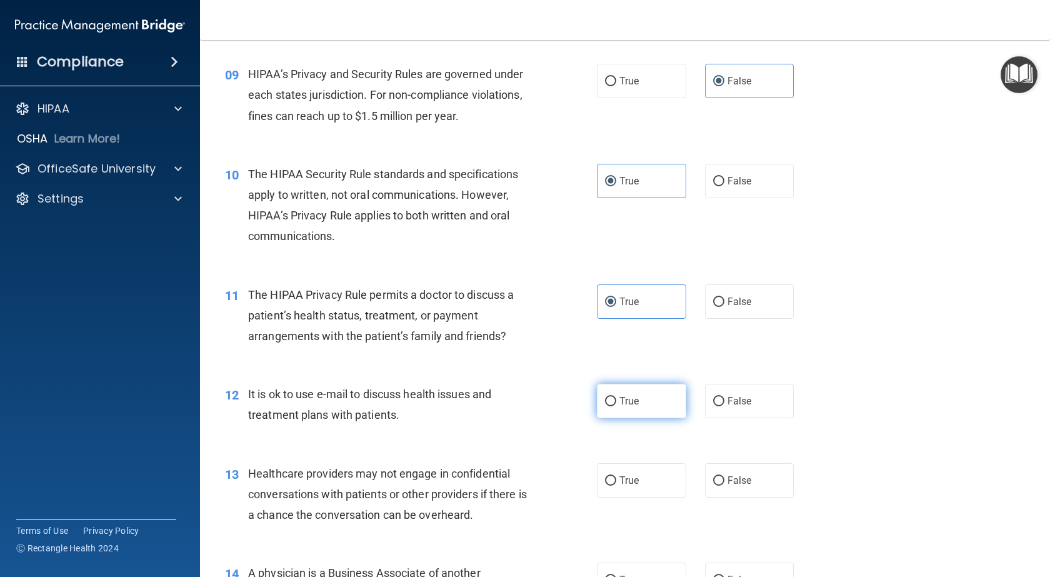
click at [619, 406] on span "True" at bounding box center [628, 401] width 19 height 12
click at [616, 406] on input "True" at bounding box center [610, 401] width 11 height 9
radio input "true"
click at [740, 460] on div "13 Healthcare providers may not engage in confidential conversations with patie…" at bounding box center [625, 498] width 819 height 100
click at [780, 475] on label "False" at bounding box center [749, 480] width 89 height 34
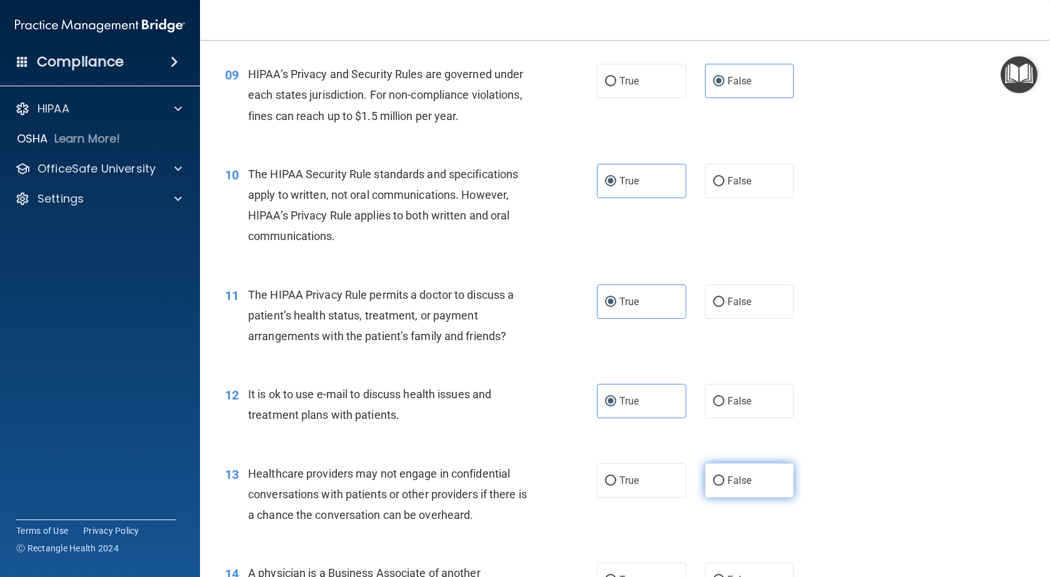
click at [724, 476] on input "False" at bounding box center [718, 480] width 11 height 9
radio input "true"
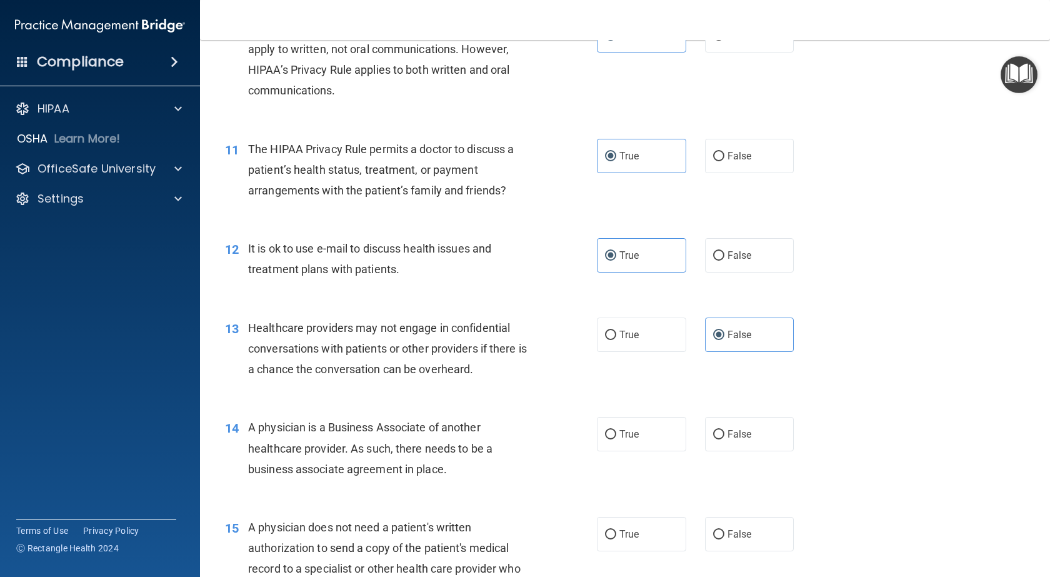
scroll to position [1063, 0]
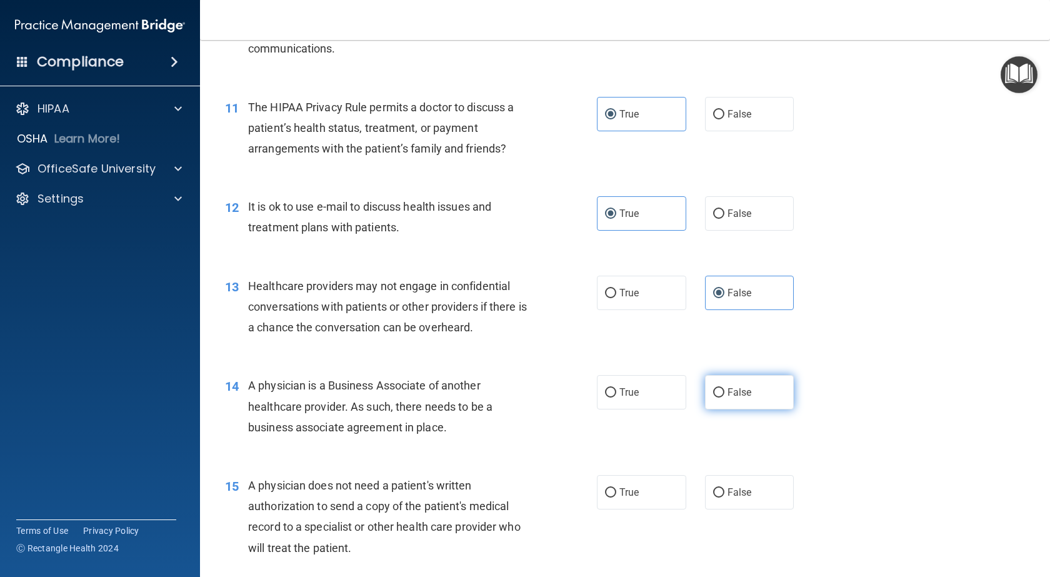
click at [735, 397] on span "False" at bounding box center [740, 392] width 24 height 12
click at [724, 397] on input "False" at bounding box center [718, 392] width 11 height 9
radio input "true"
click at [663, 481] on label "True" at bounding box center [641, 492] width 89 height 34
click at [616, 488] on input "True" at bounding box center [610, 492] width 11 height 9
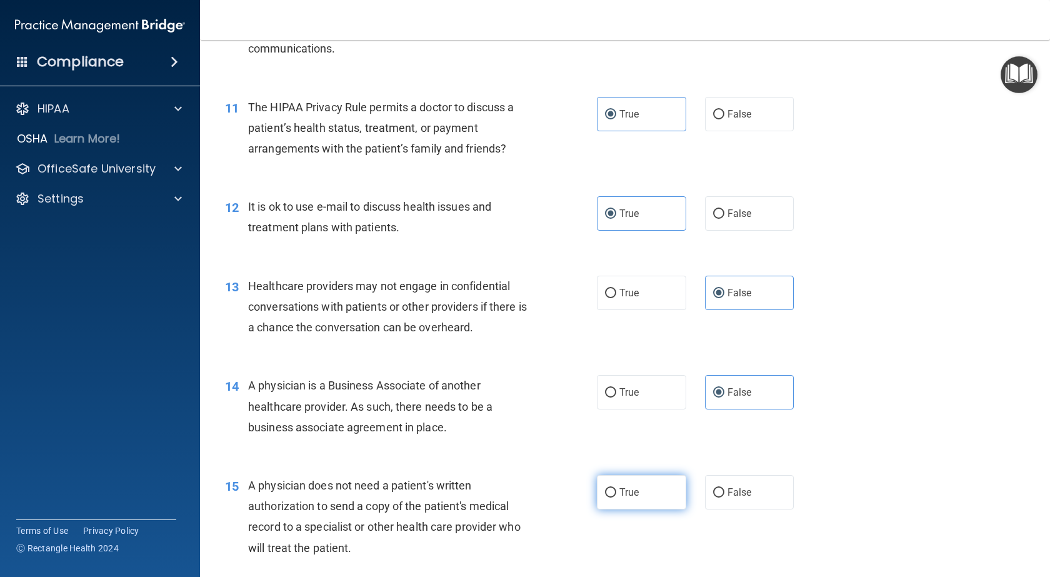
radio input "true"
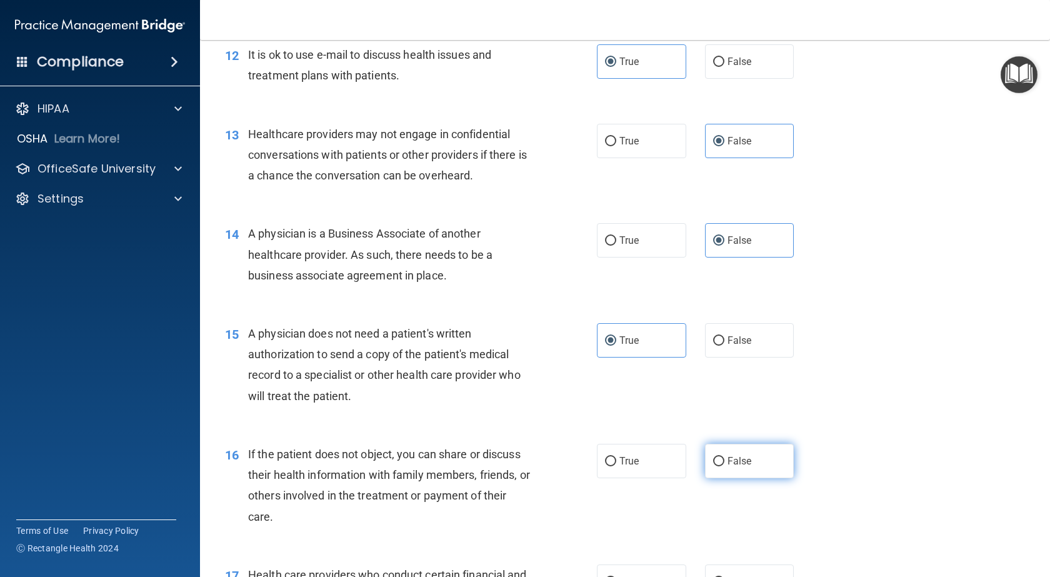
scroll to position [1250, 0]
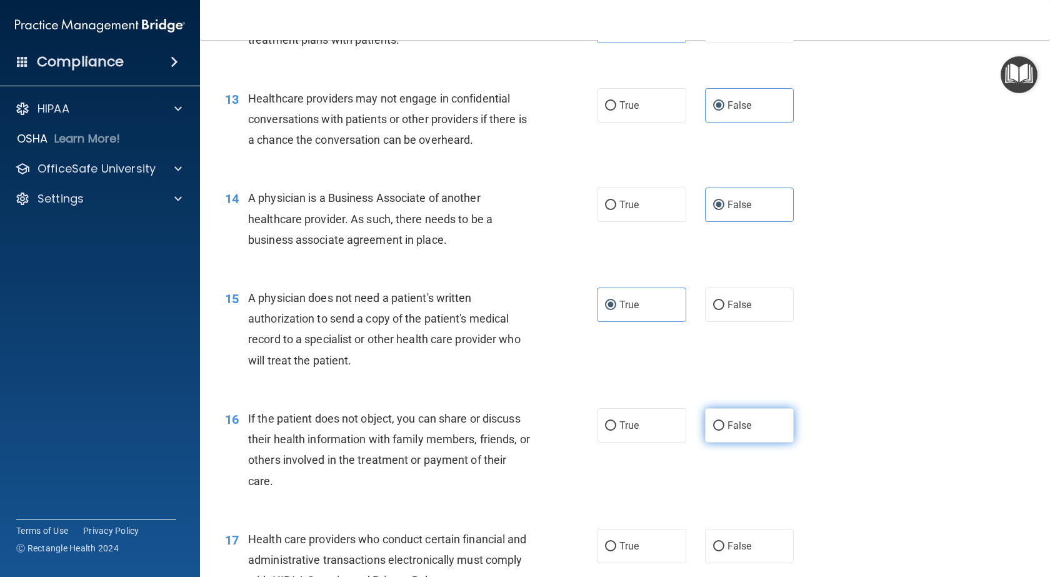
click at [741, 442] on label "False" at bounding box center [749, 425] width 89 height 34
click at [724, 431] on input "False" at bounding box center [718, 425] width 11 height 9
radio input "true"
click at [743, 428] on span "False" at bounding box center [740, 425] width 24 height 12
click at [724, 428] on input "False" at bounding box center [718, 425] width 11 height 9
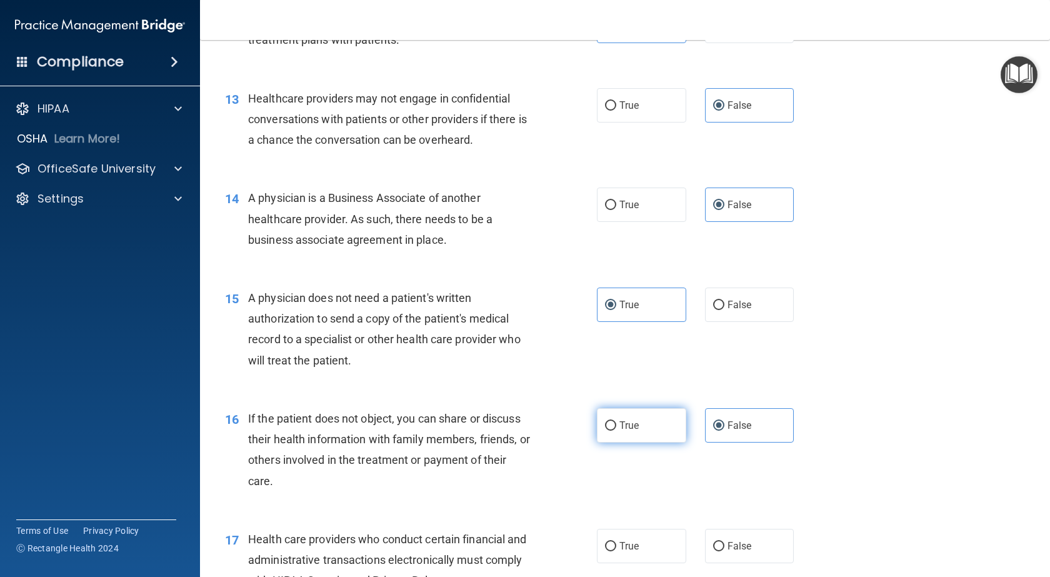
click at [621, 427] on span "True" at bounding box center [628, 425] width 19 height 12
click at [616, 427] on input "True" at bounding box center [610, 425] width 11 height 9
radio input "true"
radio input "false"
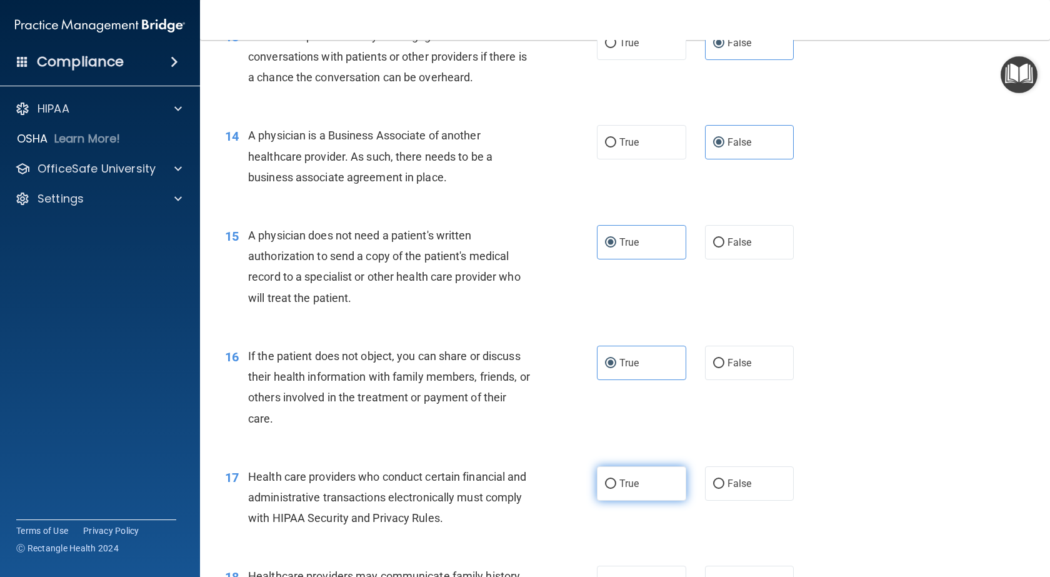
click at [606, 479] on input "True" at bounding box center [610, 483] width 11 height 9
radio input "true"
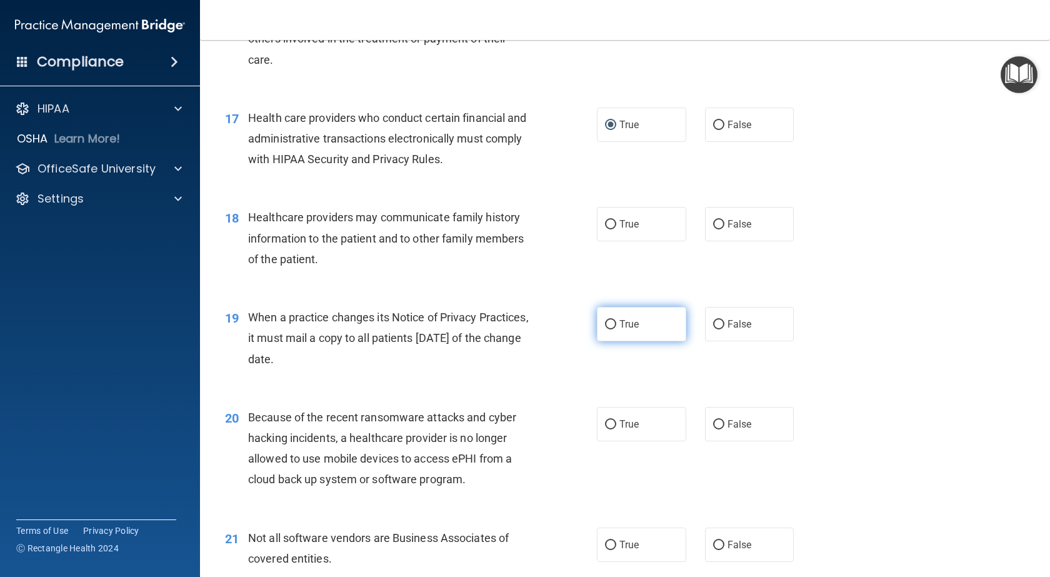
scroll to position [1688, 0]
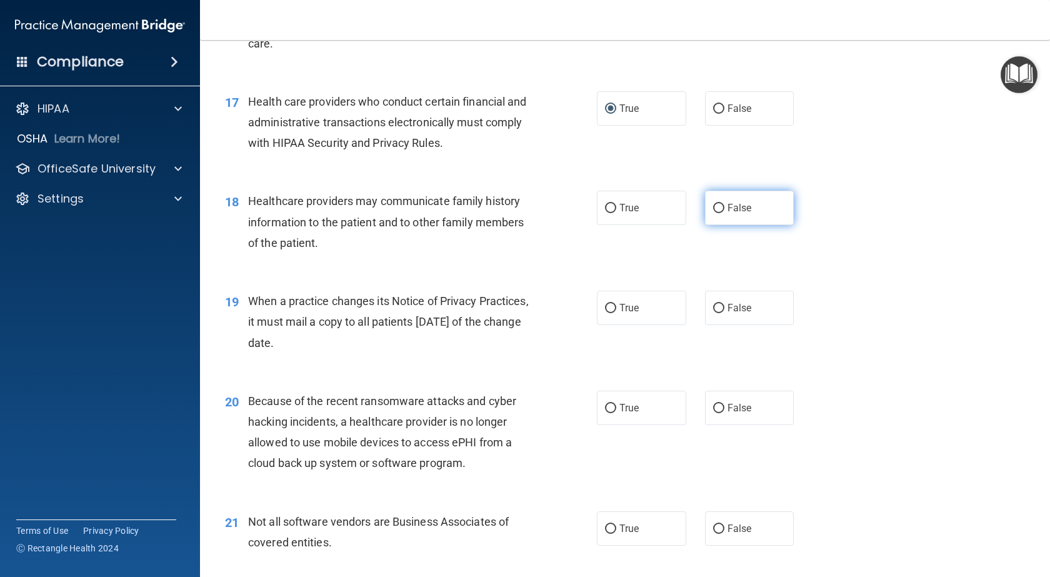
click at [729, 204] on span "False" at bounding box center [740, 208] width 24 height 12
click at [724, 204] on input "False" at bounding box center [718, 208] width 11 height 9
radio input "true"
click at [734, 299] on label "False" at bounding box center [749, 308] width 89 height 34
click at [724, 304] on input "False" at bounding box center [718, 308] width 11 height 9
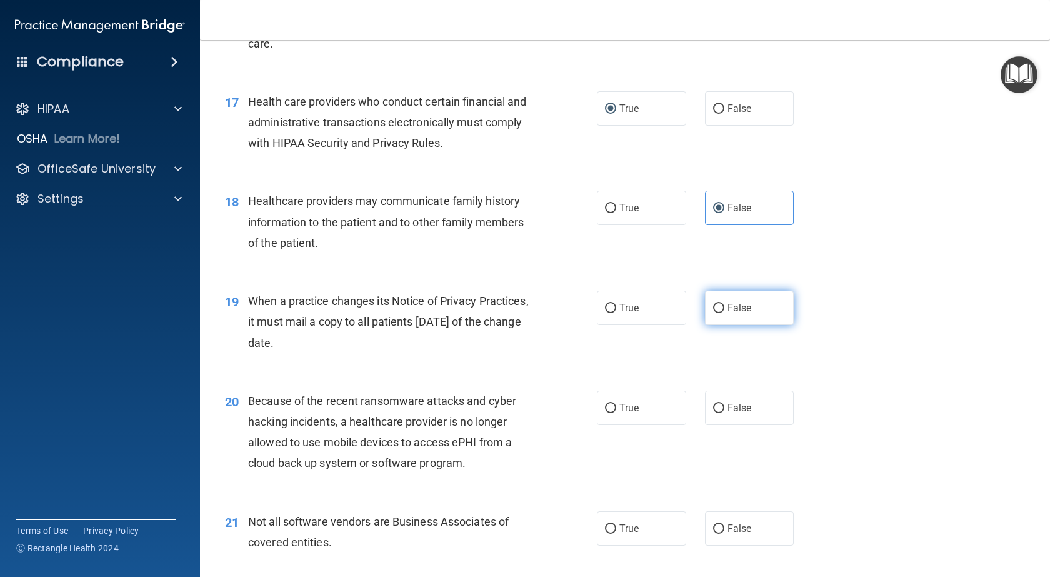
radio input "true"
click at [771, 403] on label "False" at bounding box center [749, 408] width 89 height 34
click at [724, 404] on input "False" at bounding box center [718, 408] width 11 height 9
radio input "true"
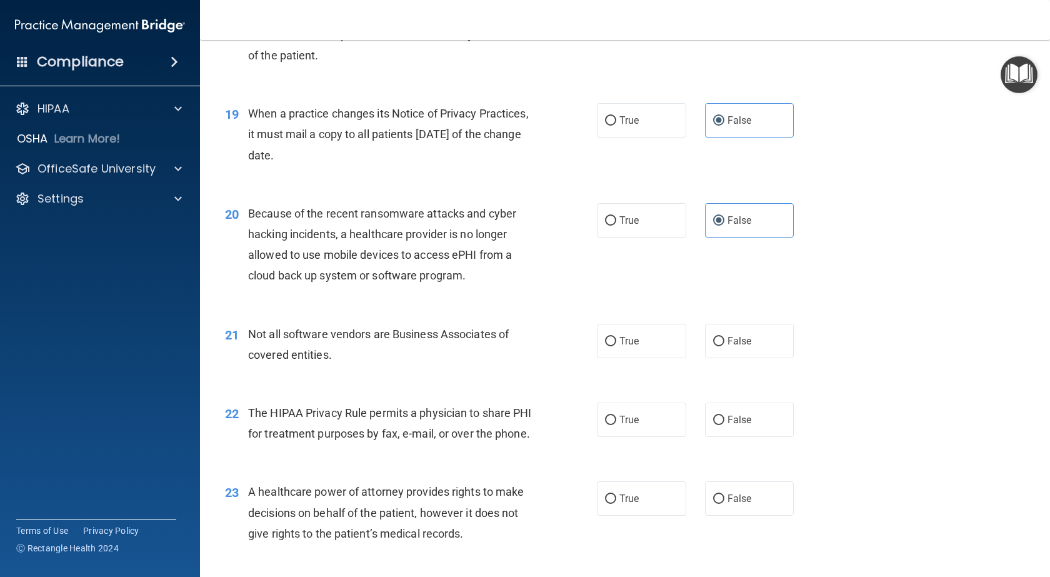
scroll to position [1938, 0]
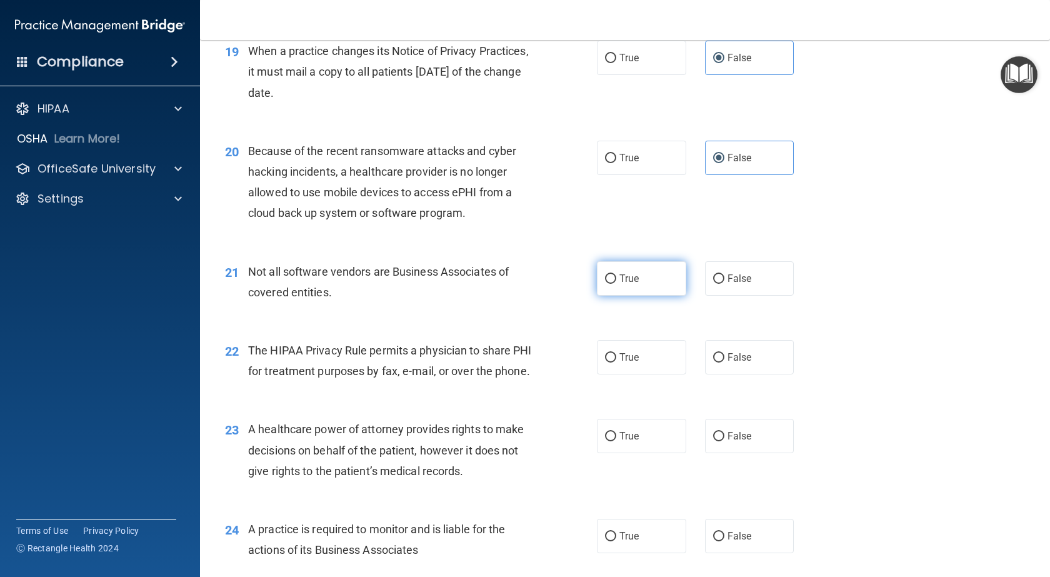
click at [639, 274] on label "True" at bounding box center [641, 278] width 89 height 34
click at [616, 274] on input "True" at bounding box center [610, 278] width 11 height 9
radio input "true"
click at [619, 361] on span "True" at bounding box center [628, 357] width 19 height 12
click at [616, 361] on input "True" at bounding box center [610, 357] width 11 height 9
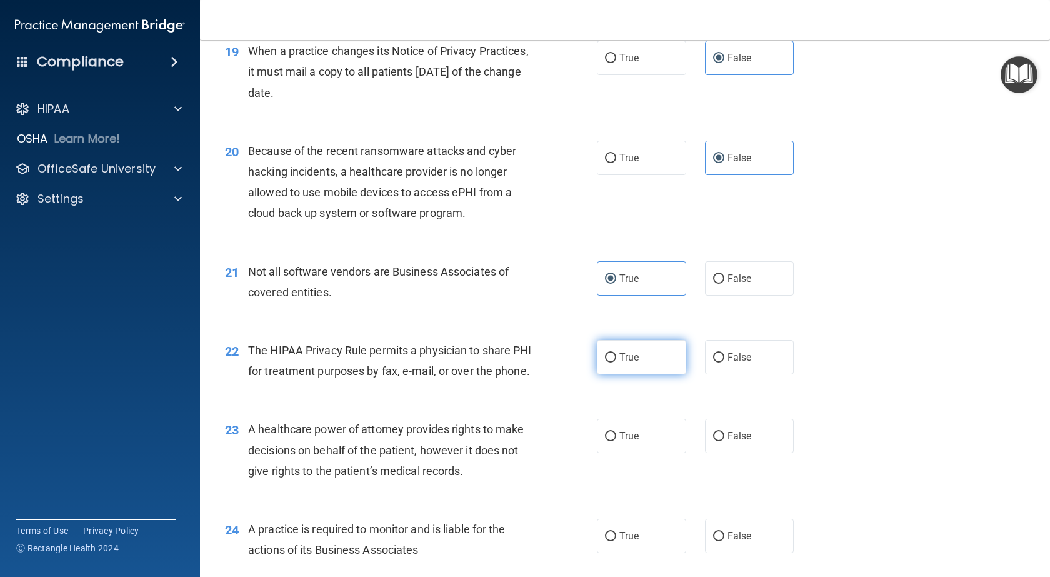
radio input "true"
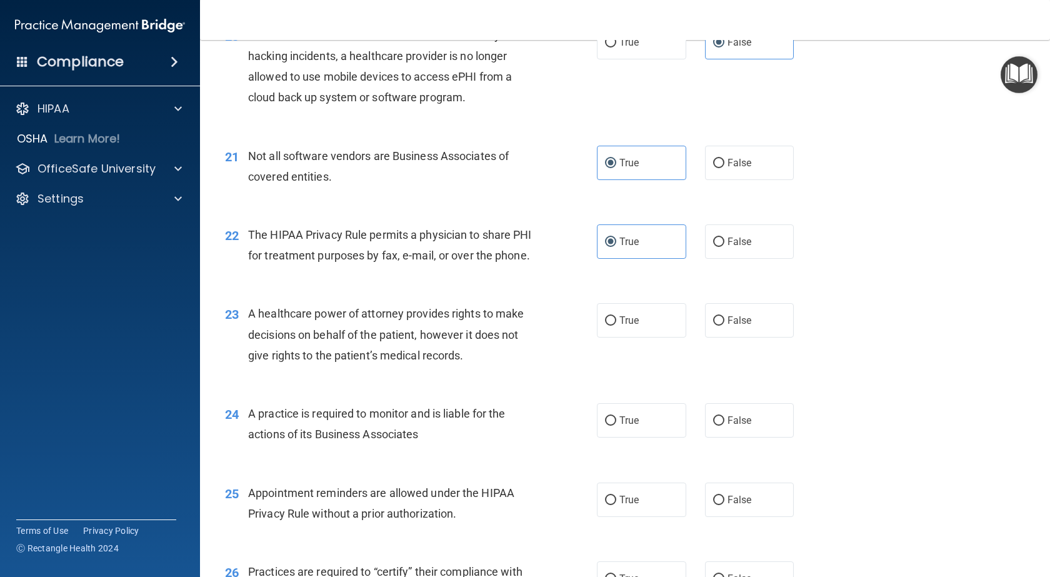
scroll to position [2063, 0]
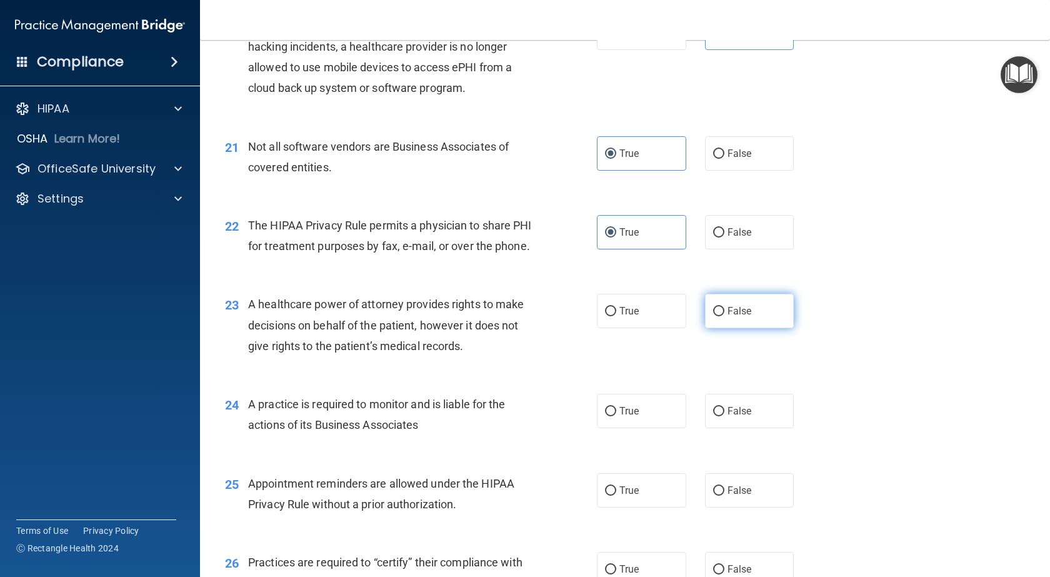
click at [715, 316] on input "False" at bounding box center [718, 311] width 11 height 9
radio input "true"
click at [737, 425] on label "False" at bounding box center [749, 411] width 89 height 34
click at [724, 416] on input "False" at bounding box center [718, 411] width 11 height 9
radio input "true"
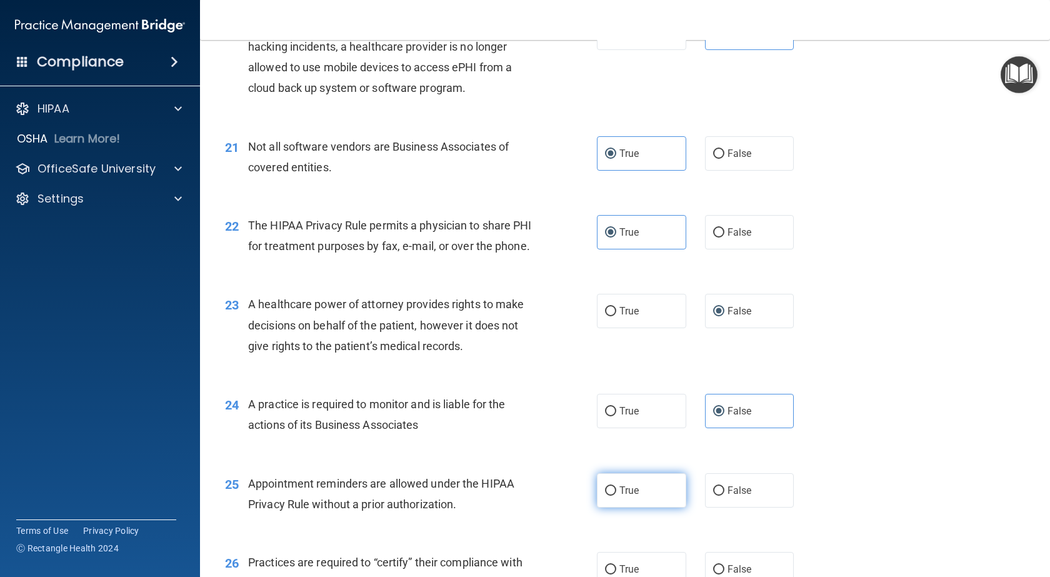
click at [656, 500] on label "True" at bounding box center [641, 490] width 89 height 34
click at [616, 496] on input "True" at bounding box center [610, 490] width 11 height 9
radio input "true"
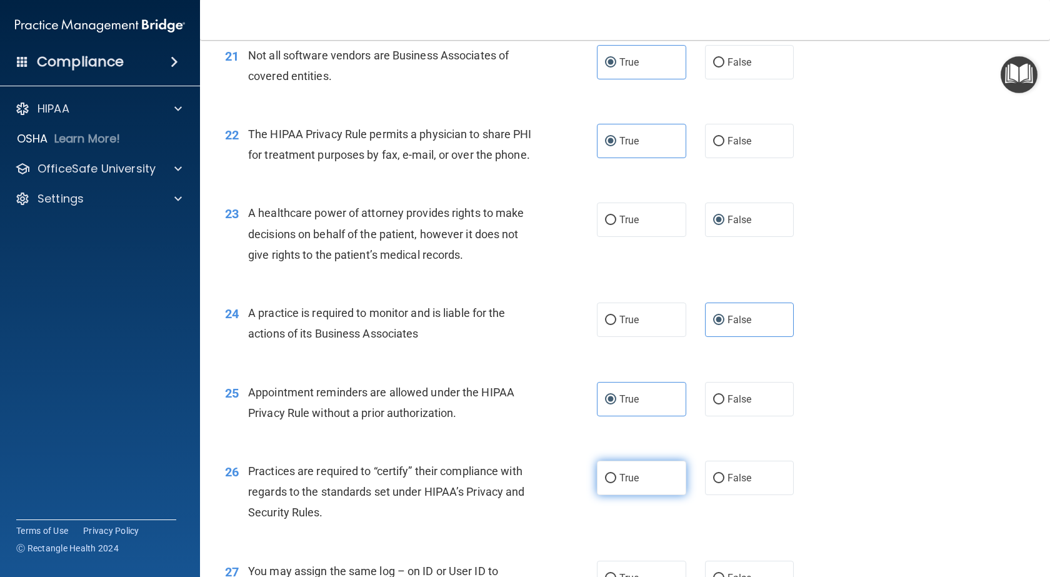
scroll to position [2188, 0]
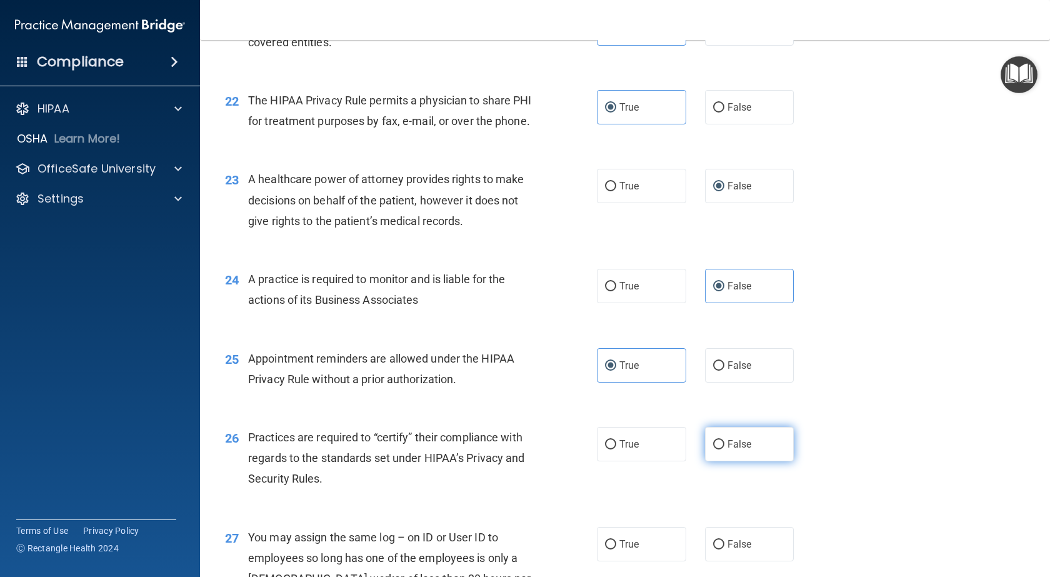
click at [715, 451] on label "False" at bounding box center [749, 444] width 89 height 34
click at [715, 449] on input "False" at bounding box center [718, 444] width 11 height 9
radio input "true"
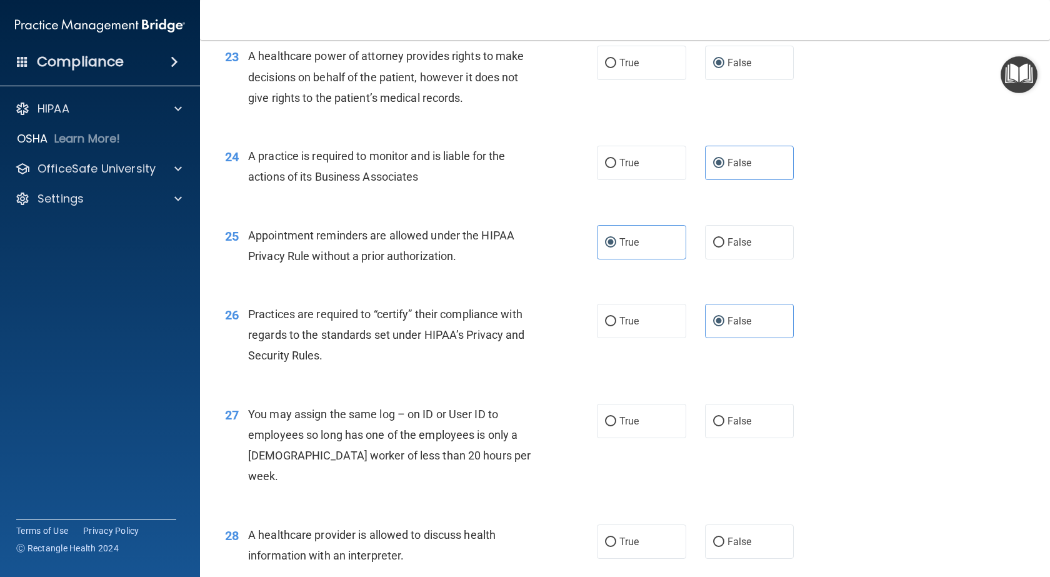
scroll to position [2313, 0]
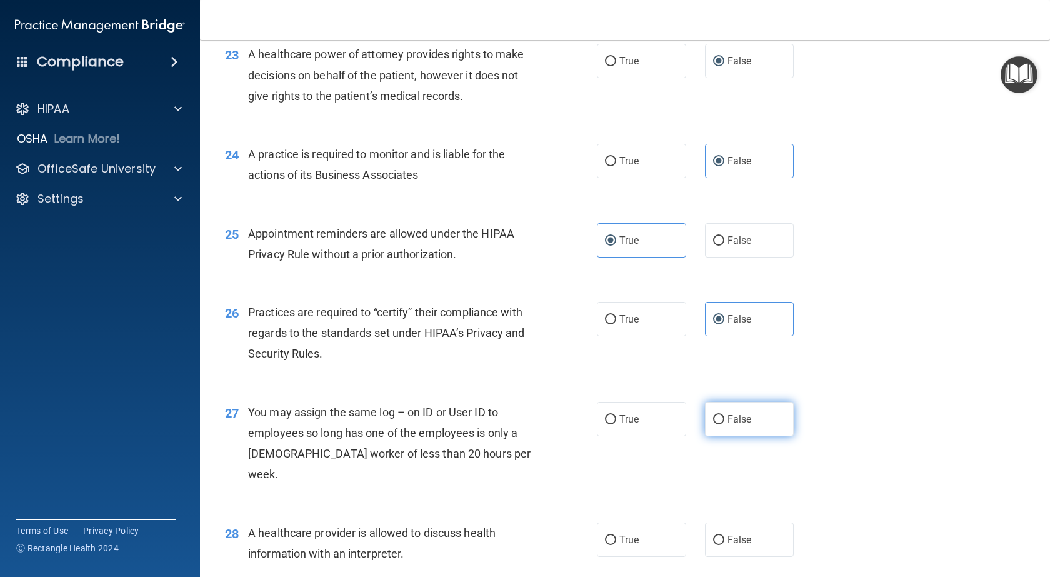
click at [761, 436] on label "False" at bounding box center [749, 419] width 89 height 34
click at [724, 424] on input "False" at bounding box center [718, 419] width 11 height 9
radio input "true"
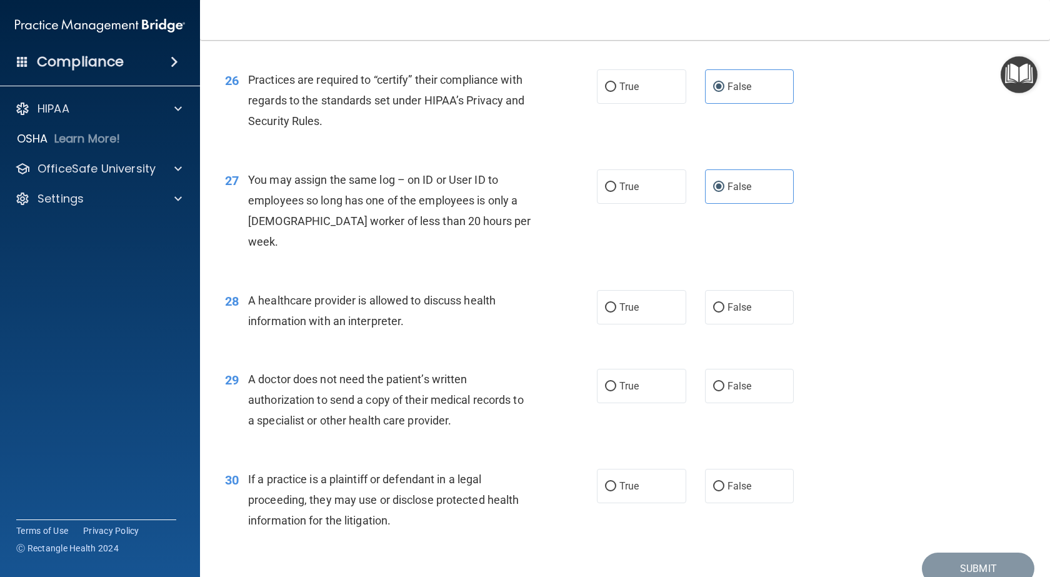
scroll to position [2563, 0]
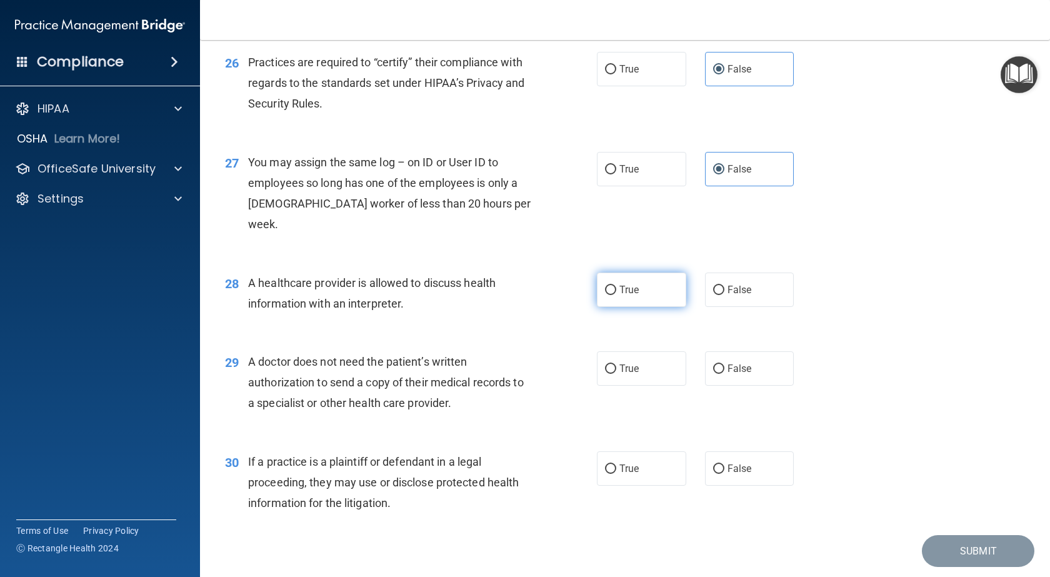
click at [639, 297] on label "True" at bounding box center [641, 290] width 89 height 34
click at [616, 295] on input "True" at bounding box center [610, 290] width 11 height 9
radio input "true"
click at [625, 377] on label "True" at bounding box center [641, 368] width 89 height 34
click at [616, 374] on input "True" at bounding box center [610, 368] width 11 height 9
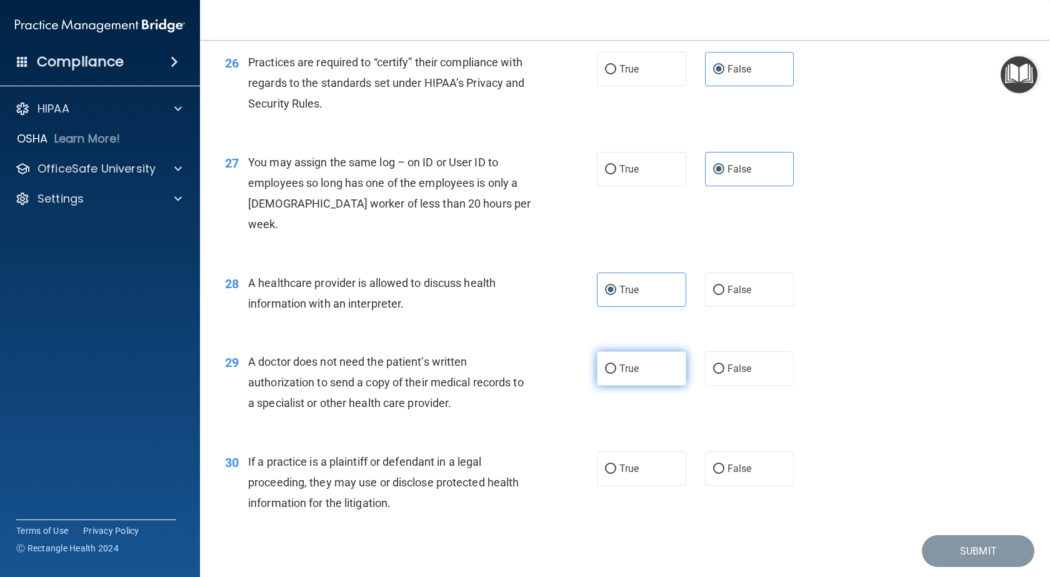
radio input "true"
click at [628, 459] on label "True" at bounding box center [641, 468] width 89 height 34
click at [616, 464] on input "True" at bounding box center [610, 468] width 11 height 9
radio input "true"
click at [964, 544] on button "Submit" at bounding box center [978, 551] width 113 height 32
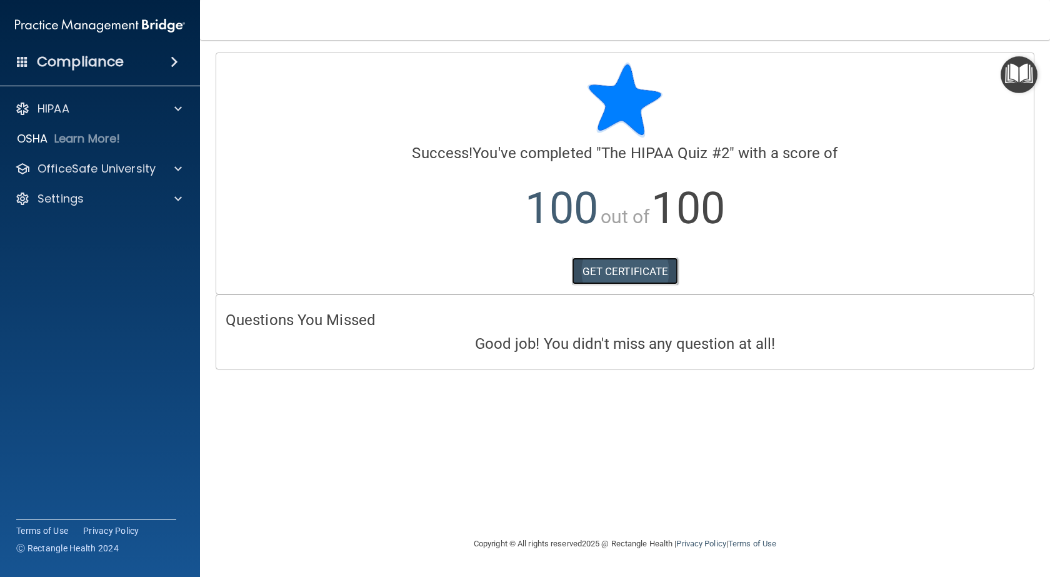
click at [644, 278] on link "GET CERTIFICATE" at bounding box center [625, 272] width 107 height 28
click at [105, 163] on p "OfficeSafe University" at bounding box center [97, 168] width 118 height 15
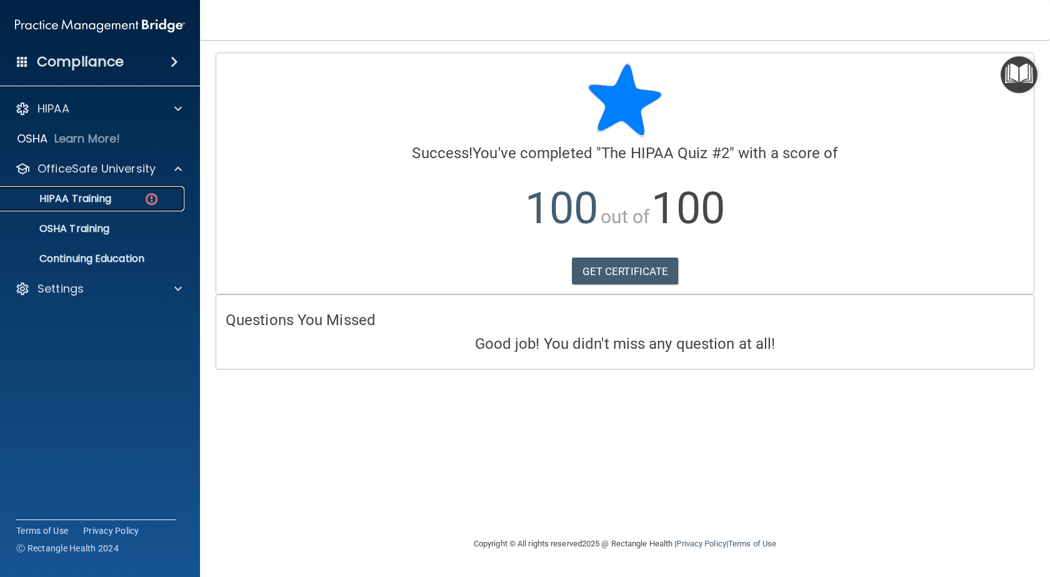
click at [118, 196] on div "HIPAA Training" at bounding box center [93, 199] width 171 height 13
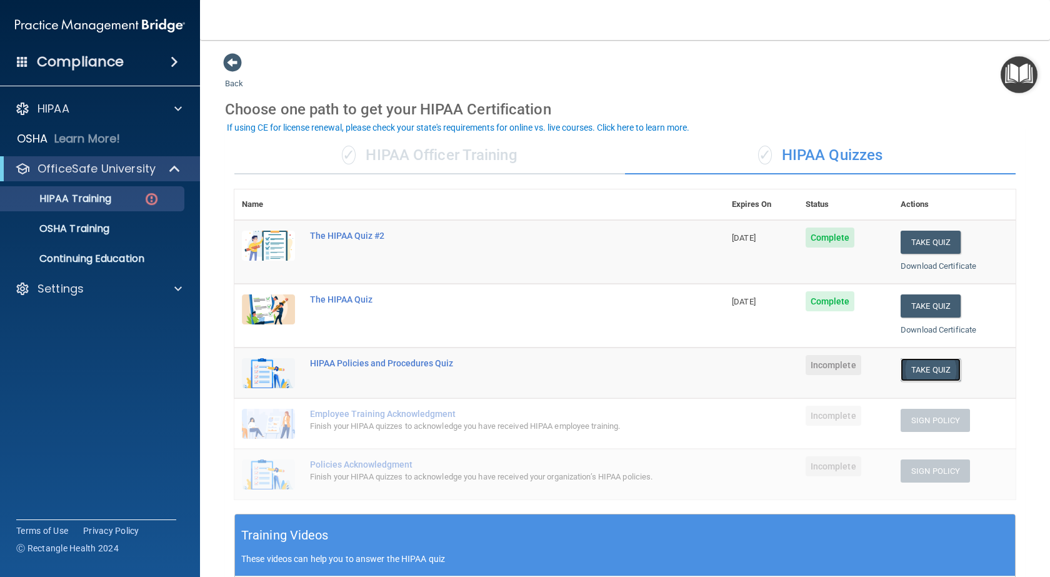
click at [911, 369] on button "Take Quiz" at bounding box center [931, 369] width 60 height 23
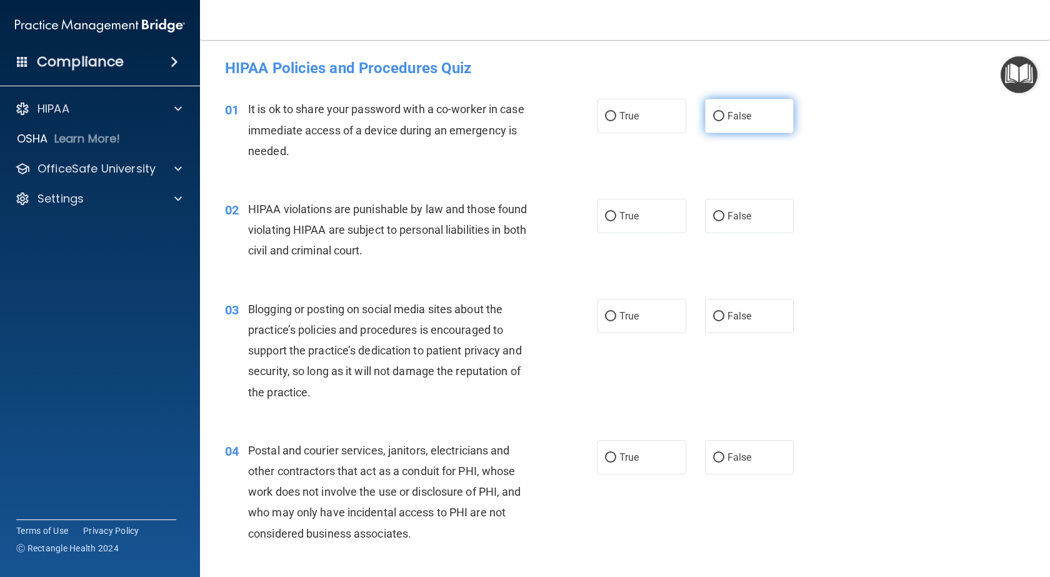
click at [743, 118] on span "False" at bounding box center [740, 116] width 24 height 12
click at [724, 118] on input "False" at bounding box center [718, 116] width 11 height 9
radio input "true"
click at [619, 214] on span "True" at bounding box center [628, 216] width 19 height 12
click at [616, 214] on input "True" at bounding box center [610, 216] width 11 height 9
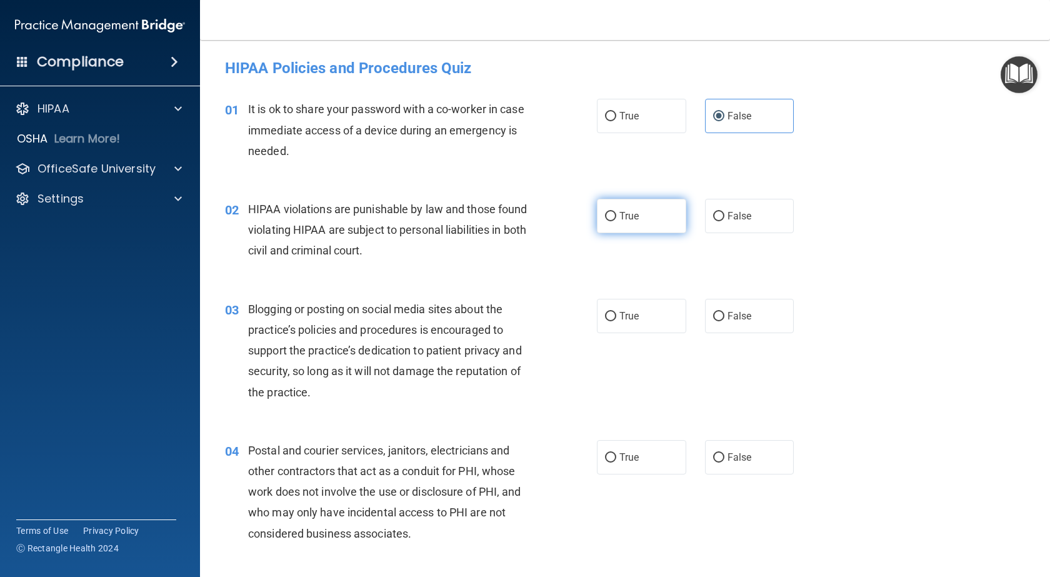
radio input "true"
click at [726, 305] on label "False" at bounding box center [749, 316] width 89 height 34
click at [724, 312] on input "False" at bounding box center [718, 316] width 11 height 9
radio input "true"
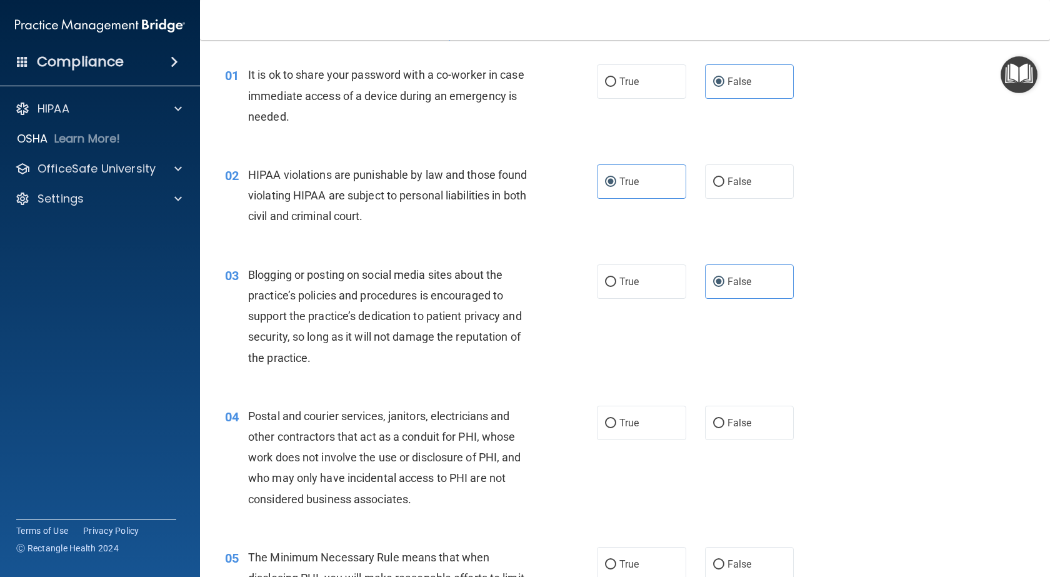
scroll to position [63, 0]
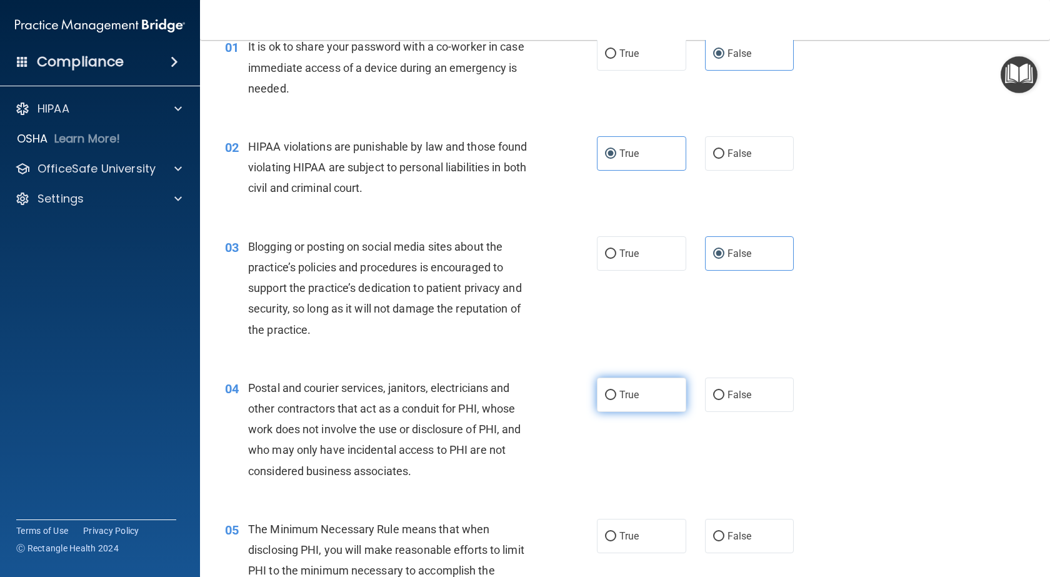
click at [642, 399] on label "True" at bounding box center [641, 395] width 89 height 34
click at [616, 399] on input "True" at bounding box center [610, 395] width 11 height 9
radio input "true"
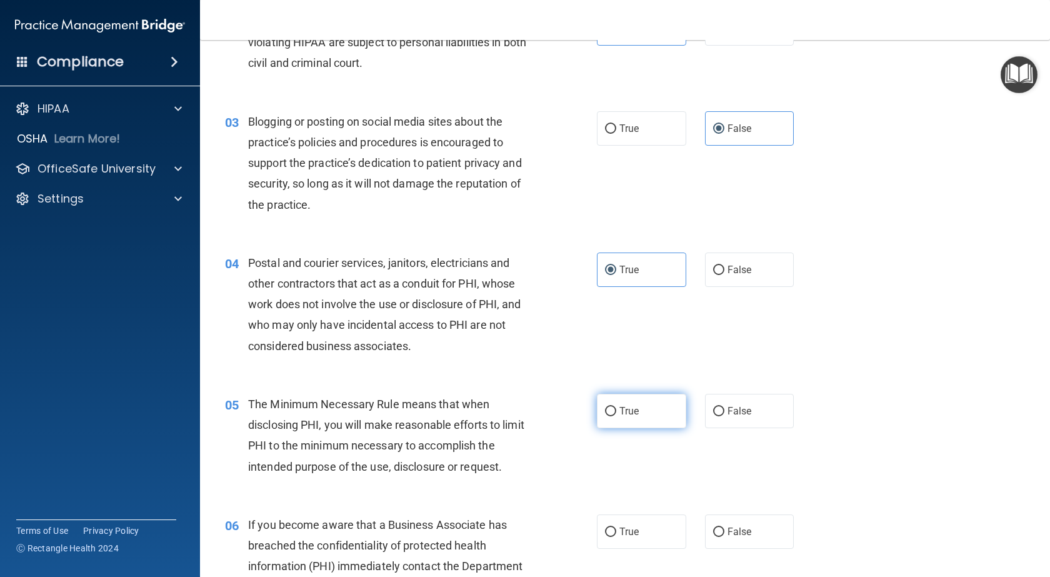
click at [620, 416] on span "True" at bounding box center [628, 411] width 19 height 12
click at [616, 416] on input "True" at bounding box center [610, 411] width 11 height 9
radio input "true"
click at [774, 539] on label "False" at bounding box center [749, 531] width 89 height 34
click at [724, 537] on input "False" at bounding box center [718, 532] width 11 height 9
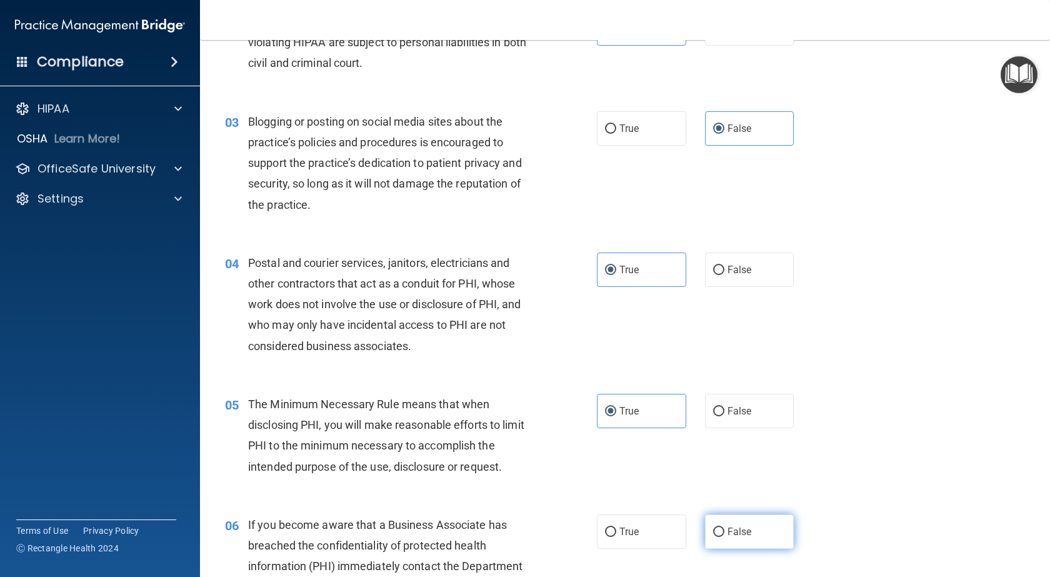
radio input "true"
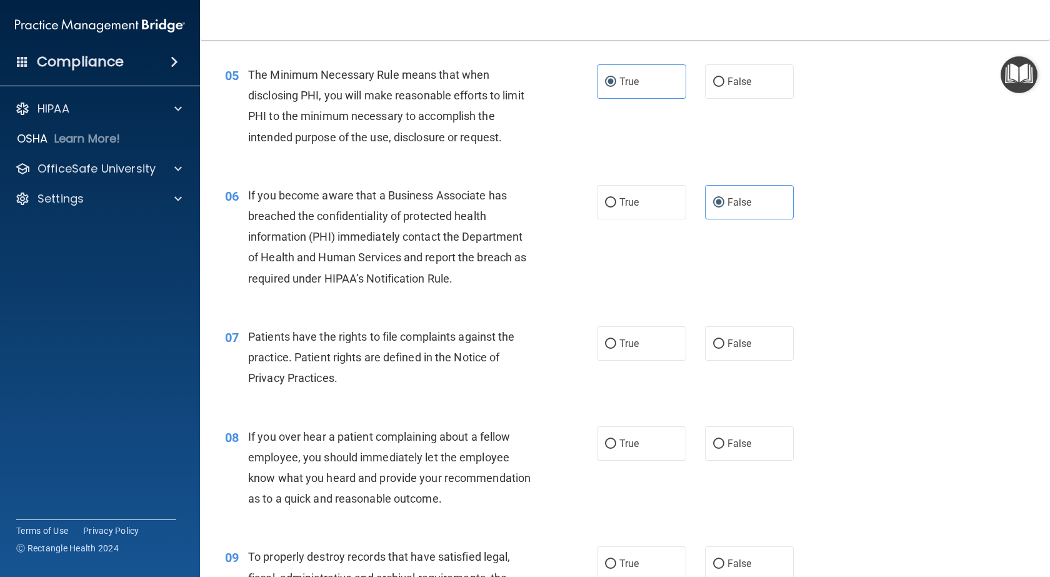
scroll to position [563, 0]
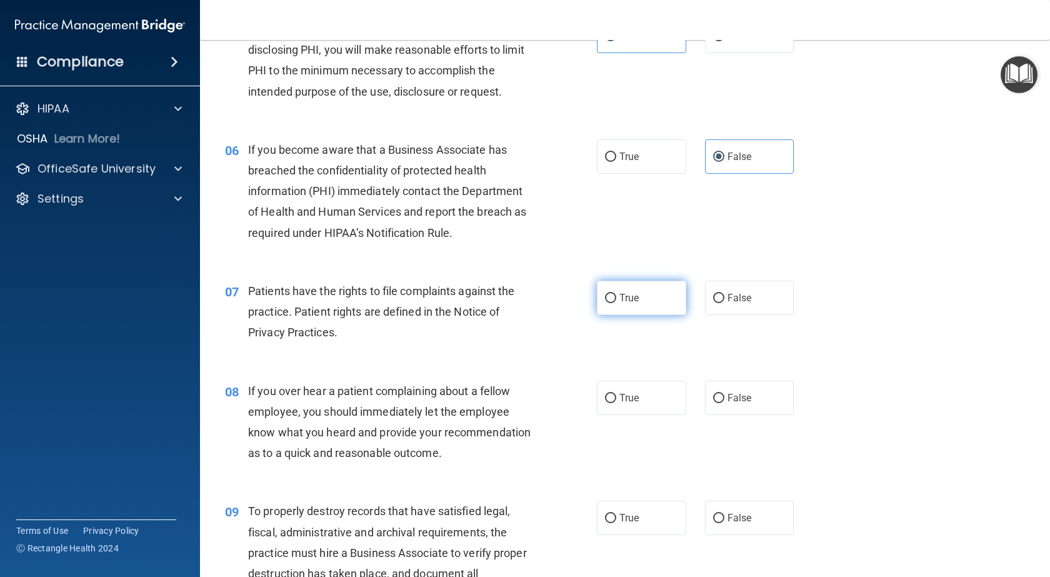
click at [621, 309] on label "True" at bounding box center [641, 298] width 89 height 34
click at [616, 303] on input "True" at bounding box center [610, 298] width 11 height 9
radio input "true"
click at [776, 393] on label "False" at bounding box center [749, 398] width 89 height 34
click at [724, 394] on input "False" at bounding box center [718, 398] width 11 height 9
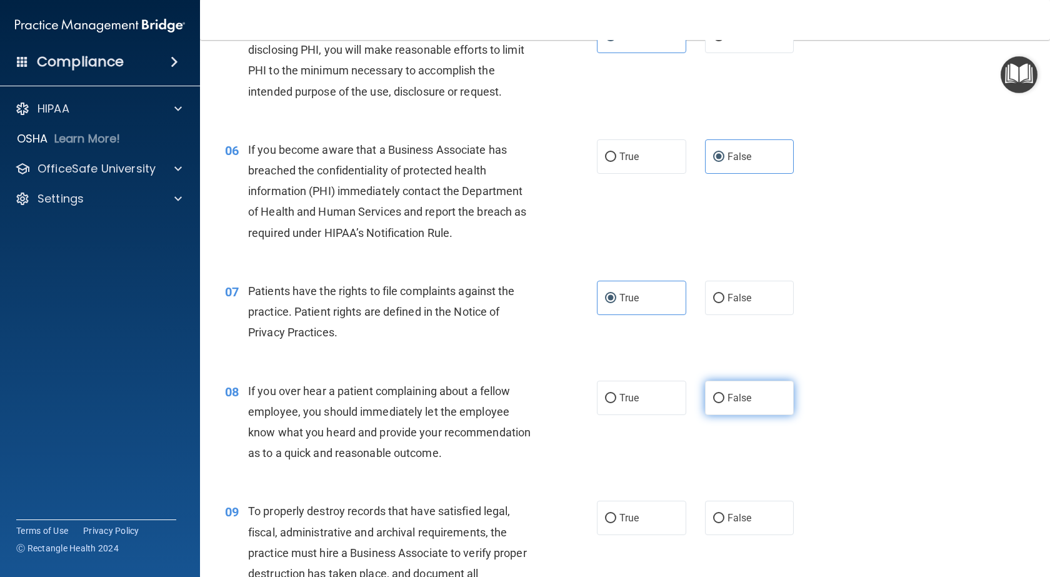
radio input "true"
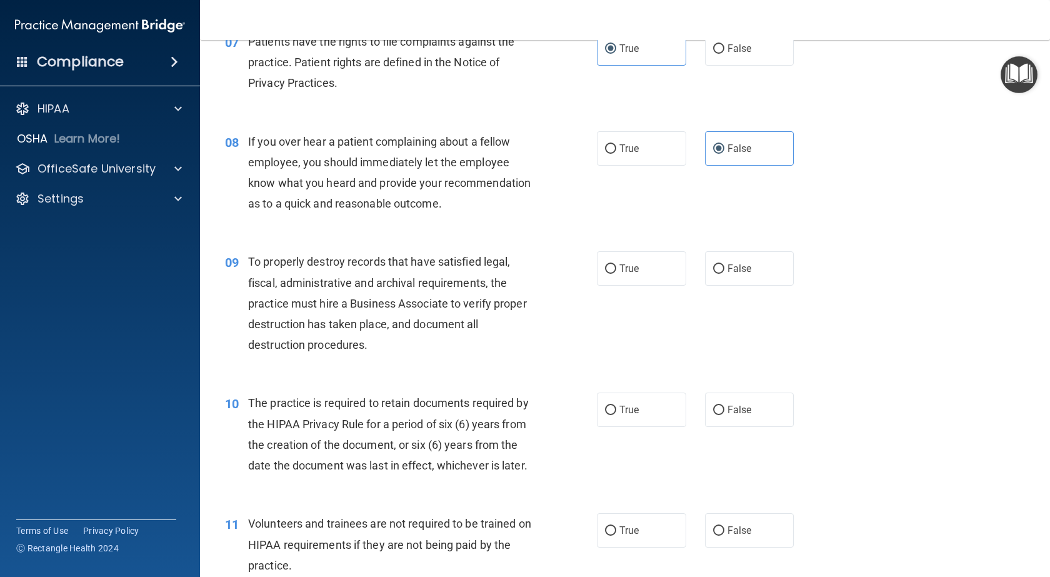
scroll to position [813, 0]
click at [736, 285] on label "False" at bounding box center [749, 268] width 89 height 34
click at [724, 273] on input "False" at bounding box center [718, 268] width 11 height 9
radio input "true"
click at [661, 426] on label "True" at bounding box center [641, 409] width 89 height 34
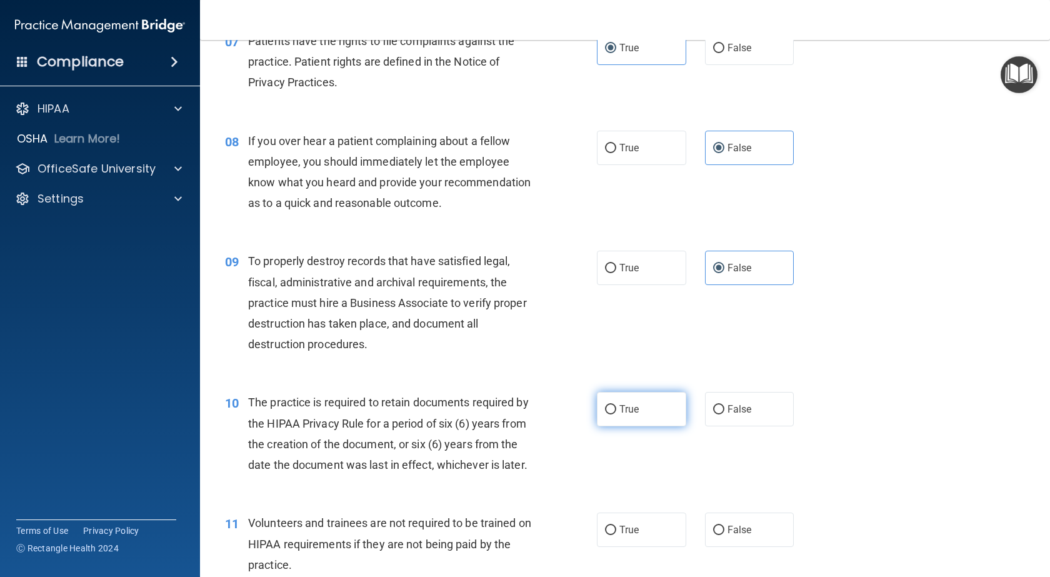
click at [616, 414] on input "True" at bounding box center [610, 409] width 11 height 9
radio input "true"
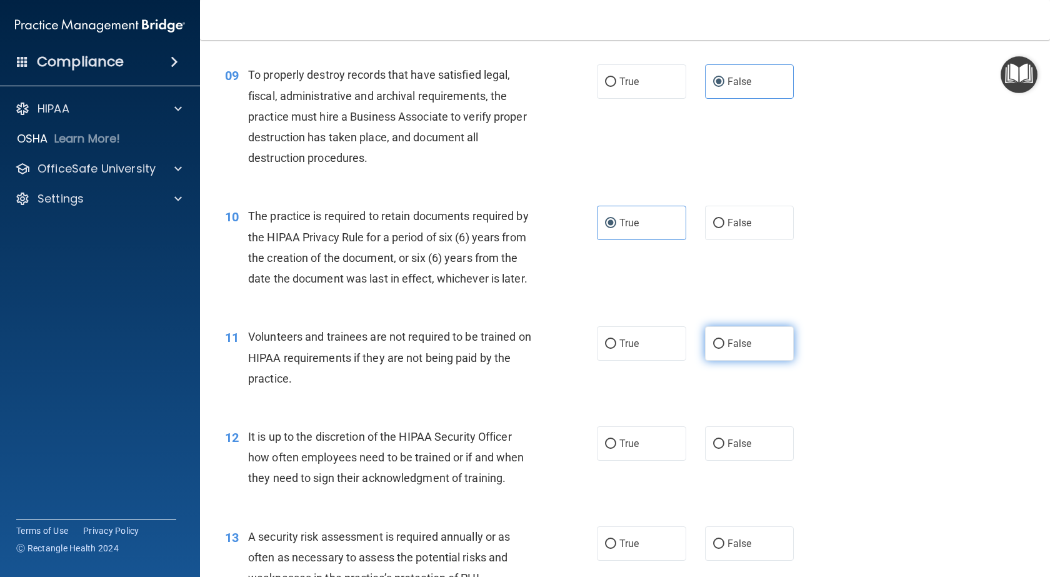
scroll to position [1000, 0]
click at [744, 348] on span "False" at bounding box center [740, 342] width 24 height 12
click at [724, 348] on input "False" at bounding box center [718, 342] width 11 height 9
radio input "true"
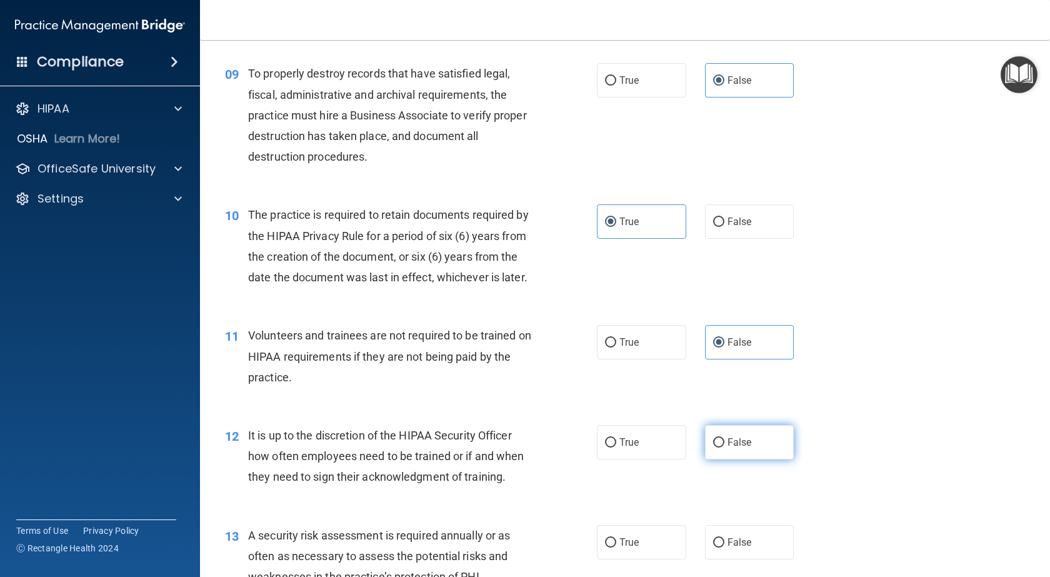
click at [739, 448] on span "False" at bounding box center [740, 442] width 24 height 12
click at [724, 448] on input "False" at bounding box center [718, 442] width 11 height 9
radio input "true"
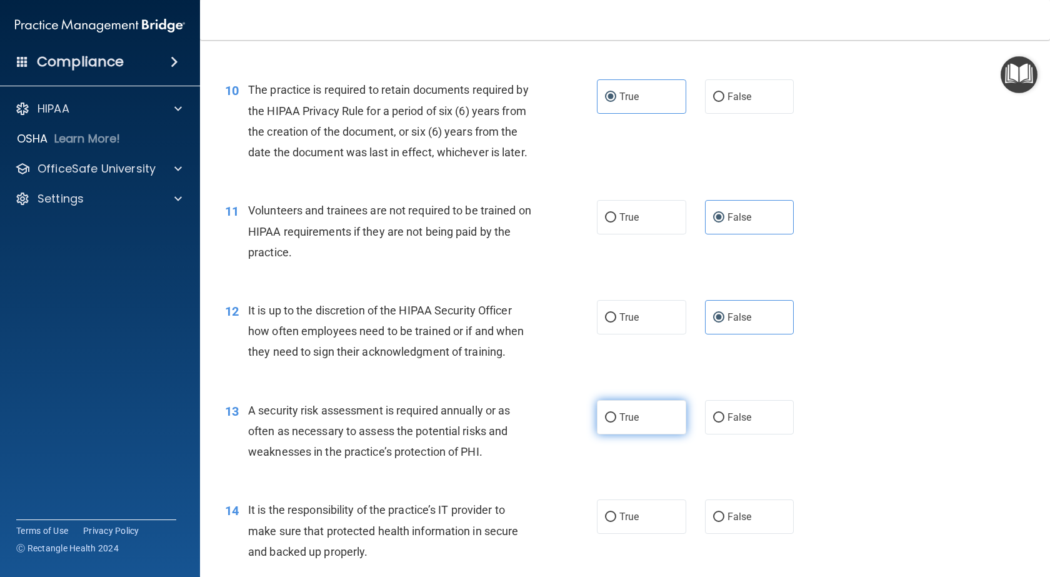
click at [646, 434] on label "True" at bounding box center [641, 417] width 89 height 34
click at [616, 423] on input "True" at bounding box center [610, 417] width 11 height 9
radio input "true"
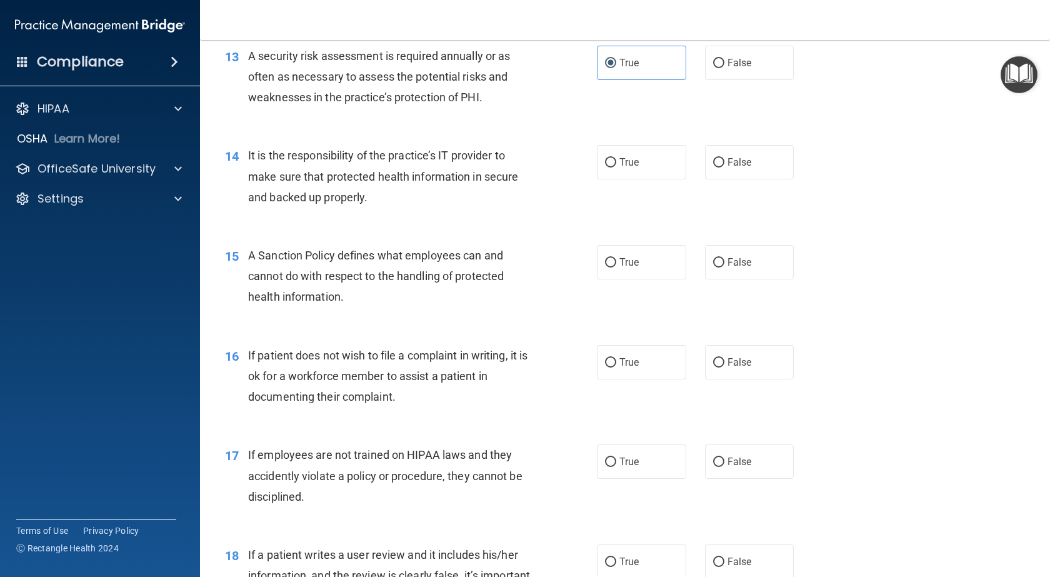
scroll to position [1500, 0]
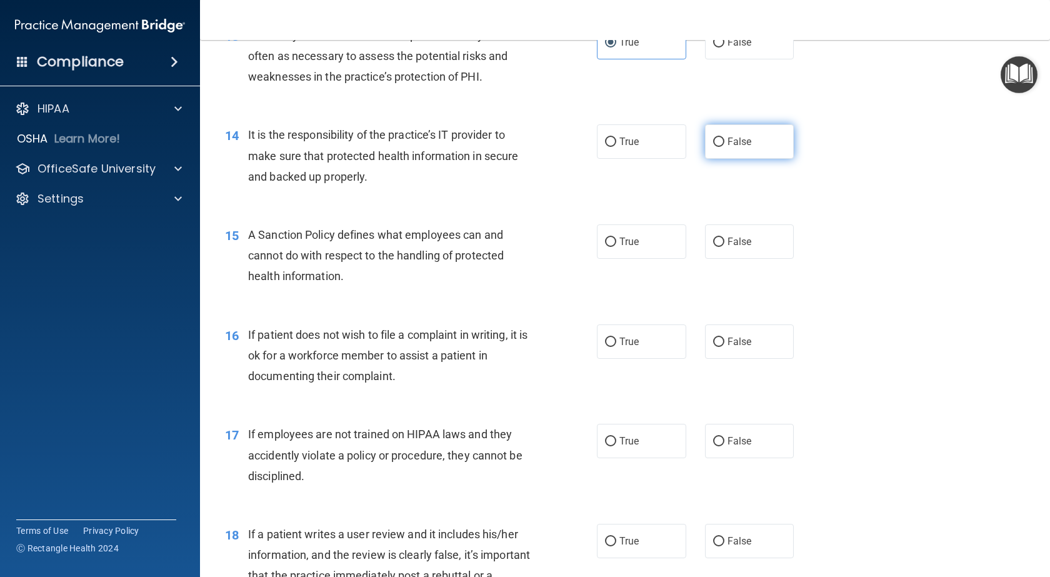
click at [721, 159] on label "False" at bounding box center [749, 141] width 89 height 34
click at [721, 147] on input "False" at bounding box center [718, 142] width 11 height 9
radio input "true"
click at [744, 259] on label "False" at bounding box center [749, 241] width 89 height 34
click at [724, 247] on input "False" at bounding box center [718, 242] width 11 height 9
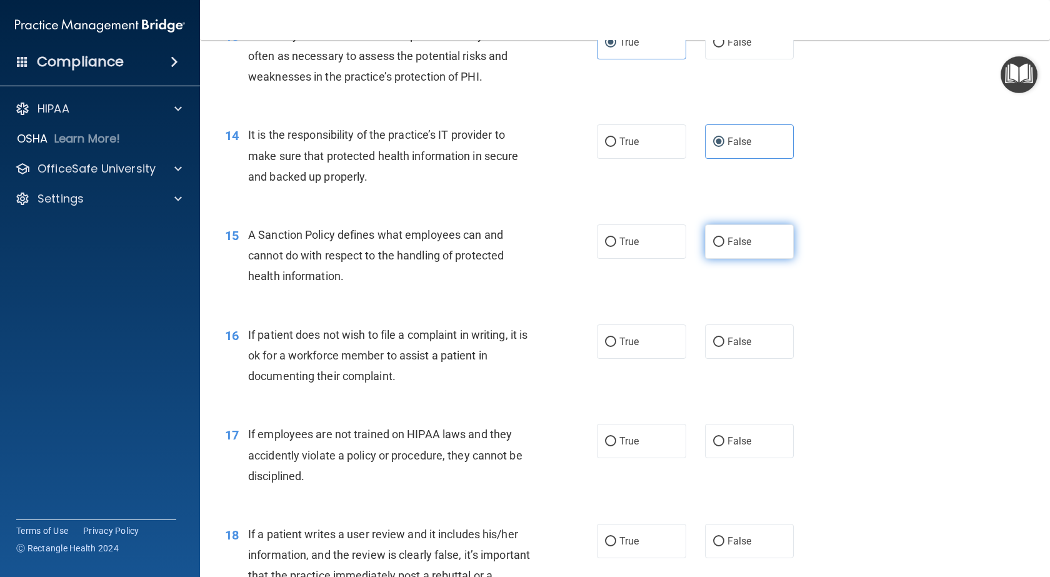
radio input "true"
click at [651, 359] on label "True" at bounding box center [641, 341] width 89 height 34
click at [616, 347] on input "True" at bounding box center [610, 342] width 11 height 9
radio input "true"
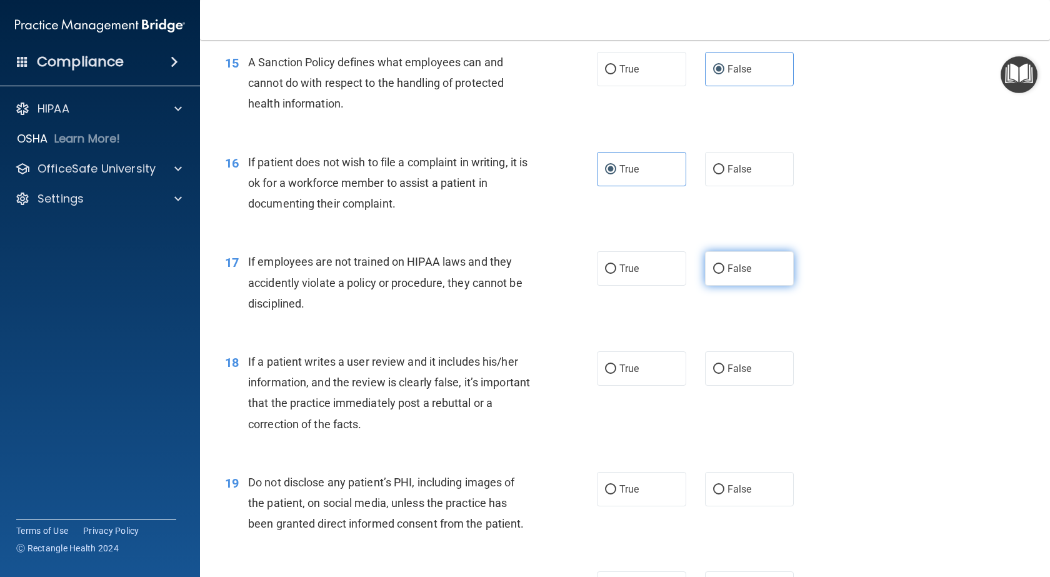
scroll to position [1688, 0]
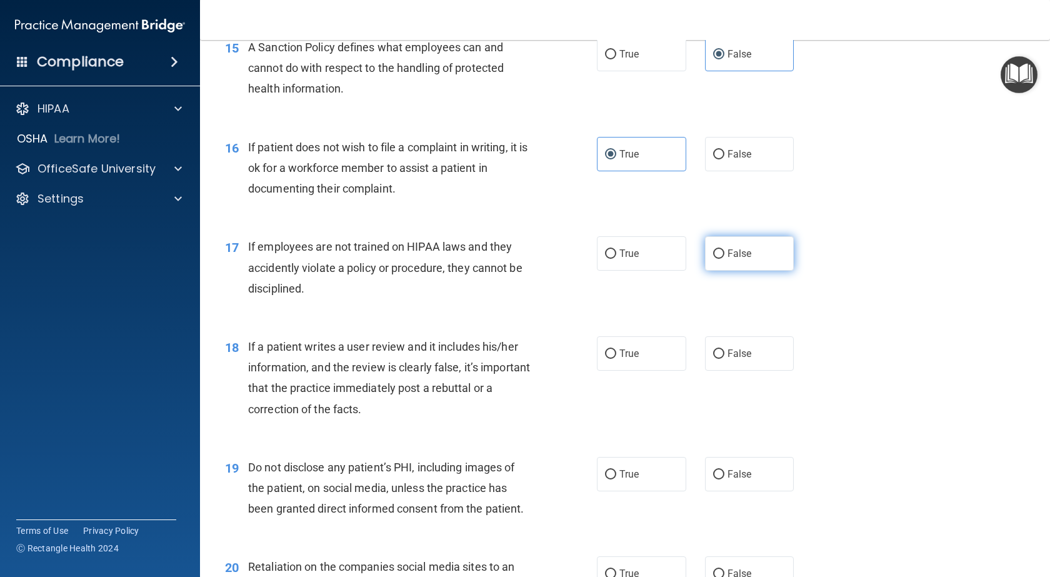
click at [763, 271] on label "False" at bounding box center [749, 253] width 89 height 34
click at [724, 259] on input "False" at bounding box center [718, 253] width 11 height 9
radio input "true"
click at [749, 371] on label "False" at bounding box center [749, 353] width 89 height 34
click at [724, 359] on input "False" at bounding box center [718, 353] width 11 height 9
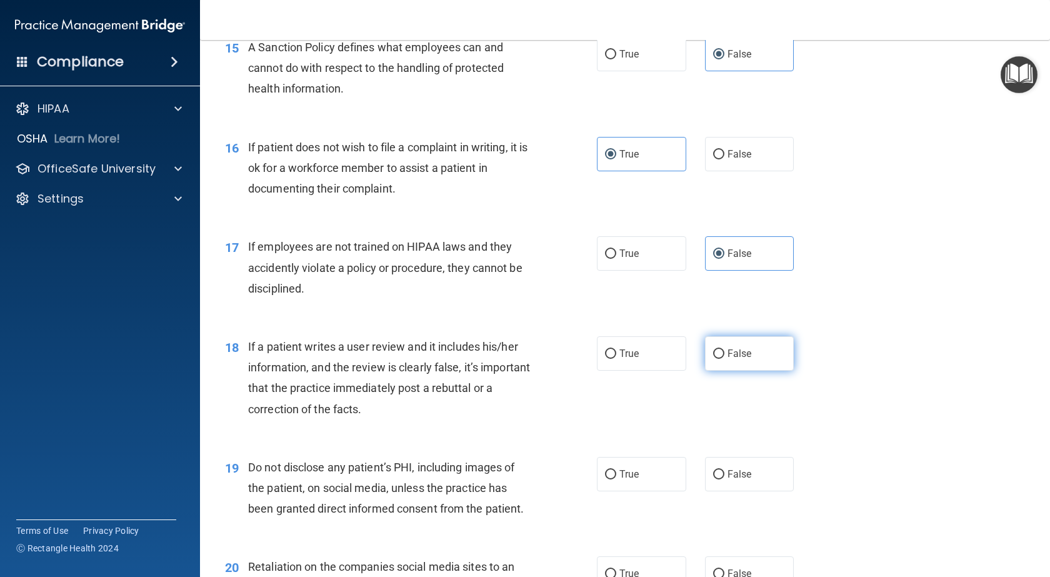
radio input "true"
click at [653, 500] on div "19 Do not disclose any patient’s PHI, including images of the patient, on socia…" at bounding box center [625, 491] width 819 height 100
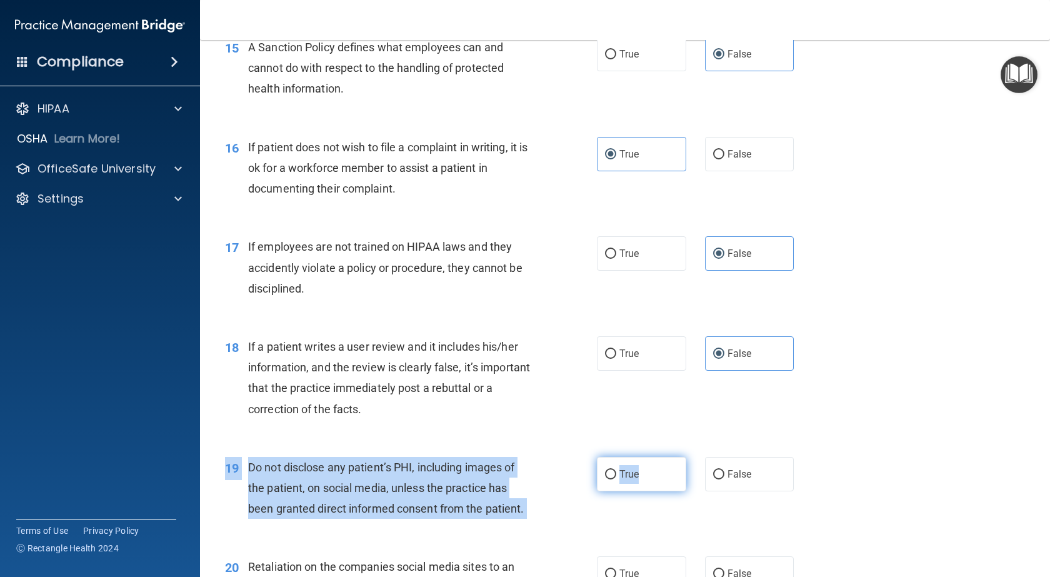
click at [654, 491] on label "True" at bounding box center [641, 474] width 89 height 34
click at [616, 479] on input "True" at bounding box center [610, 474] width 11 height 9
radio input "true"
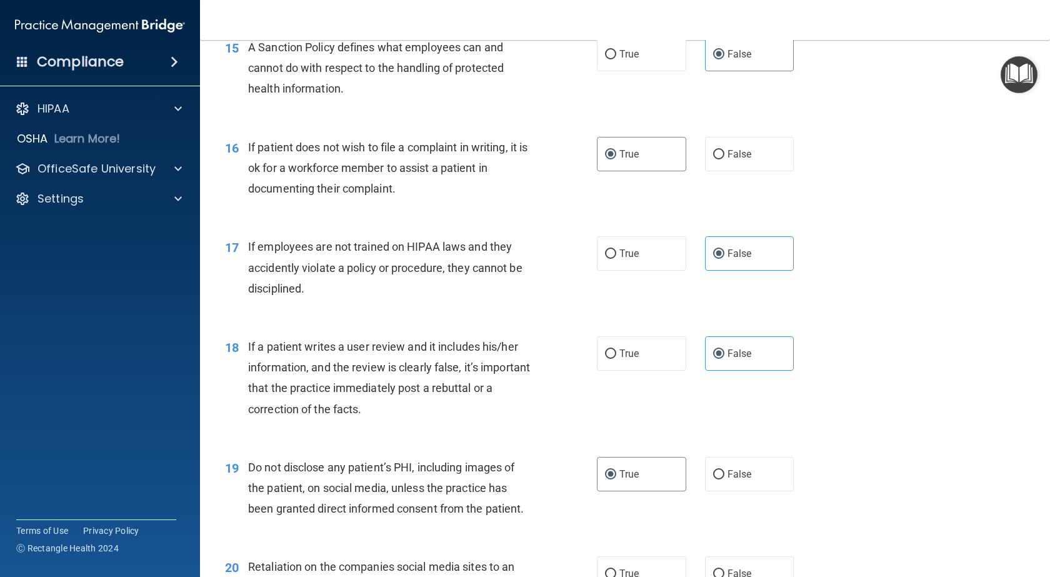
click at [793, 441] on div "18 If a patient writes a user review and it includes his/her information, and t…" at bounding box center [625, 381] width 819 height 121
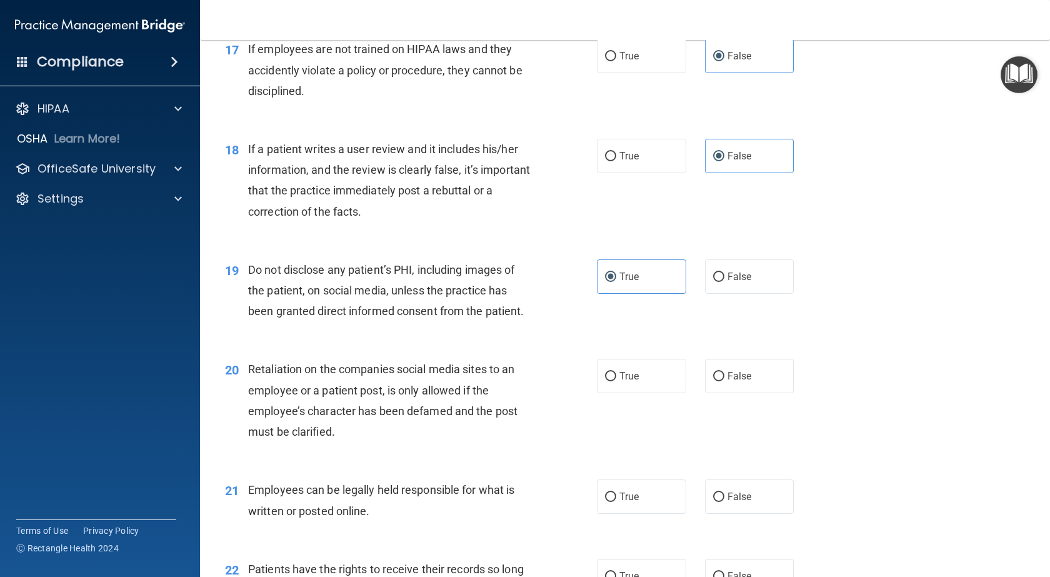
scroll to position [2000, 0]
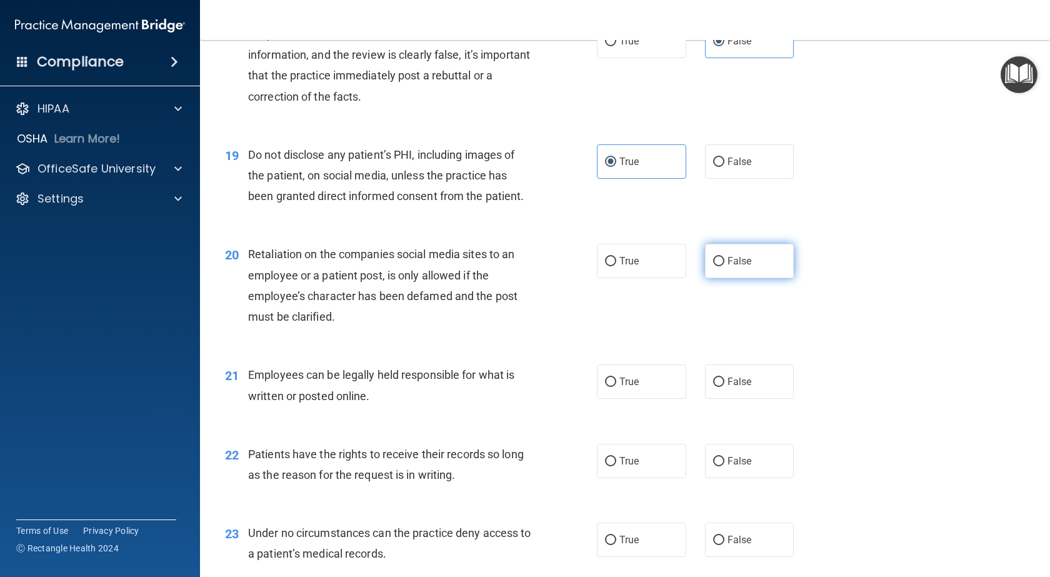
click at [749, 278] on label "False" at bounding box center [749, 261] width 89 height 34
click at [724, 266] on input "False" at bounding box center [718, 261] width 11 height 9
radio input "true"
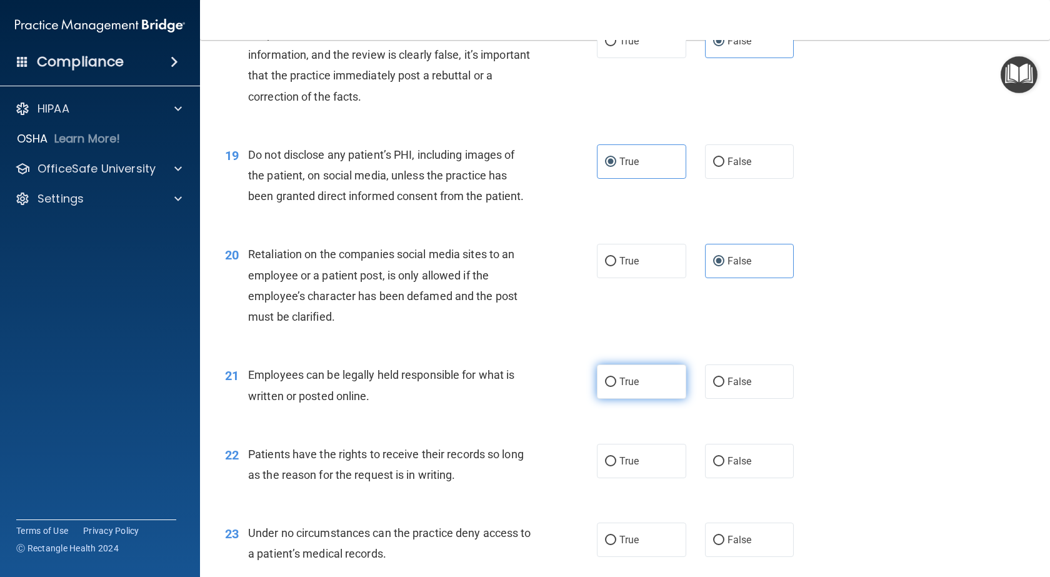
click at [641, 399] on label "True" at bounding box center [641, 381] width 89 height 34
click at [616, 387] on input "True" at bounding box center [610, 382] width 11 height 9
radio input "true"
drag, startPoint x: 728, startPoint y: 488, endPoint x: 801, endPoint y: 426, distance: 96.3
click at [728, 478] on label "False" at bounding box center [749, 461] width 89 height 34
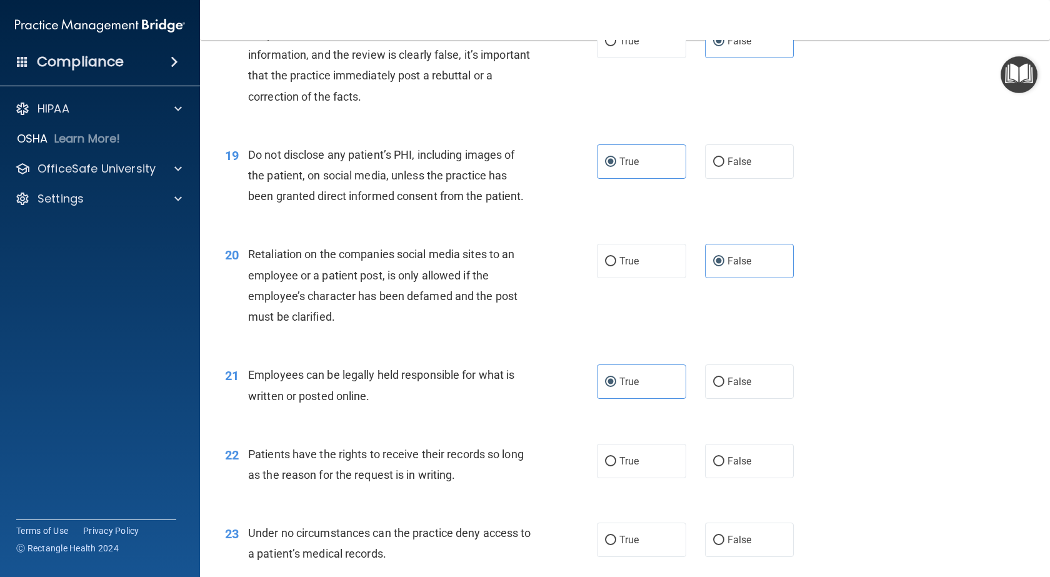
click at [724, 466] on input "False" at bounding box center [718, 461] width 11 height 9
radio input "true"
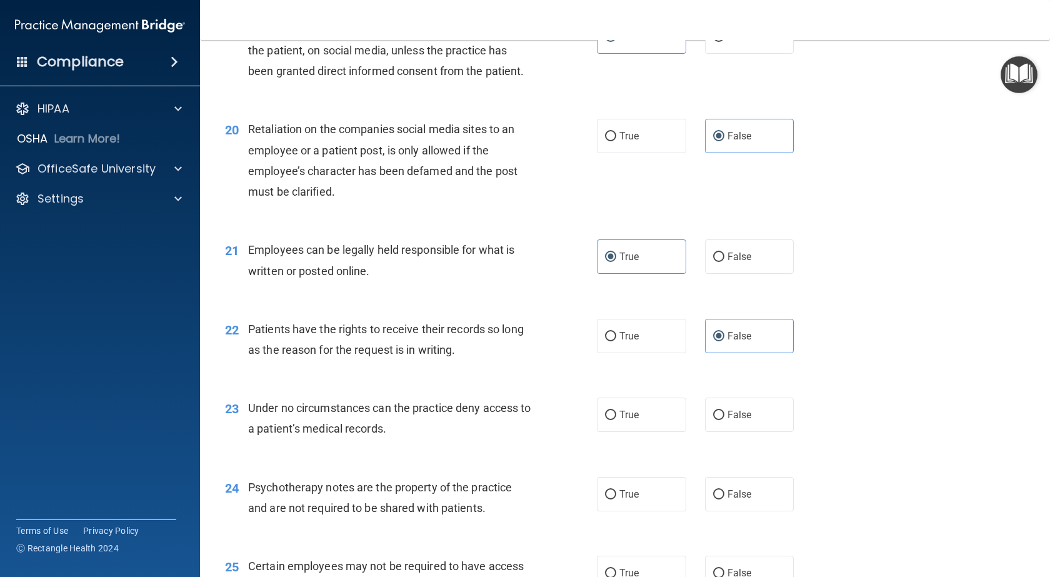
scroll to position [2188, 0]
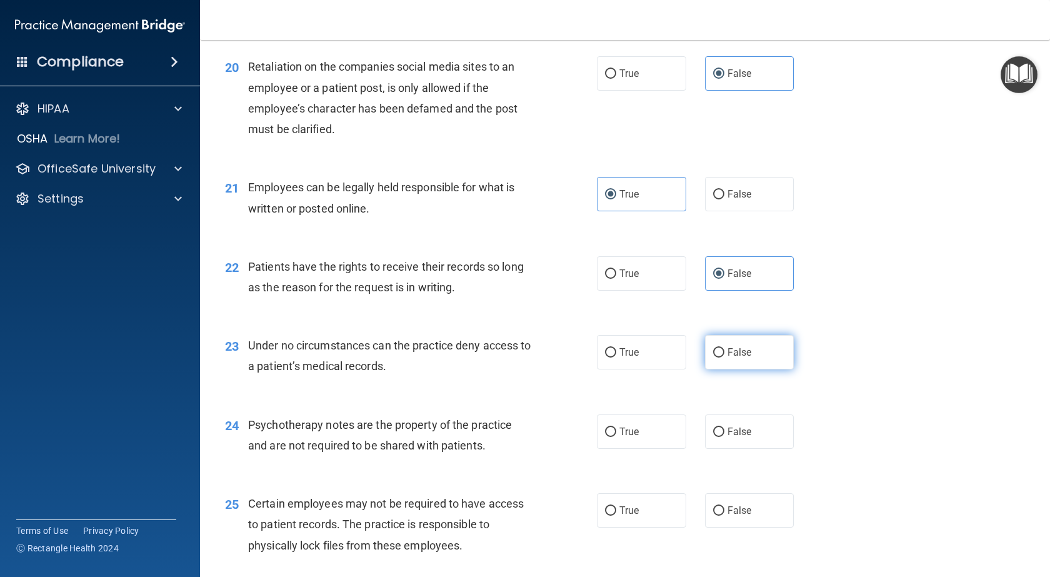
click at [752, 369] on label "False" at bounding box center [749, 352] width 89 height 34
click at [724, 358] on input "False" at bounding box center [718, 352] width 11 height 9
radio input "true"
drag, startPoint x: 673, startPoint y: 481, endPoint x: 658, endPoint y: 498, distance: 22.6
click at [669, 449] on label "True" at bounding box center [641, 431] width 89 height 34
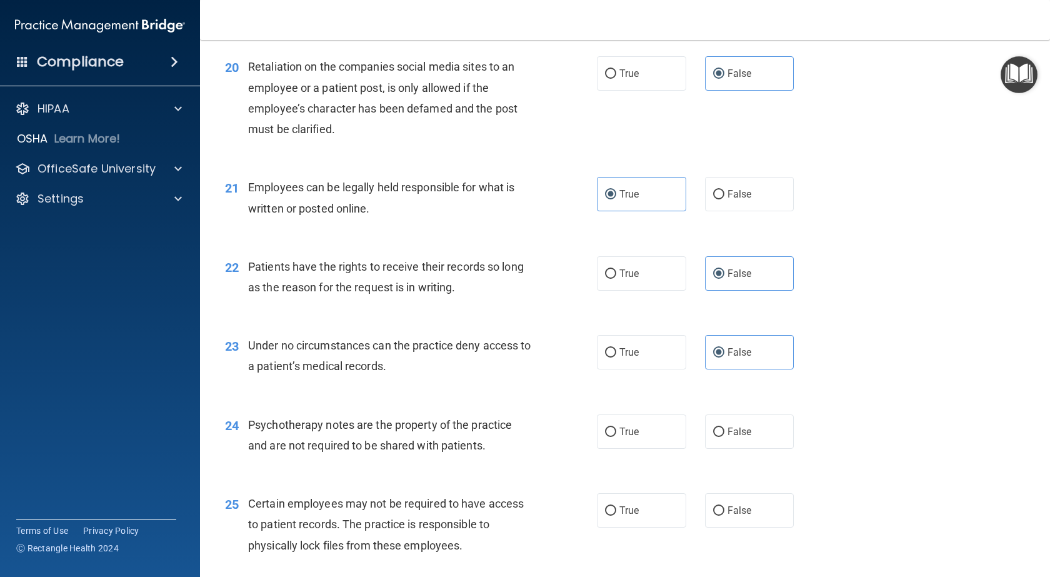
click at [616, 437] on input "True" at bounding box center [610, 432] width 11 height 9
radio input "true"
click at [639, 528] on label "True" at bounding box center [641, 510] width 89 height 34
click at [616, 516] on input "True" at bounding box center [610, 510] width 11 height 9
radio input "true"
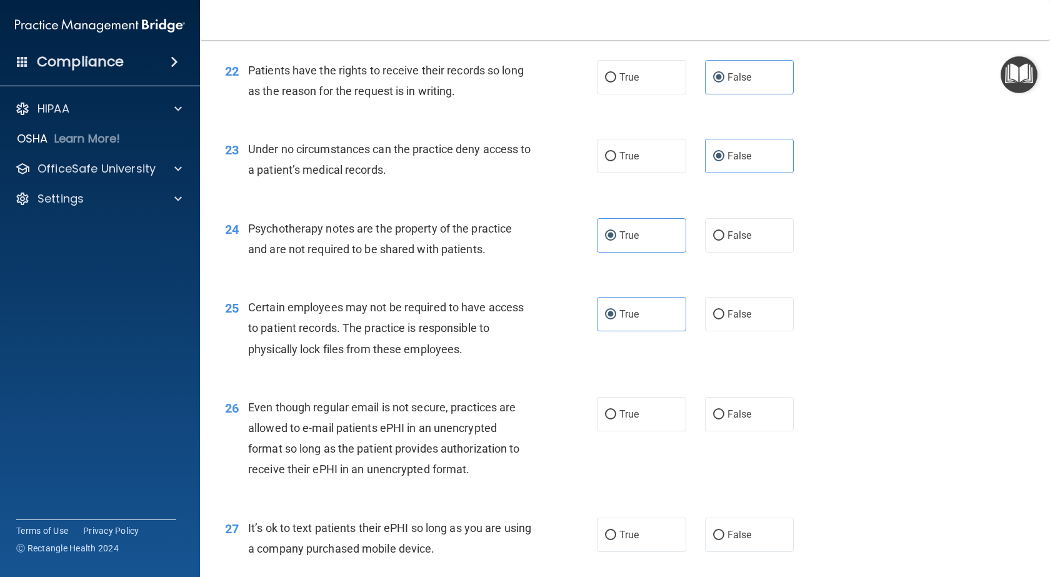
scroll to position [2500, 0]
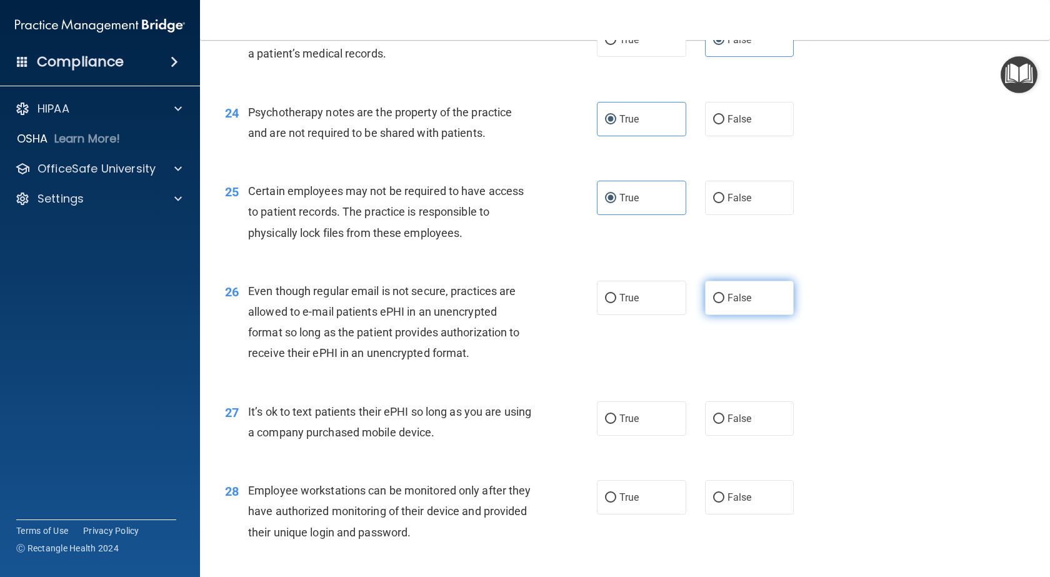
click at [744, 304] on span "False" at bounding box center [740, 298] width 24 height 12
click at [724, 303] on input "False" at bounding box center [718, 298] width 11 height 9
radio input "true"
click at [646, 315] on label "True" at bounding box center [641, 298] width 89 height 34
click at [616, 303] on input "True" at bounding box center [610, 298] width 11 height 9
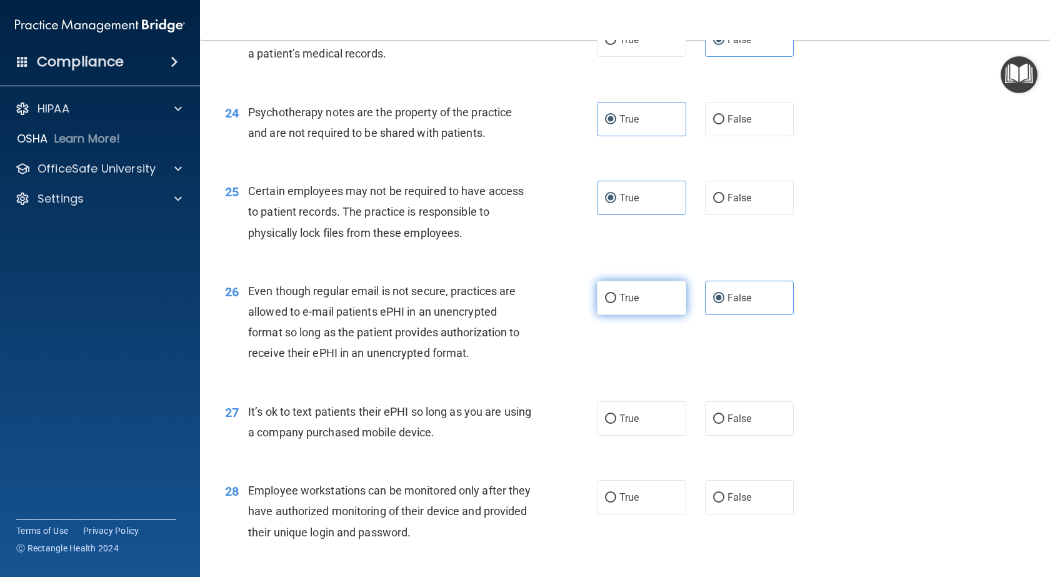
radio input "true"
radio input "false"
click at [729, 436] on label "False" at bounding box center [749, 418] width 89 height 34
click at [724, 424] on input "False" at bounding box center [718, 418] width 11 height 9
radio input "true"
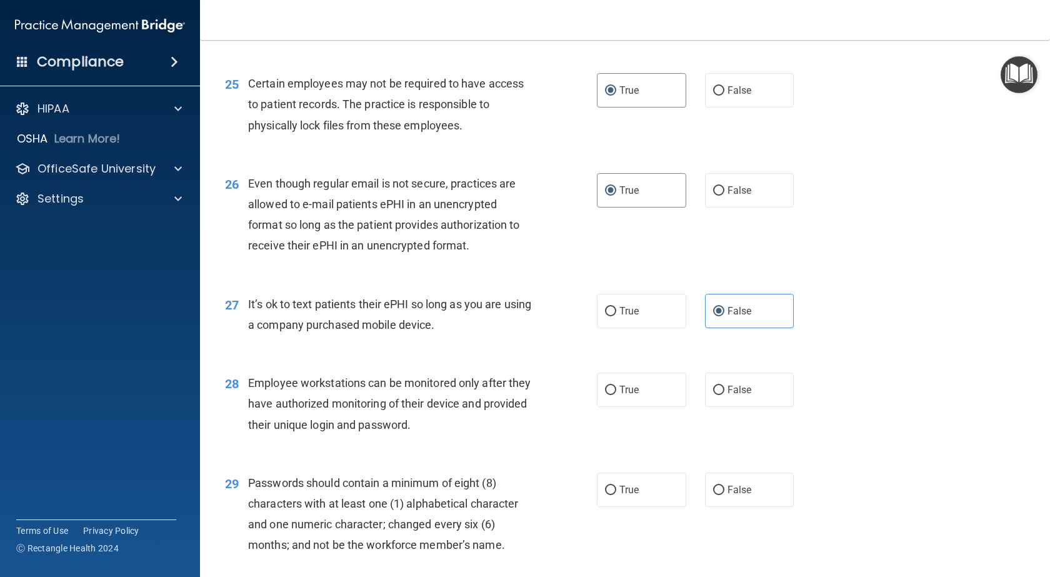
scroll to position [2625, 0]
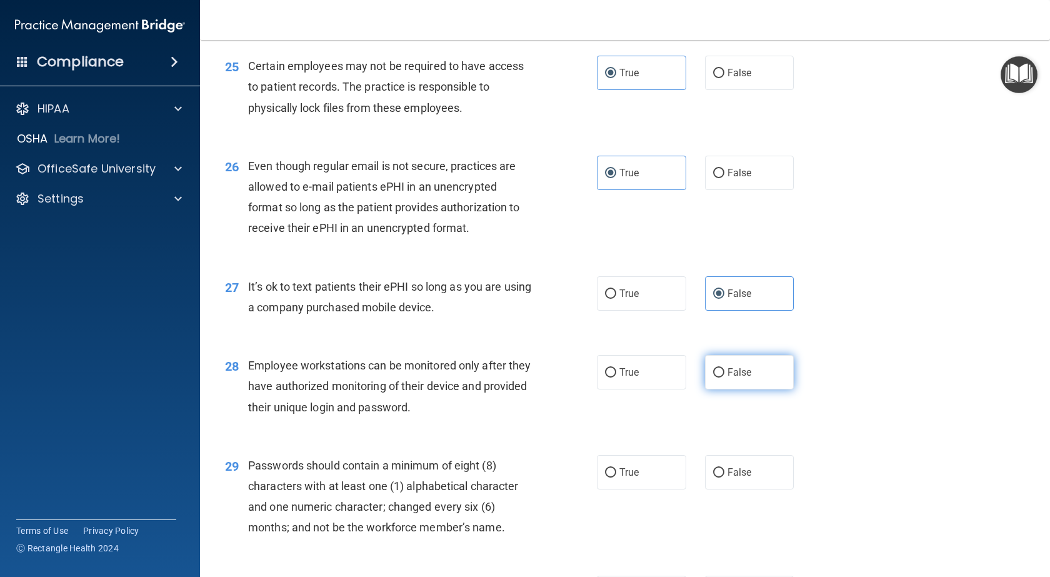
click at [750, 389] on label "False" at bounding box center [749, 372] width 89 height 34
click at [724, 378] on input "False" at bounding box center [718, 372] width 11 height 9
radio input "true"
click at [642, 489] on label "True" at bounding box center [641, 472] width 89 height 34
click at [616, 478] on input "True" at bounding box center [610, 472] width 11 height 9
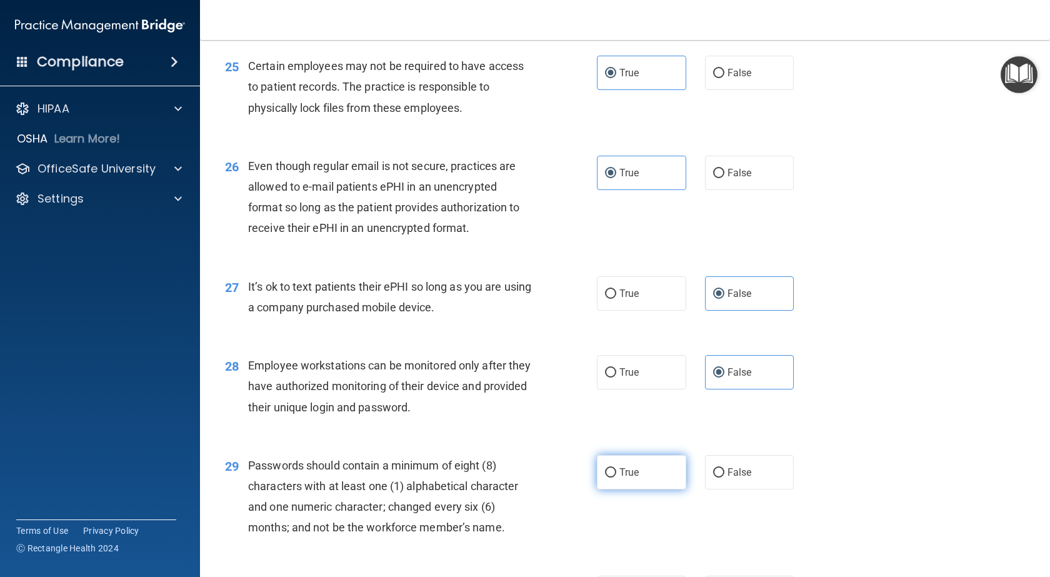
radio input "true"
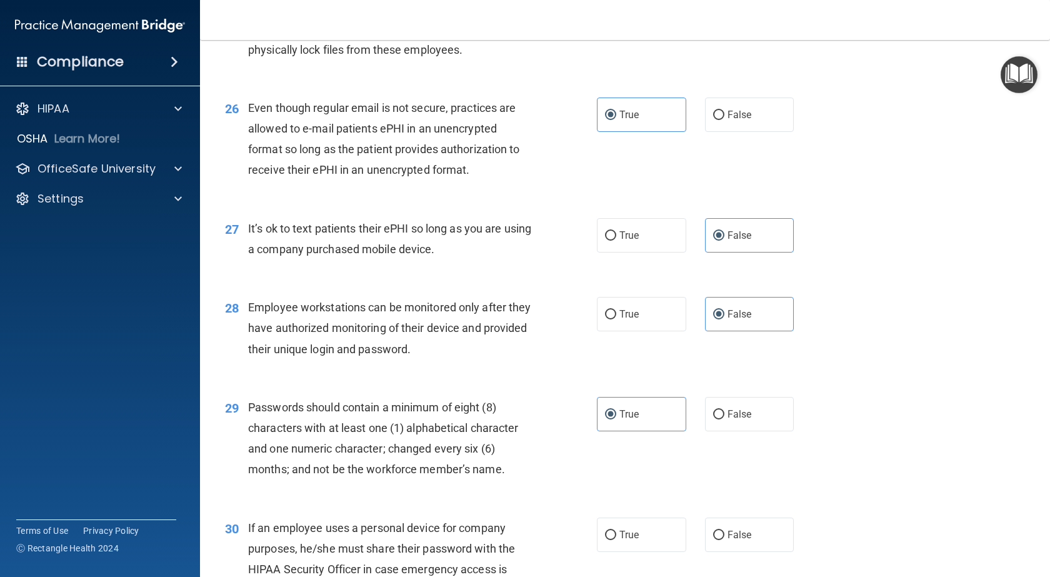
scroll to position [2750, 0]
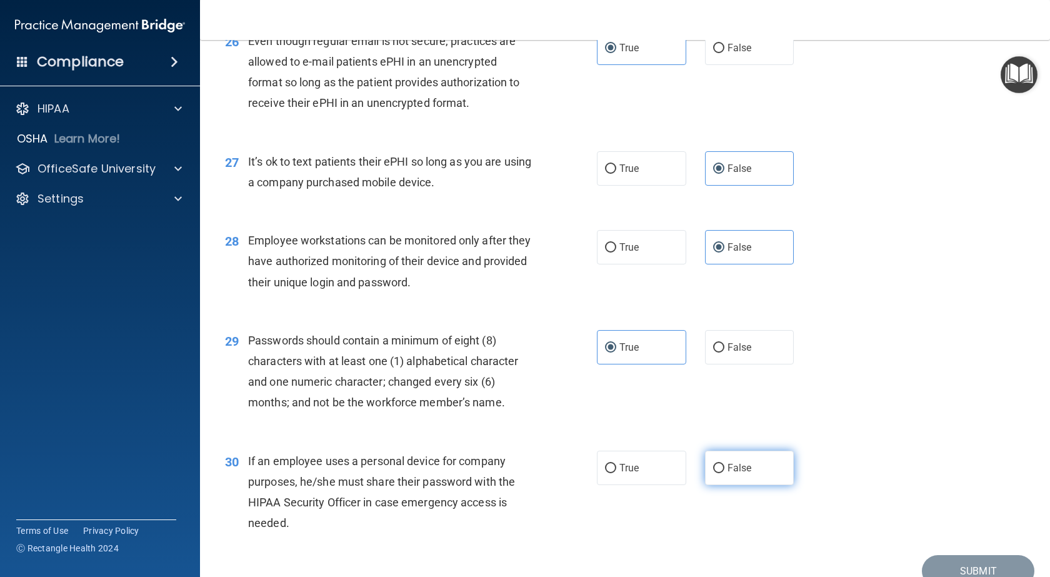
click at [728, 485] on label "False" at bounding box center [749, 468] width 89 height 34
click at [724, 473] on input "False" at bounding box center [718, 468] width 11 height 9
radio input "true"
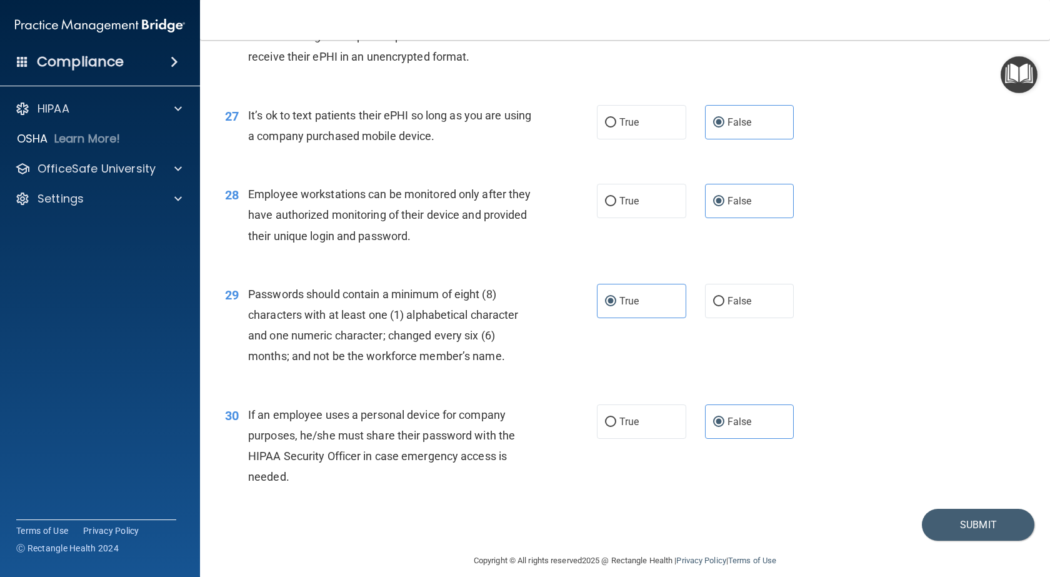
scroll to position [2852, 0]
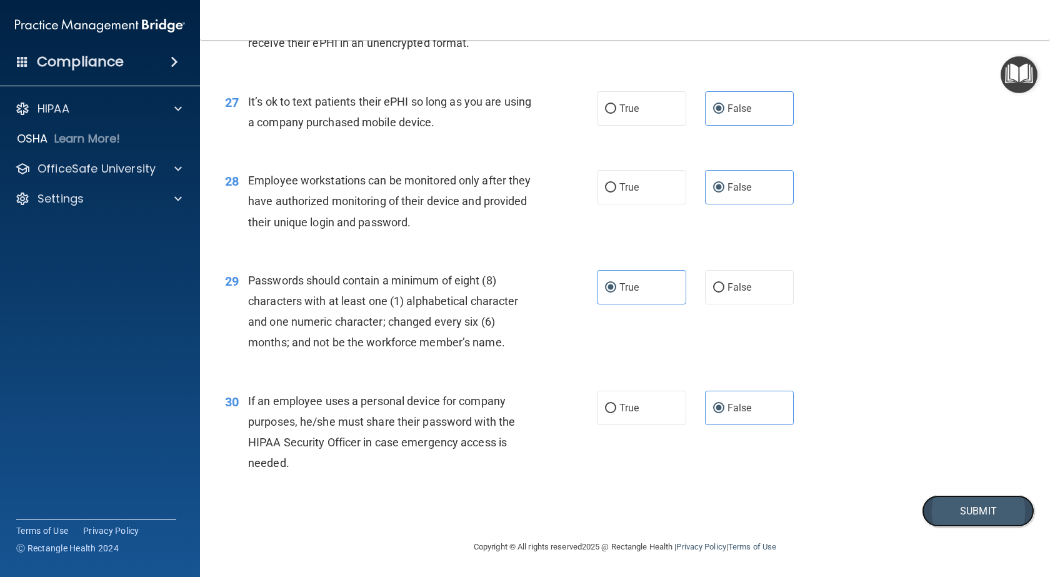
click at [955, 504] on button "Submit" at bounding box center [978, 511] width 113 height 32
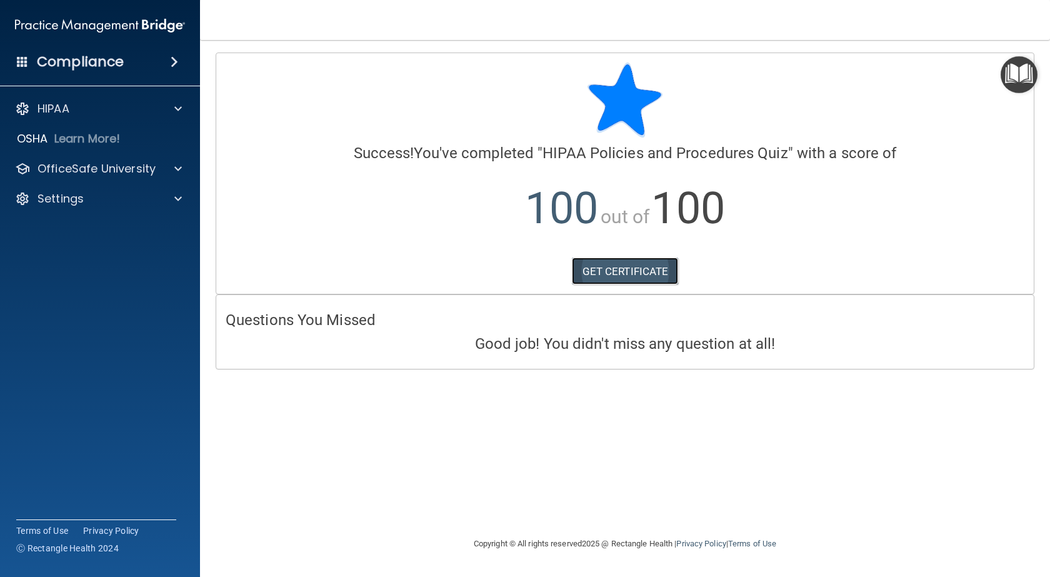
click at [621, 271] on link "GET CERTIFICATE" at bounding box center [625, 272] width 107 height 28
click at [76, 108] on div "HIPAA" at bounding box center [83, 108] width 155 height 15
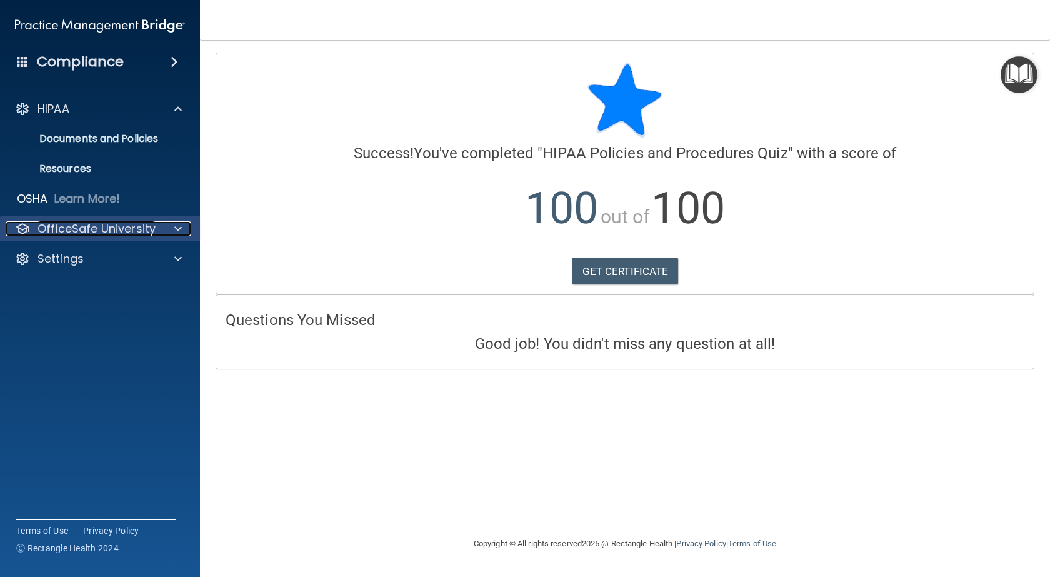
click at [109, 222] on p "OfficeSafe University" at bounding box center [97, 228] width 118 height 15
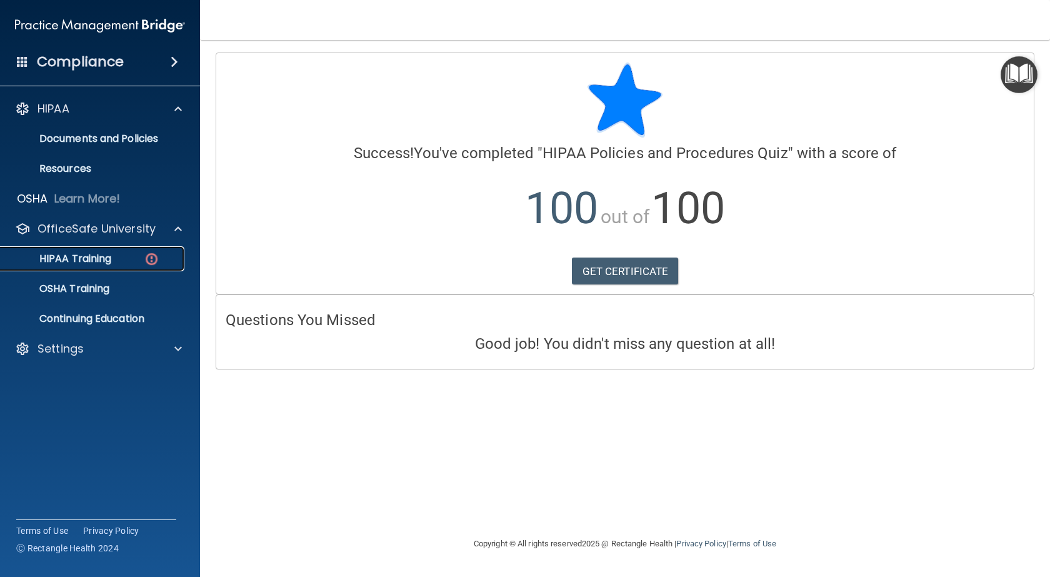
click at [151, 253] on img at bounding box center [152, 259] width 16 height 16
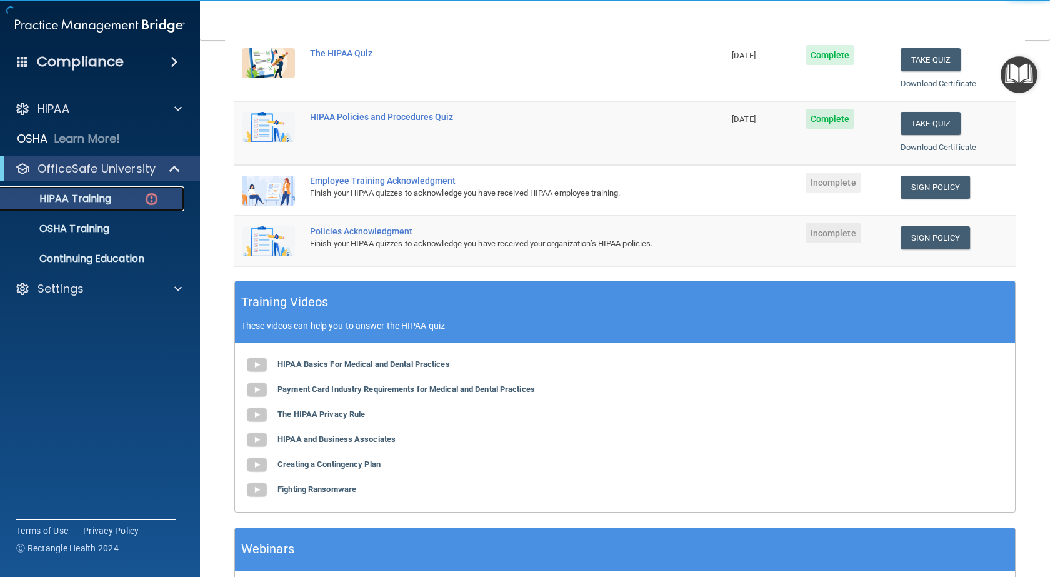
scroll to position [250, 0]
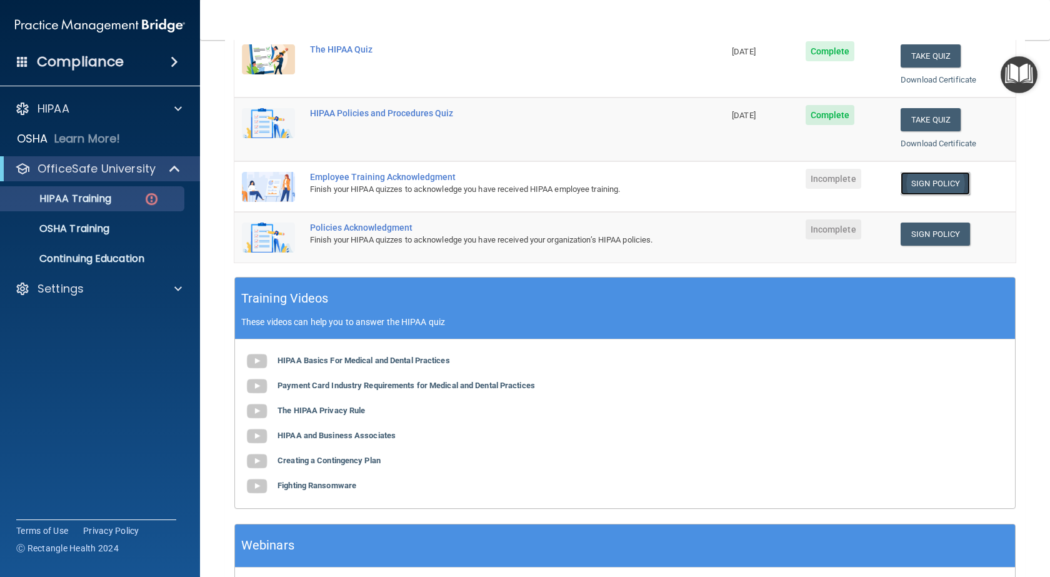
click at [901, 187] on link "Sign Policy" at bounding box center [935, 183] width 69 height 23
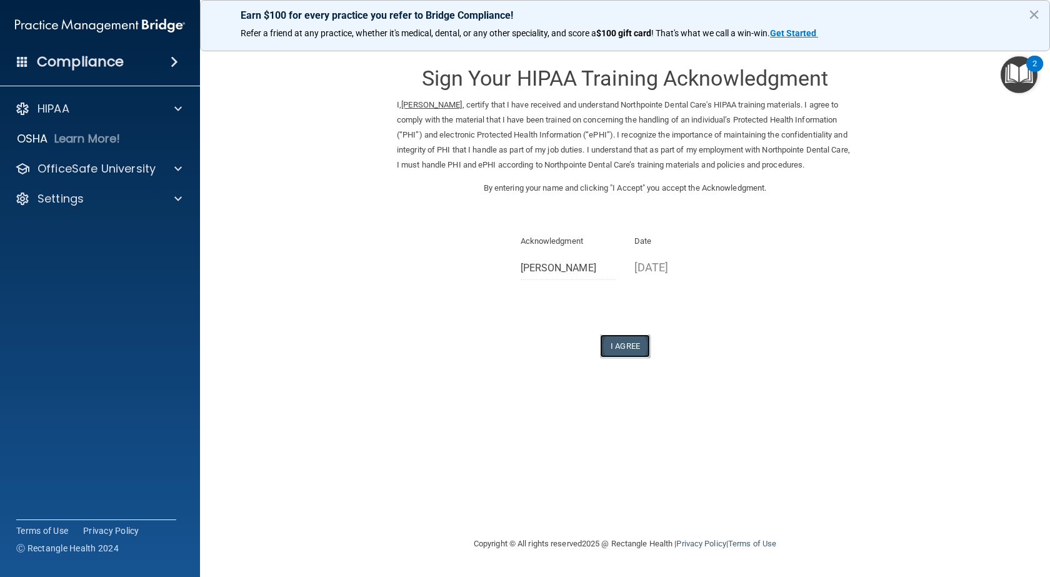
click at [634, 358] on button "I Agree" at bounding box center [625, 345] width 50 height 23
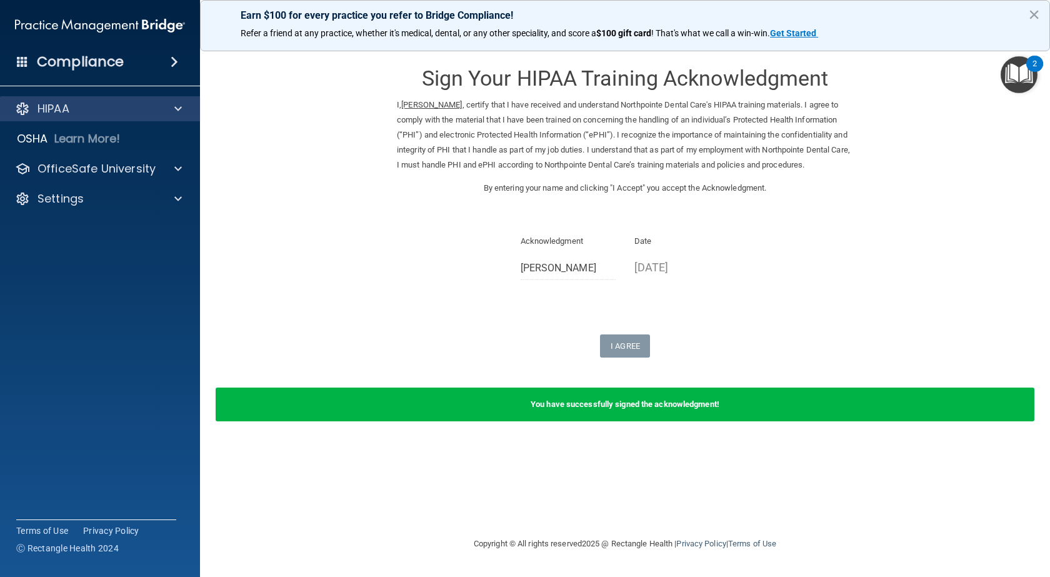
click at [91, 121] on div "HIPAA" at bounding box center [100, 108] width 201 height 25
click at [66, 108] on p "HIPAA" at bounding box center [54, 108] width 32 height 15
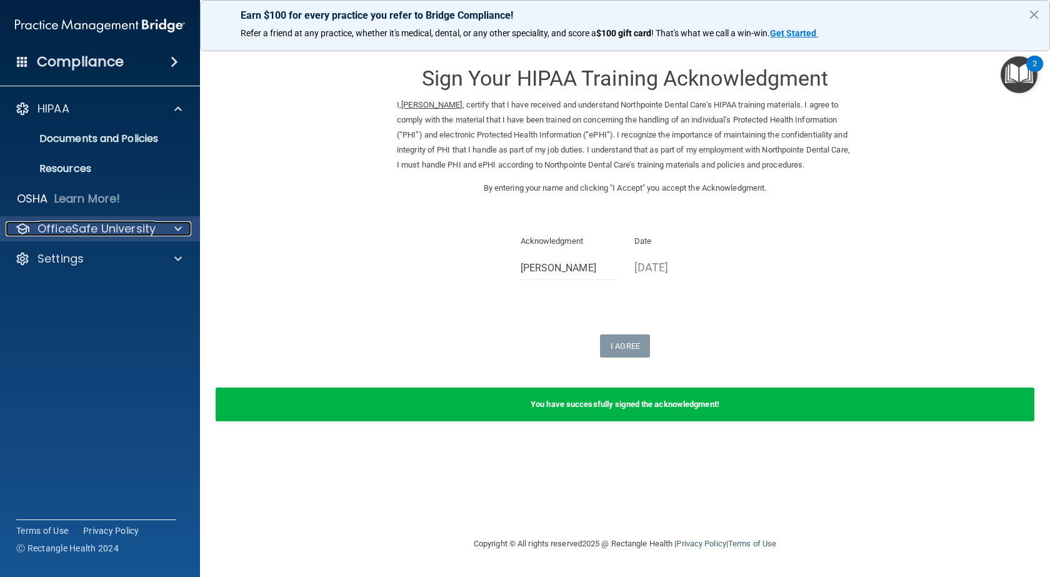
click at [109, 225] on p "OfficeSafe University" at bounding box center [97, 228] width 118 height 15
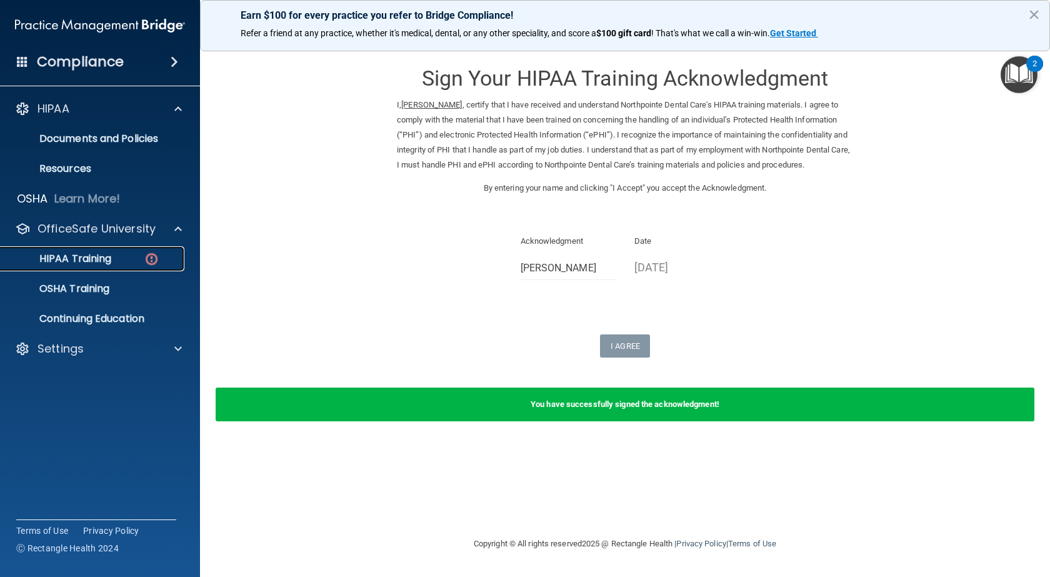
click at [146, 261] on img at bounding box center [152, 259] width 16 height 16
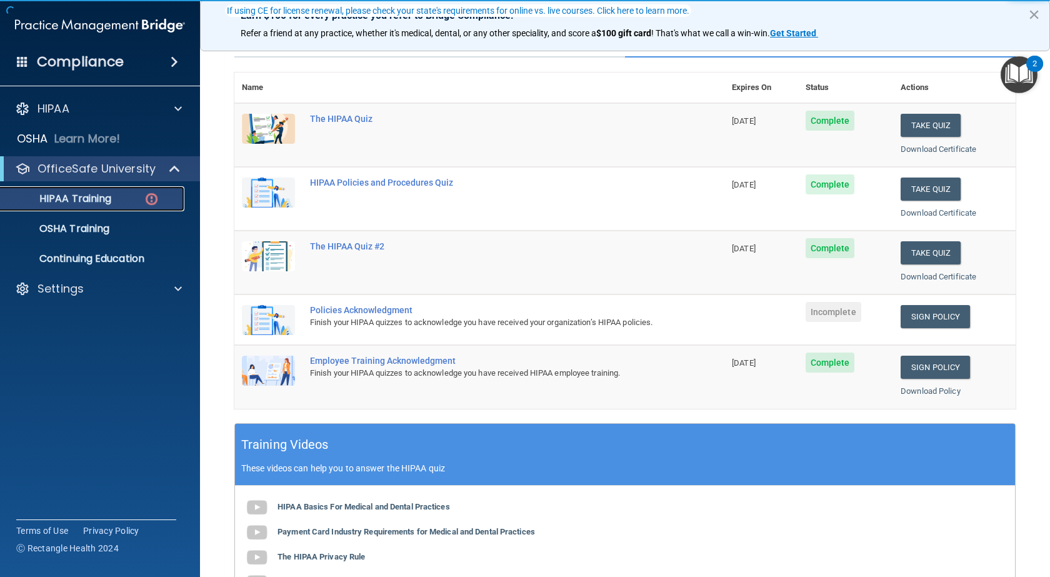
scroll to position [125, 0]
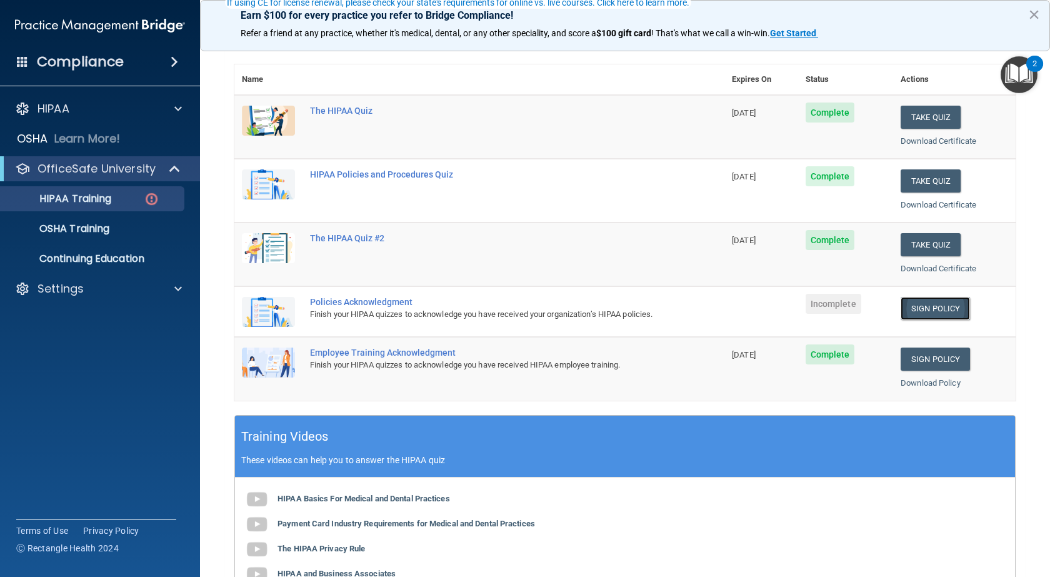
click at [929, 303] on link "Sign Policy" at bounding box center [935, 308] width 69 height 23
click at [100, 293] on div "Settings" at bounding box center [83, 288] width 155 height 15
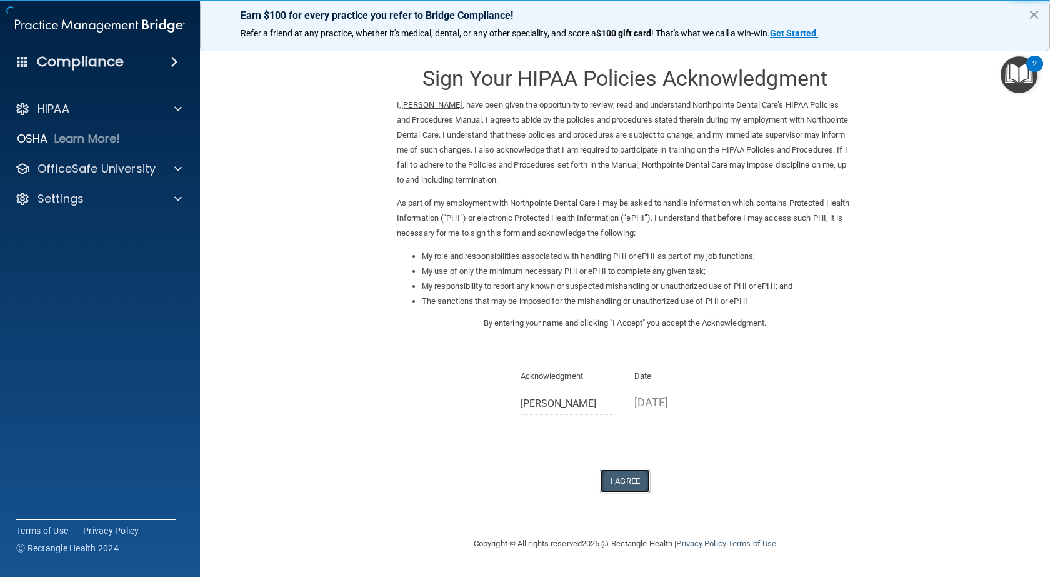
click at [635, 482] on button "I Agree" at bounding box center [625, 480] width 50 height 23
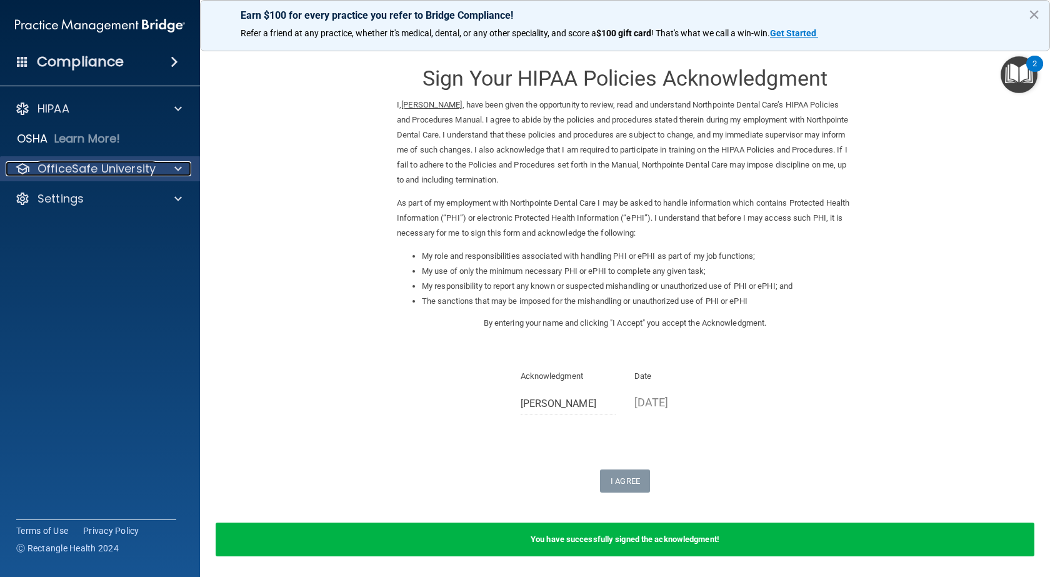
click at [69, 161] on p "OfficeSafe University" at bounding box center [97, 168] width 118 height 15
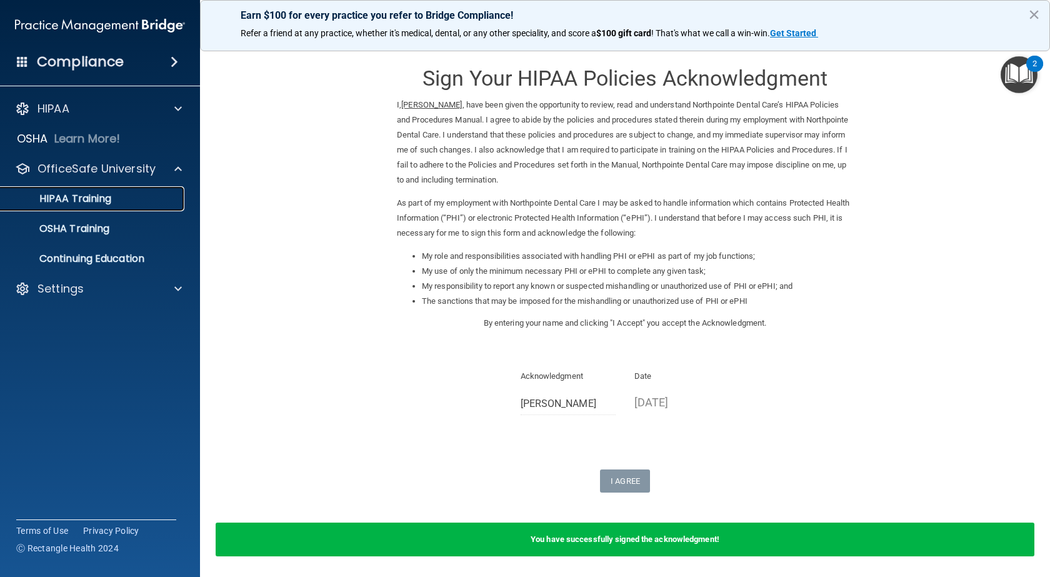
click at [86, 194] on p "HIPAA Training" at bounding box center [59, 199] width 103 height 13
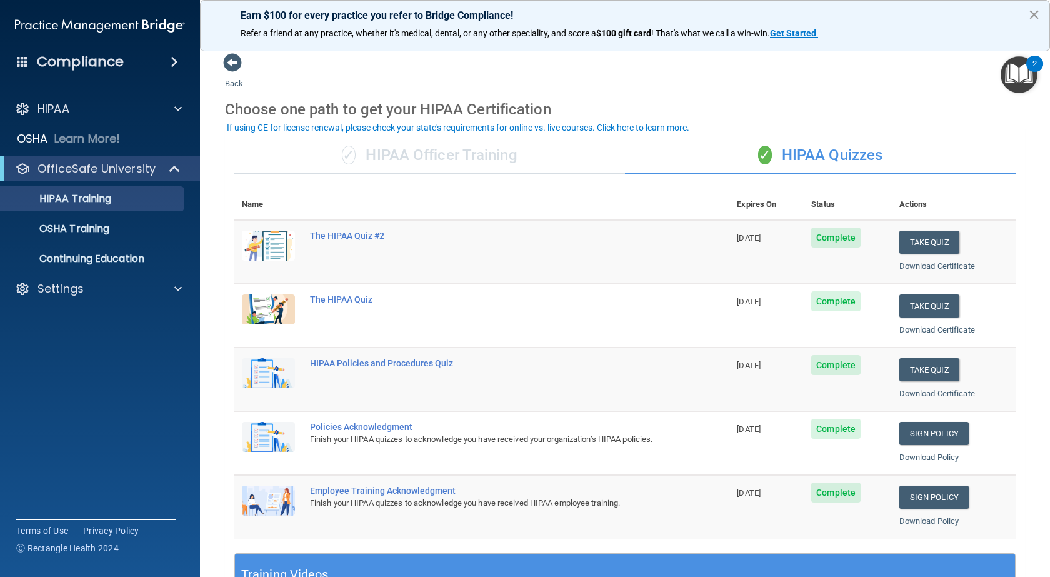
click at [1031, 11] on button "×" at bounding box center [1034, 14] width 12 height 20
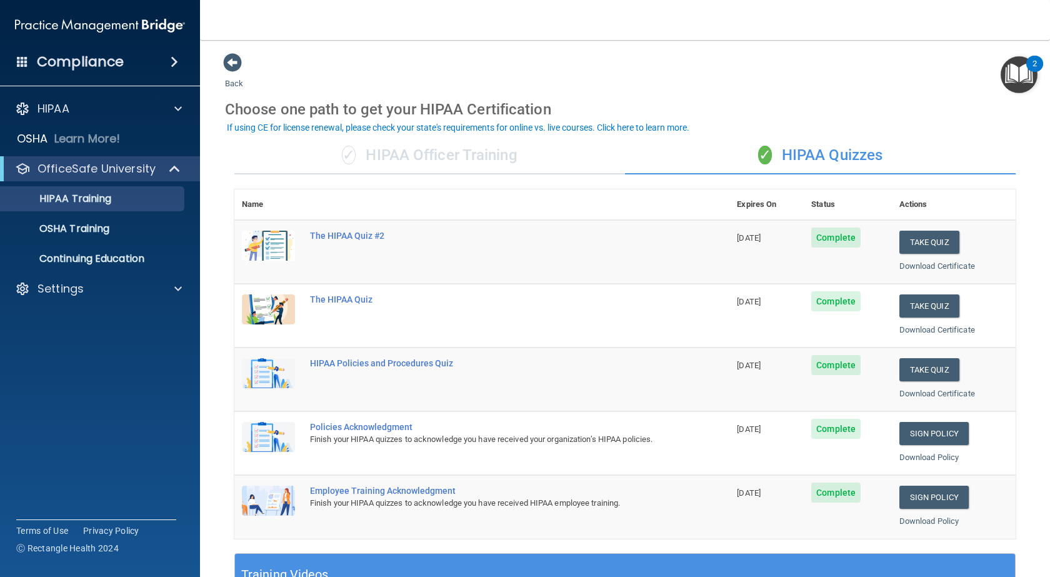
click at [98, 66] on h4 "Compliance" at bounding box center [80, 62] width 87 height 18
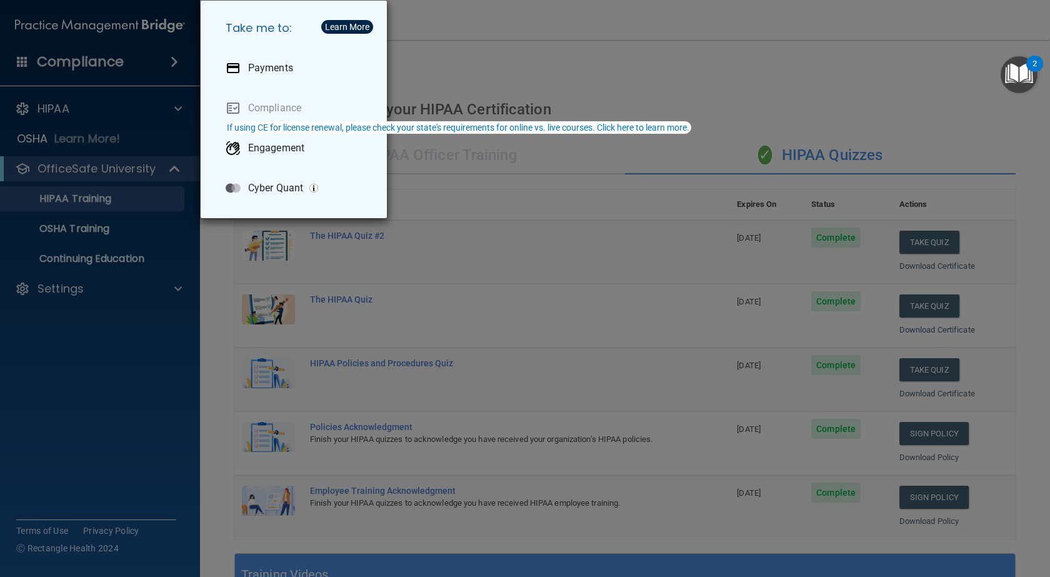
click at [59, 303] on div "Take me to: Payments Compliance Engagement Cyber Quant" at bounding box center [525, 288] width 1050 height 577
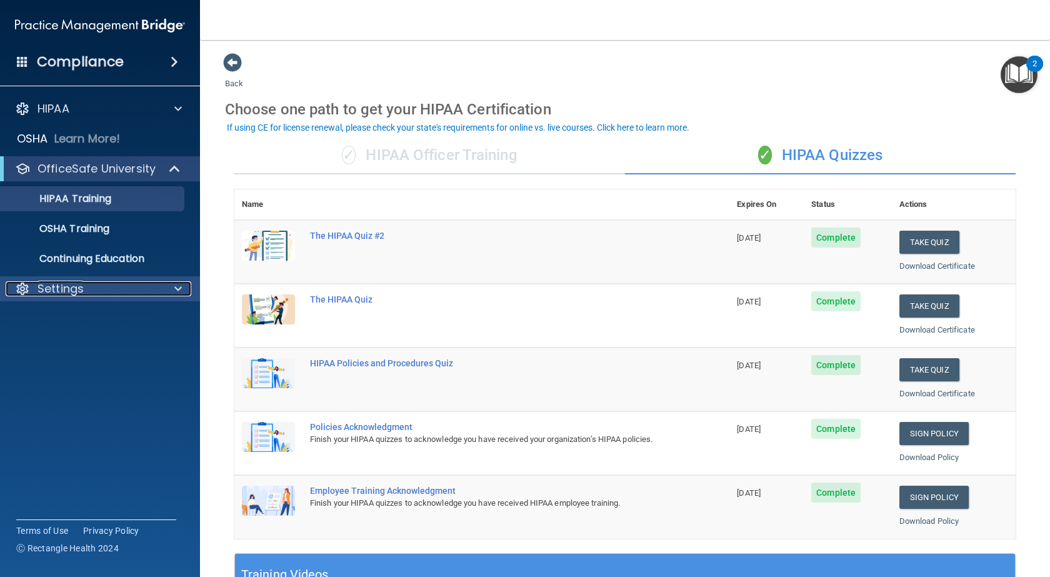
click at [117, 291] on div "Settings" at bounding box center [83, 288] width 155 height 15
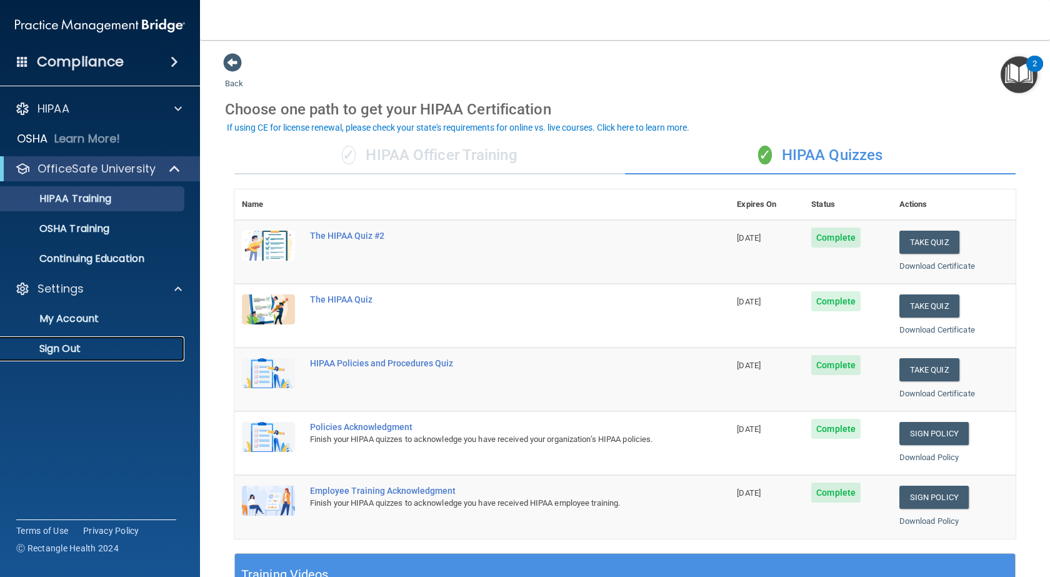
click at [73, 357] on link "Sign Out" at bounding box center [85, 348] width 197 height 25
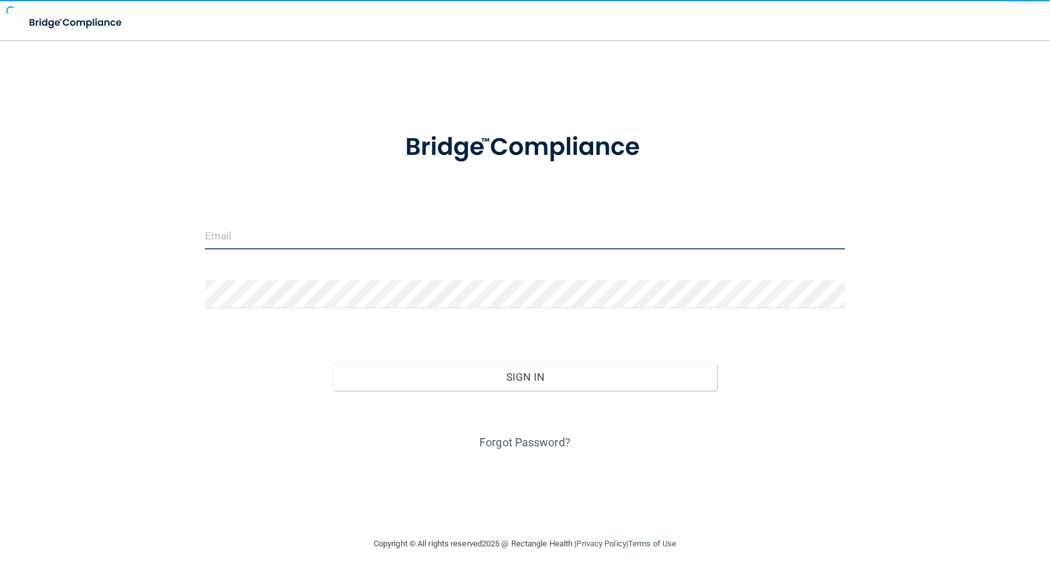
type input "[PERSON_NAME][EMAIL_ADDRESS][DOMAIN_NAME]"
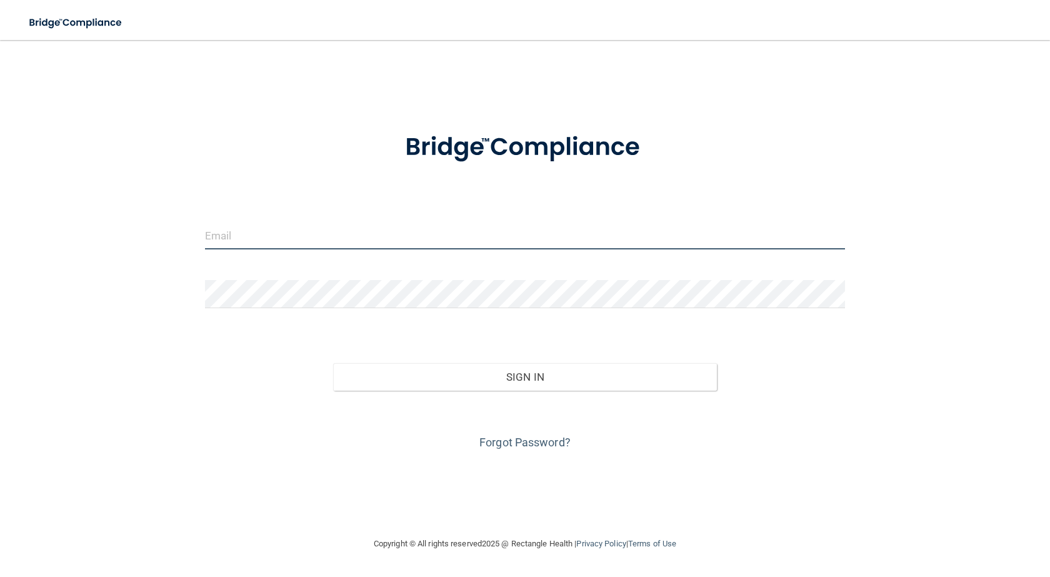
type input "[PERSON_NAME][EMAIL_ADDRESS][DOMAIN_NAME]"
click at [400, 233] on input "[PERSON_NAME][EMAIL_ADDRESS][DOMAIN_NAME]" at bounding box center [525, 235] width 640 height 28
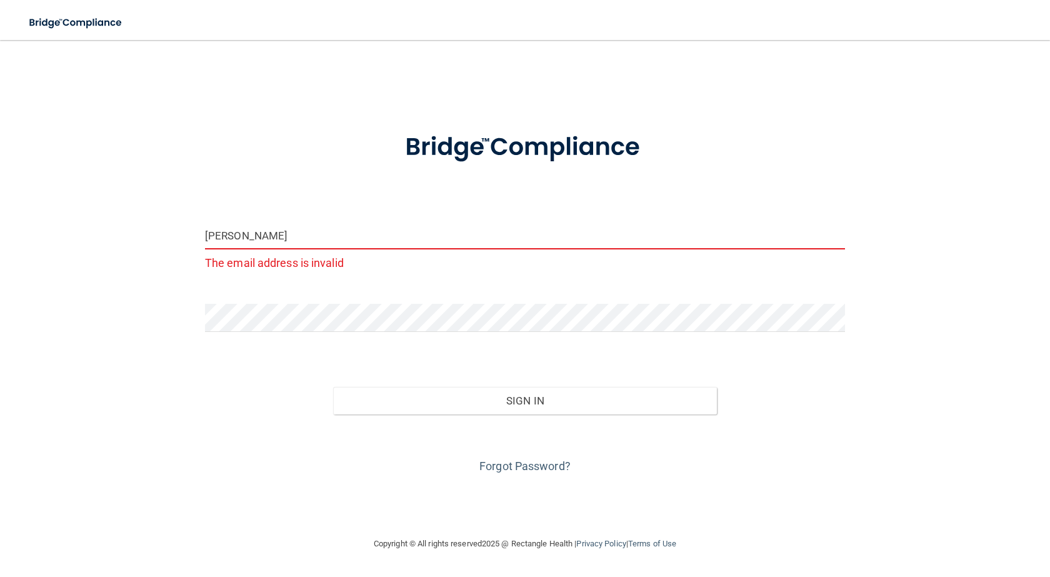
type input "[EMAIL_ADDRESS][DOMAIN_NAME]"
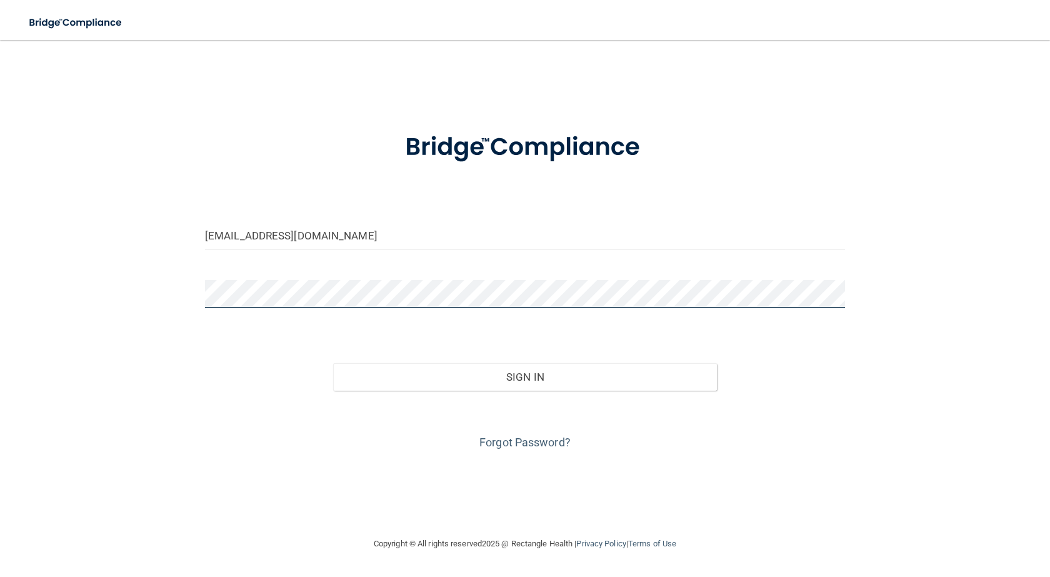
click at [333, 363] on button "Sign In" at bounding box center [525, 377] width 384 height 28
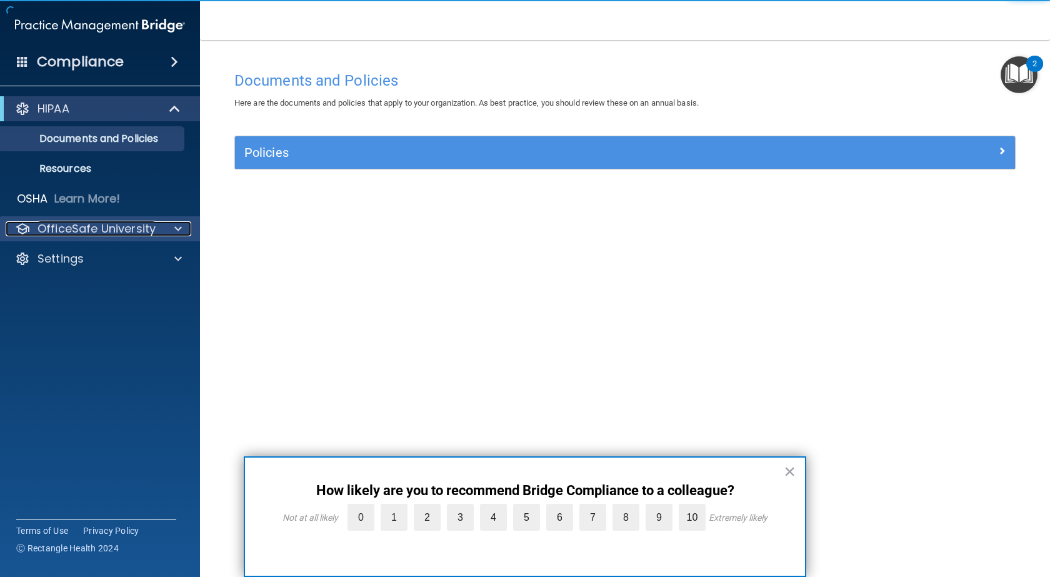
click at [136, 231] on p "OfficeSafe University" at bounding box center [97, 228] width 118 height 15
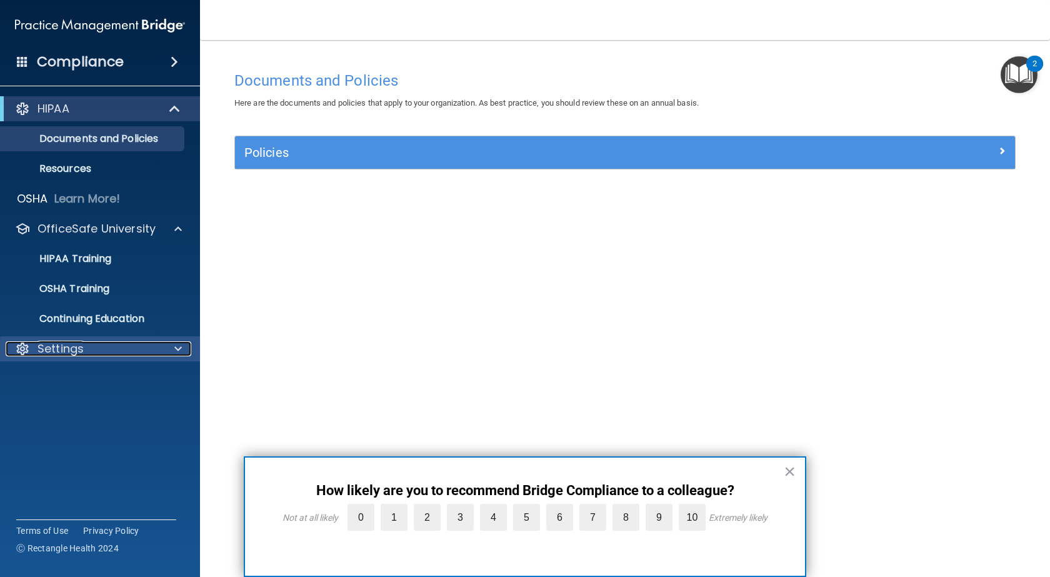
click at [89, 354] on div "Settings" at bounding box center [83, 348] width 155 height 15
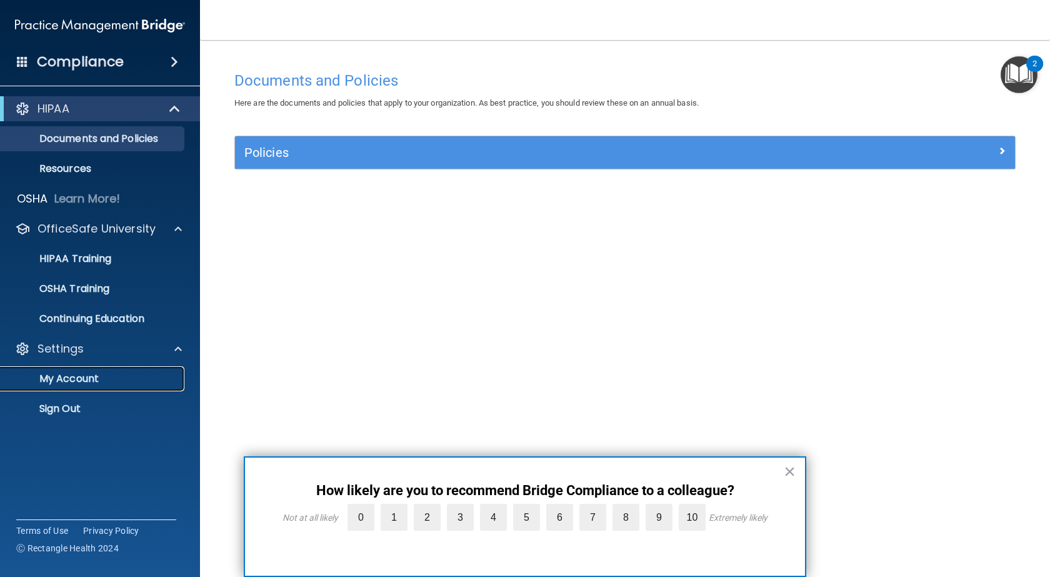
click at [80, 378] on p "My Account" at bounding box center [93, 379] width 171 height 13
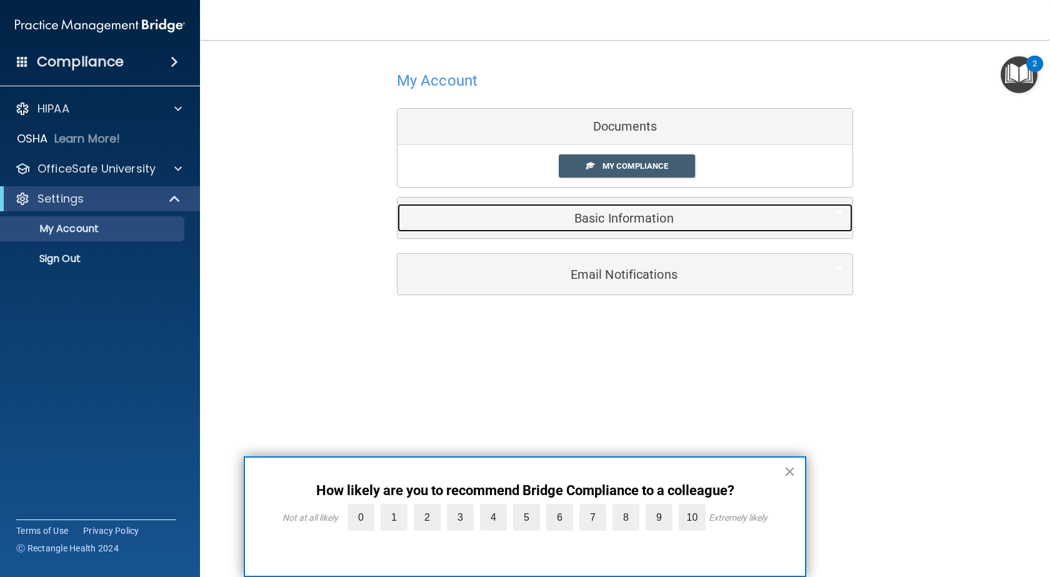
click at [636, 219] on h5 "Basic Information" at bounding box center [606, 218] width 398 height 14
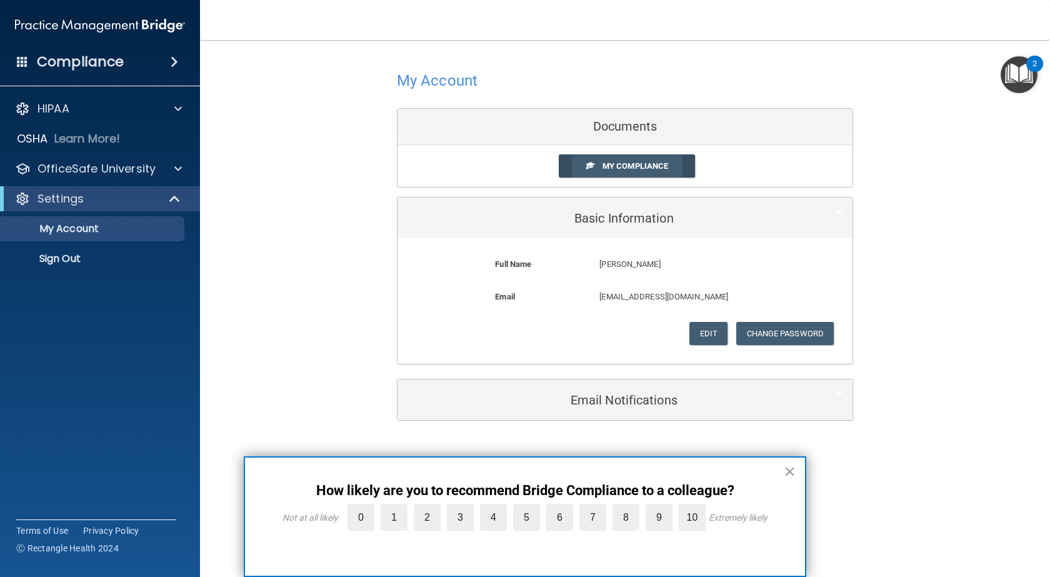
click at [634, 169] on span "My Compliance" at bounding box center [636, 165] width 66 height 9
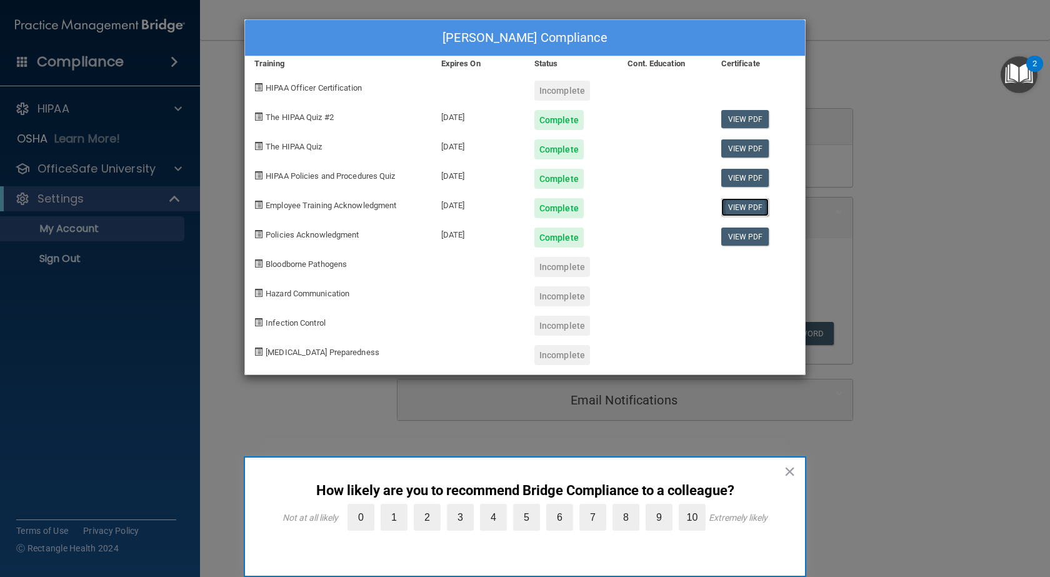
click at [736, 204] on link "View PDF" at bounding box center [745, 207] width 48 height 18
click at [743, 234] on link "View PDF" at bounding box center [745, 237] width 48 height 18
